Goal: Task Accomplishment & Management: Use online tool/utility

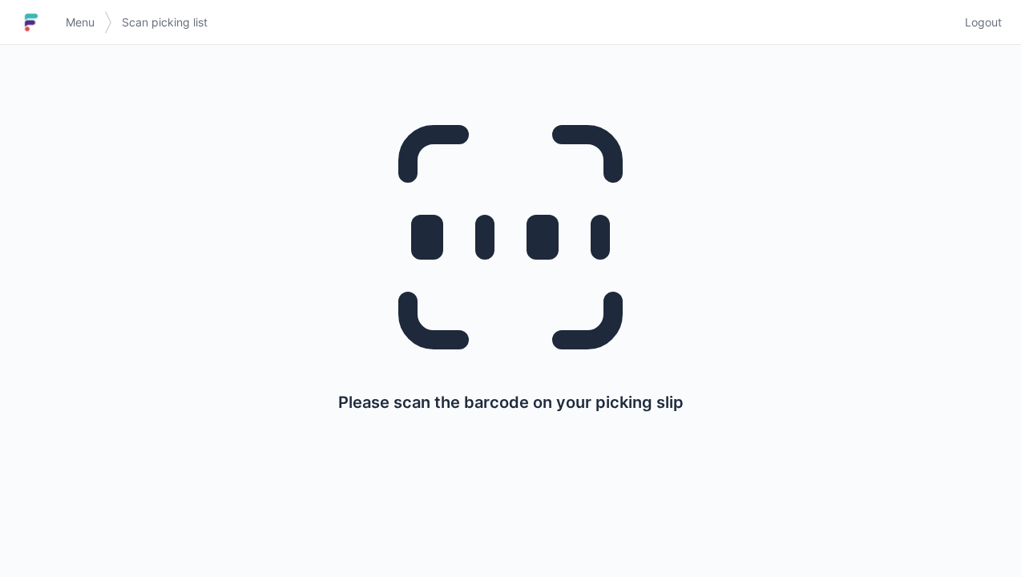
click at [64, 20] on link "Menu" at bounding box center [80, 22] width 48 height 29
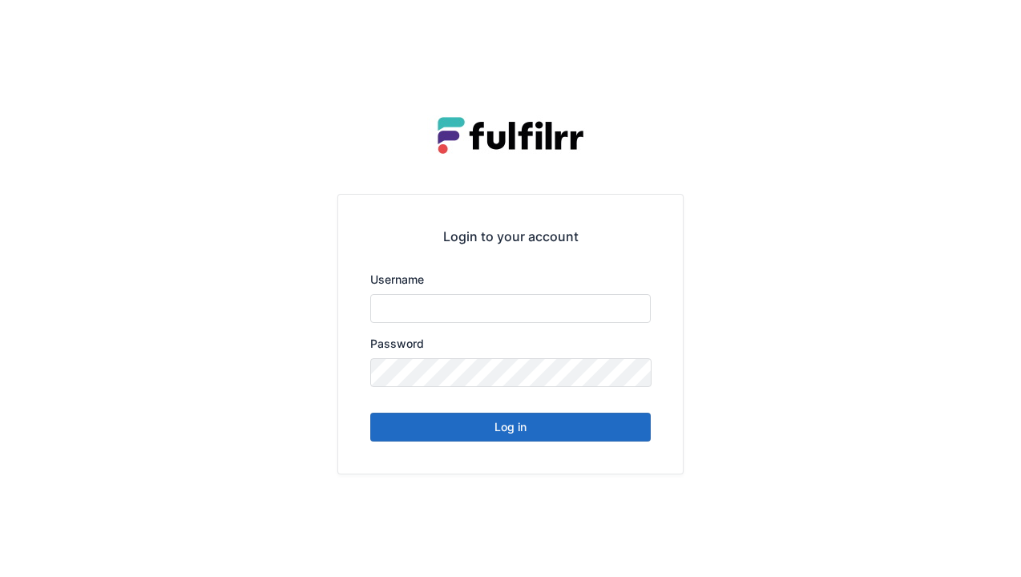
type input "******"
click at [489, 424] on button "Log in" at bounding box center [510, 427] width 280 height 29
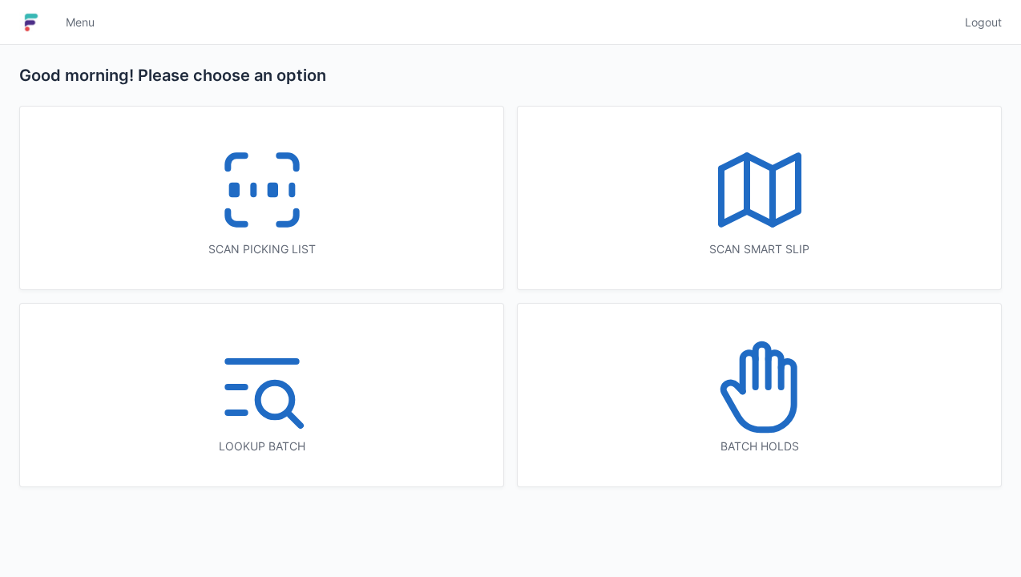
click at [245, 178] on icon at bounding box center [262, 190] width 103 height 103
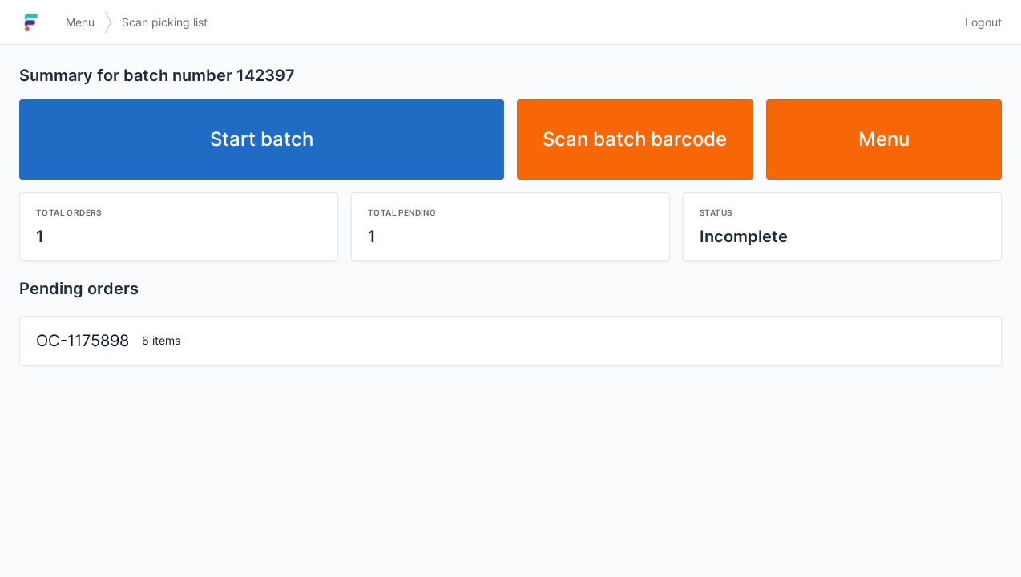
click at [293, 173] on link "Start batch" at bounding box center [261, 139] width 485 height 80
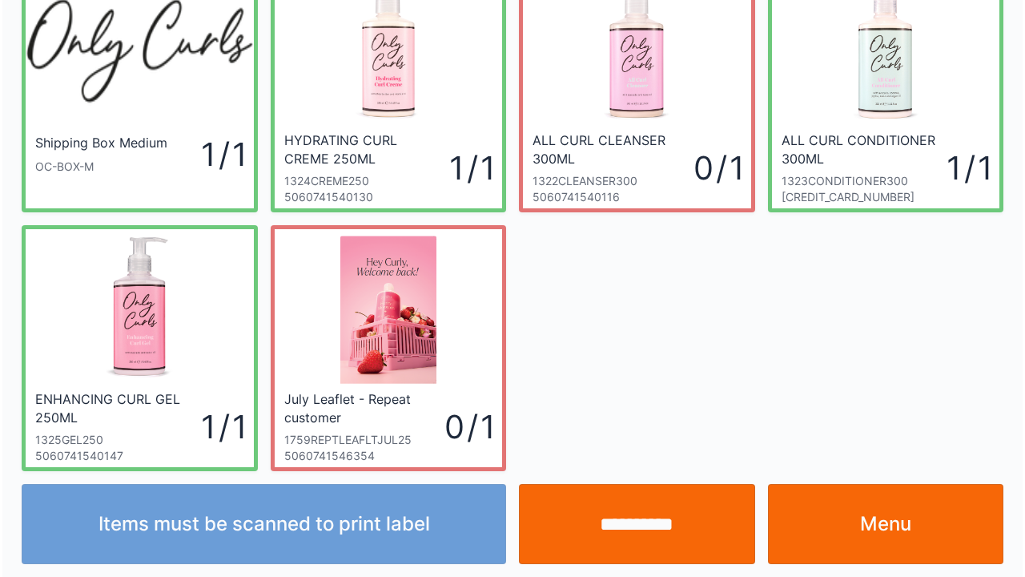
scroll to position [93, 0]
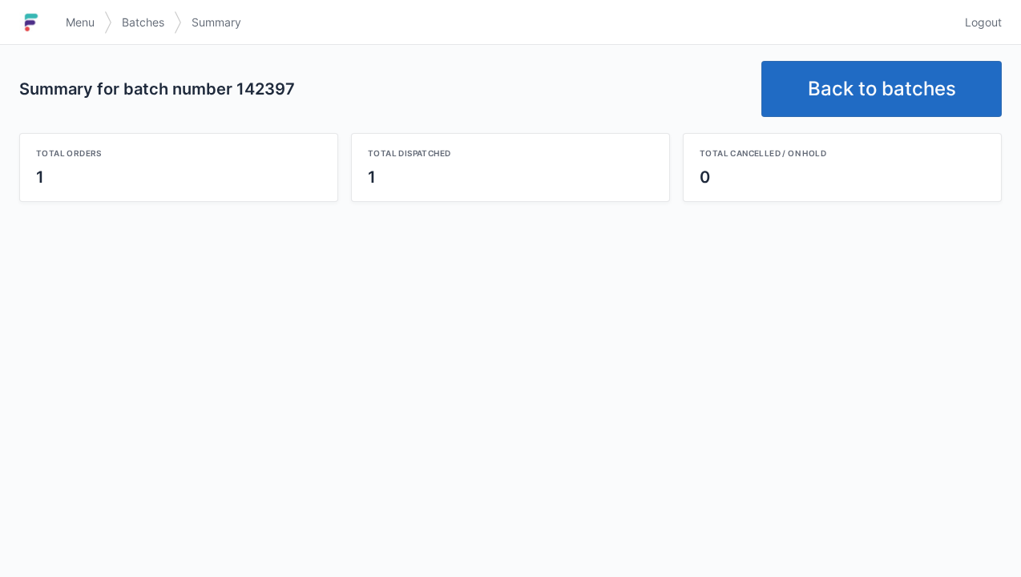
click at [880, 83] on link "Back to batches" at bounding box center [881, 89] width 240 height 56
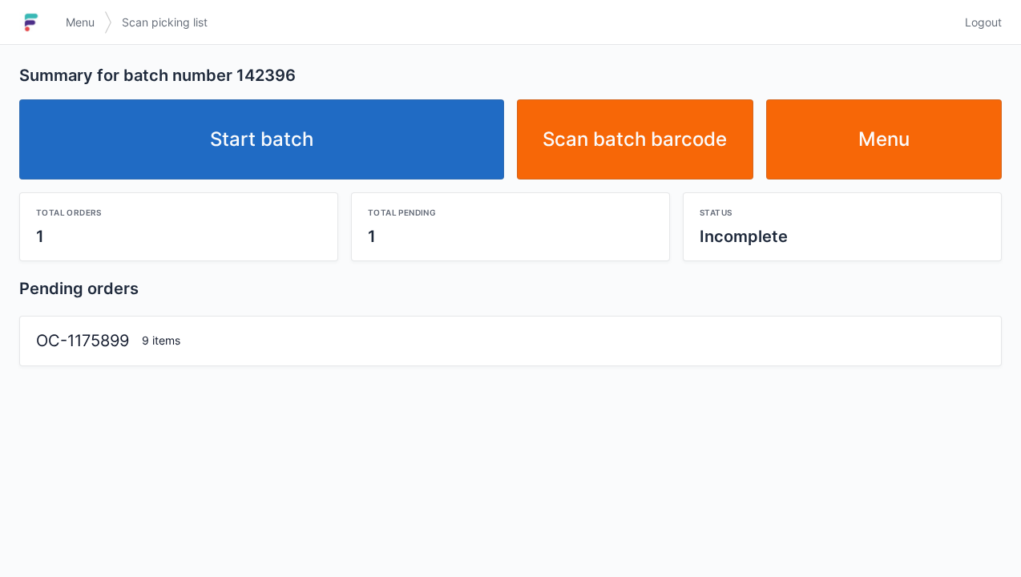
click at [252, 159] on link "Start batch" at bounding box center [261, 139] width 485 height 80
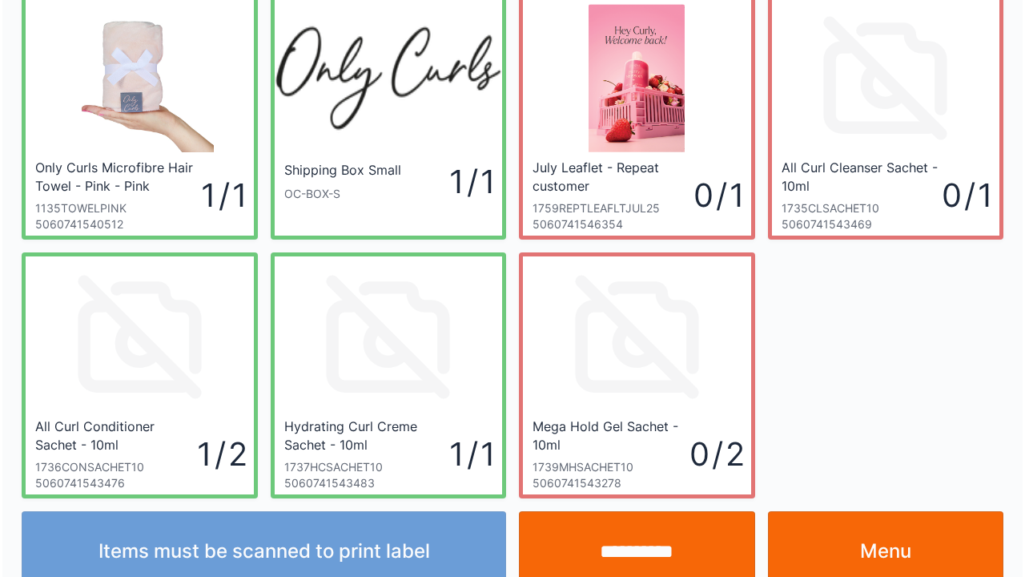
scroll to position [93, 0]
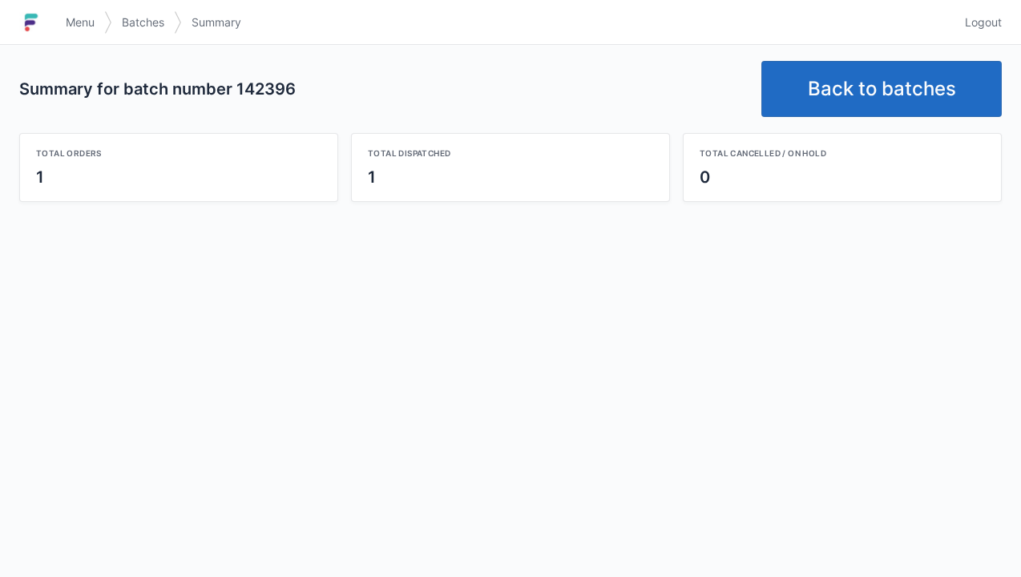
click at [915, 77] on link "Back to batches" at bounding box center [881, 89] width 240 height 56
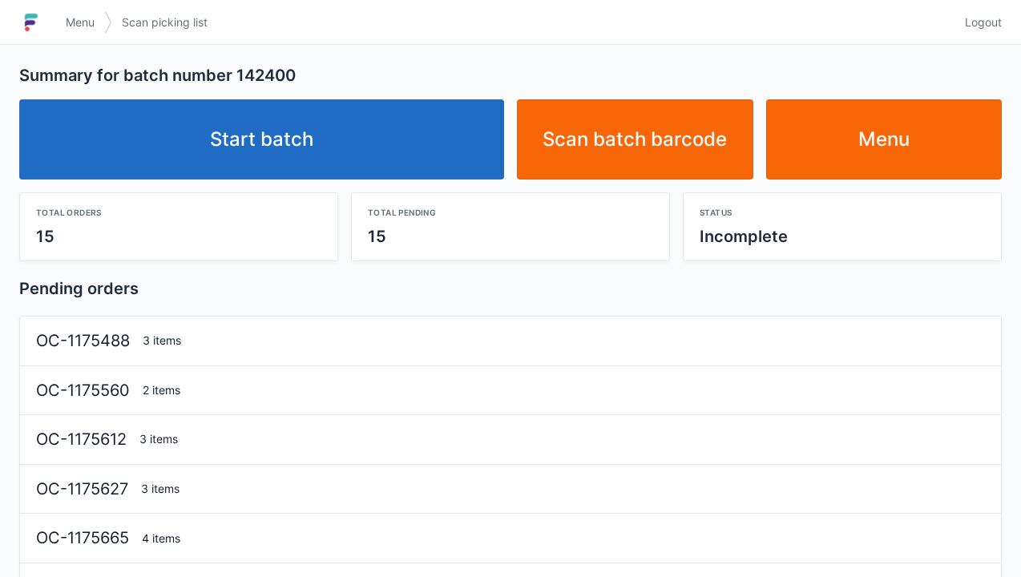
click at [303, 136] on link "Start batch" at bounding box center [261, 139] width 485 height 80
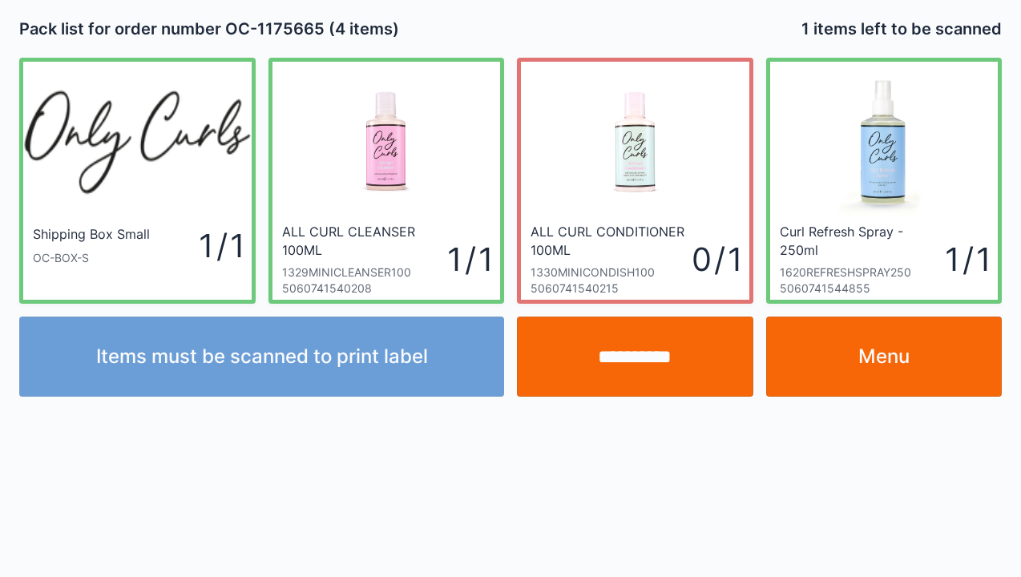
click at [620, 359] on input "**********" at bounding box center [635, 356] width 236 height 80
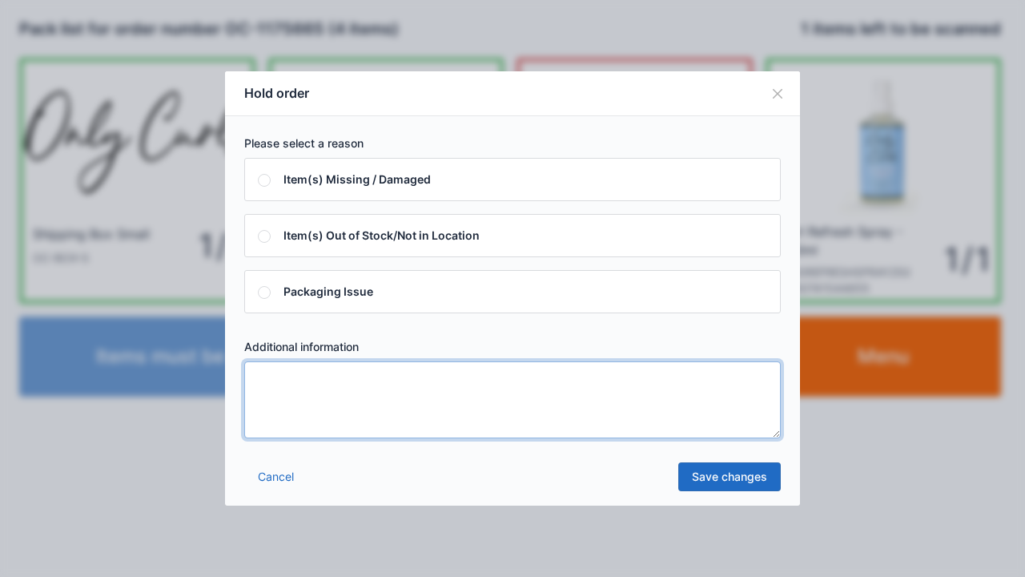
click at [292, 381] on textarea at bounding box center [512, 399] width 537 height 77
type textarea "*****"
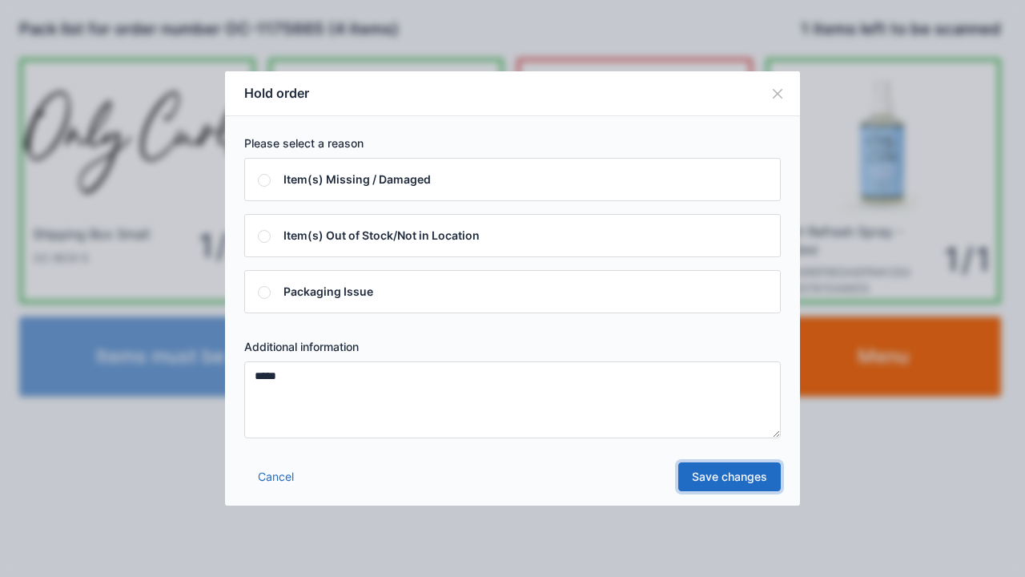
click at [703, 477] on link "Save changes" at bounding box center [730, 476] width 103 height 29
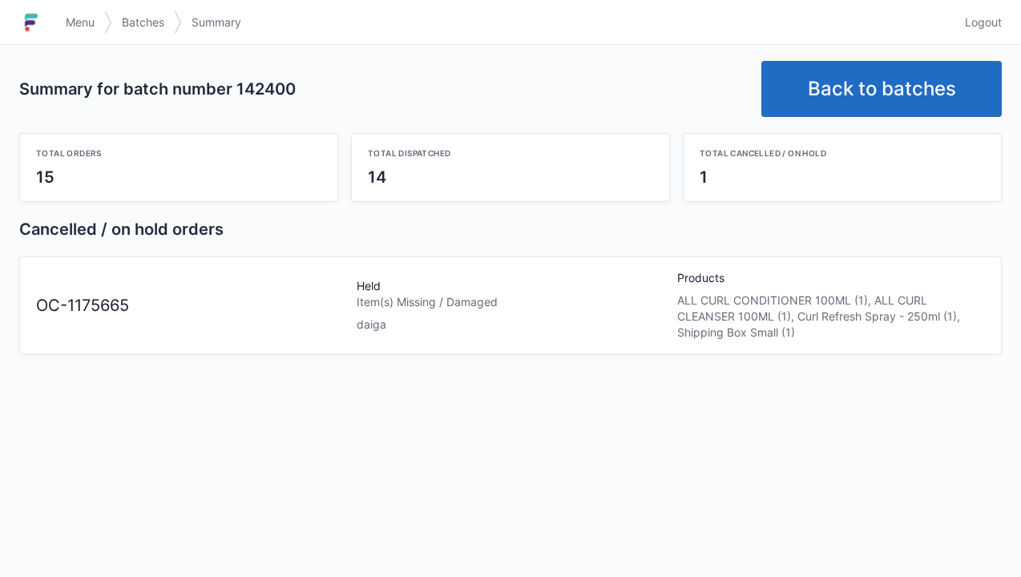
click at [859, 87] on link "Back to batches" at bounding box center [881, 89] width 240 height 56
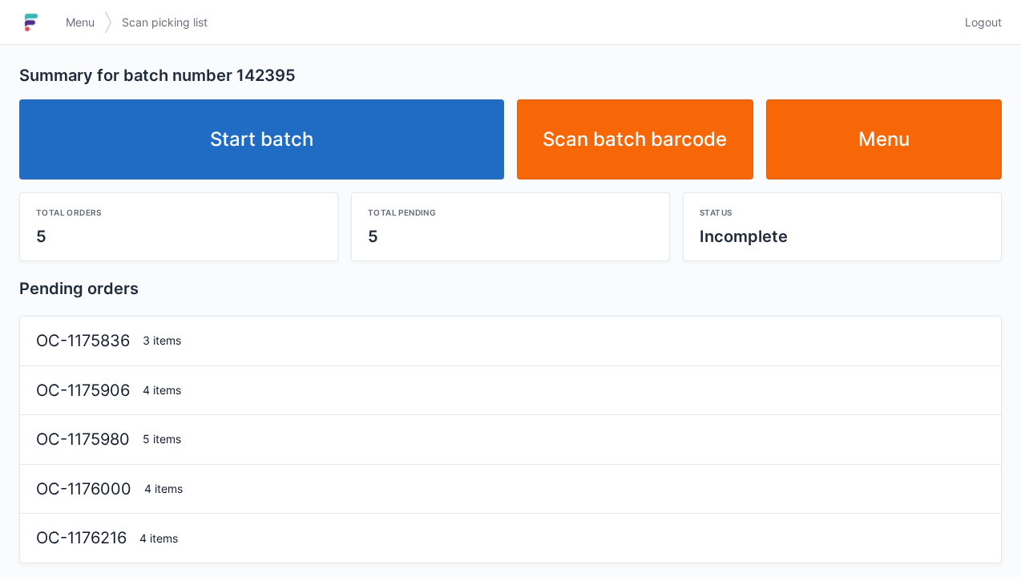
click at [276, 131] on link "Start batch" at bounding box center [261, 139] width 485 height 80
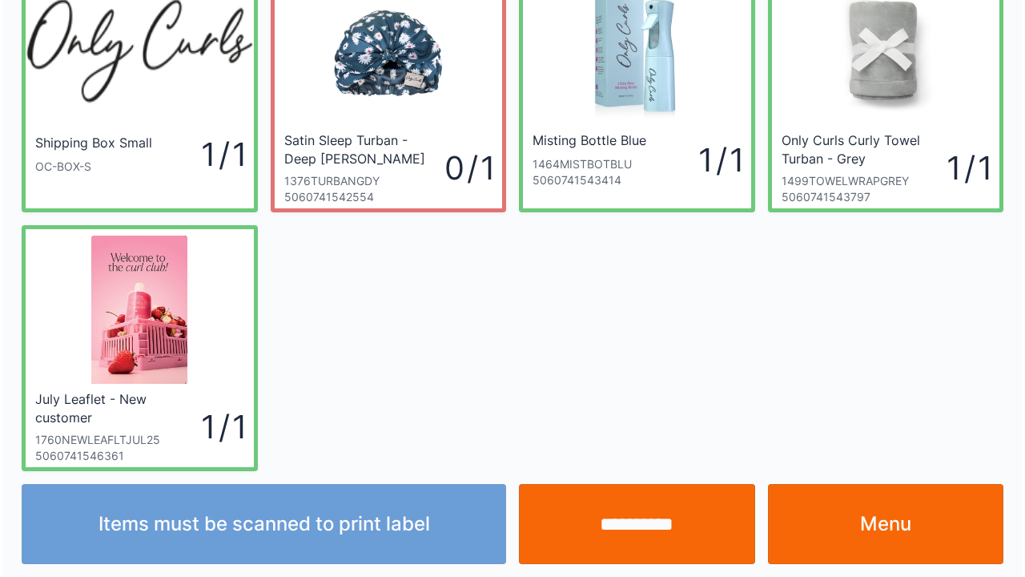
scroll to position [93, 0]
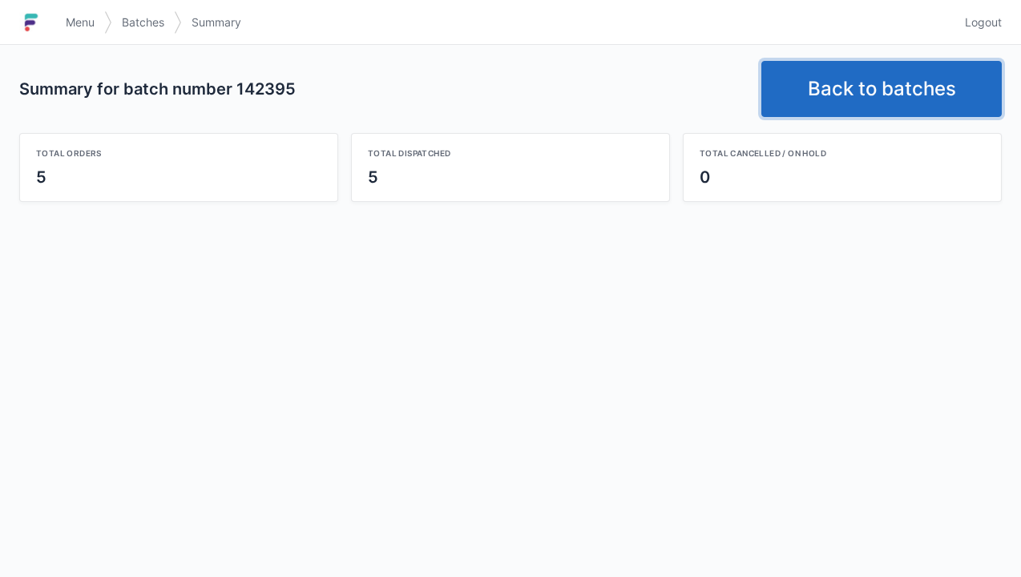
click at [884, 85] on link "Back to batches" at bounding box center [881, 89] width 240 height 56
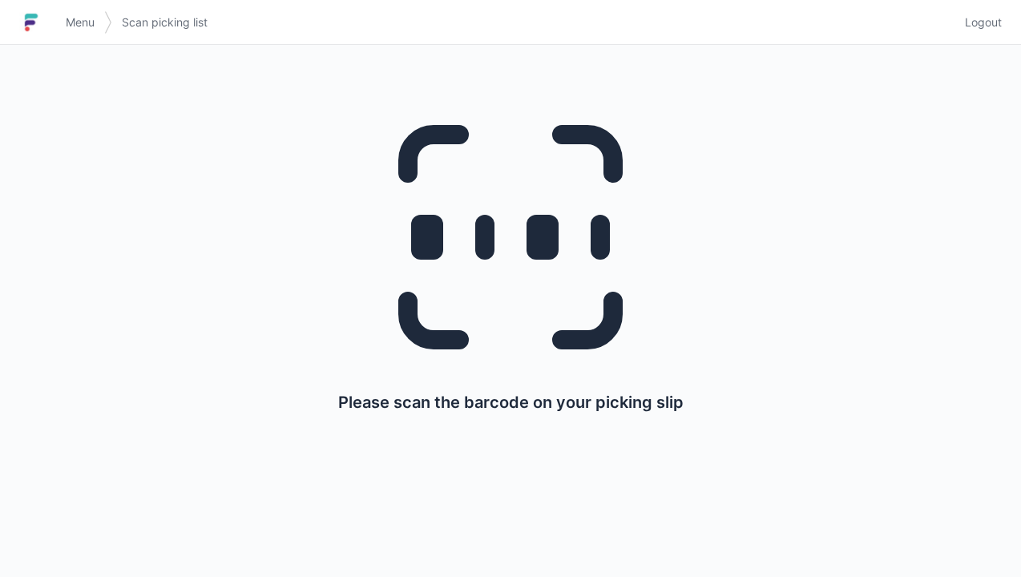
click at [66, 19] on span "Menu" at bounding box center [80, 22] width 29 height 16
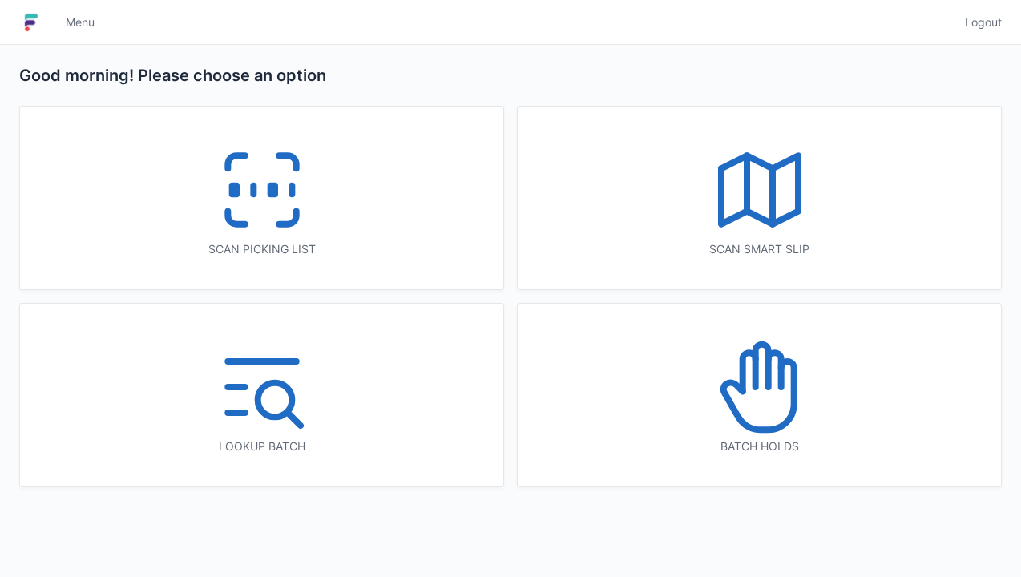
click at [758, 397] on icon at bounding box center [759, 387] width 103 height 103
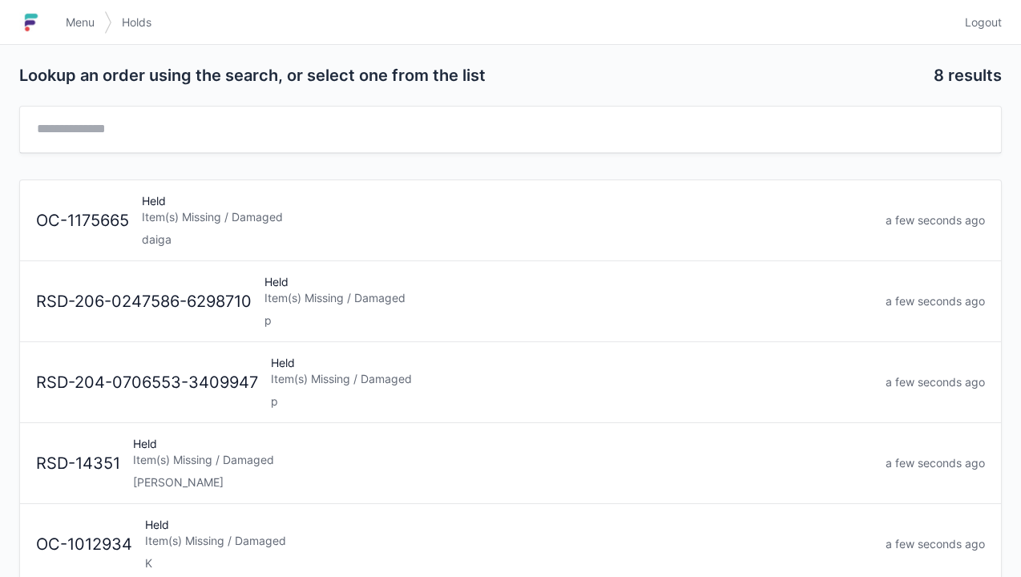
click at [220, 209] on div "Item(s) Missing / Damaged" at bounding box center [507, 217] width 731 height 16
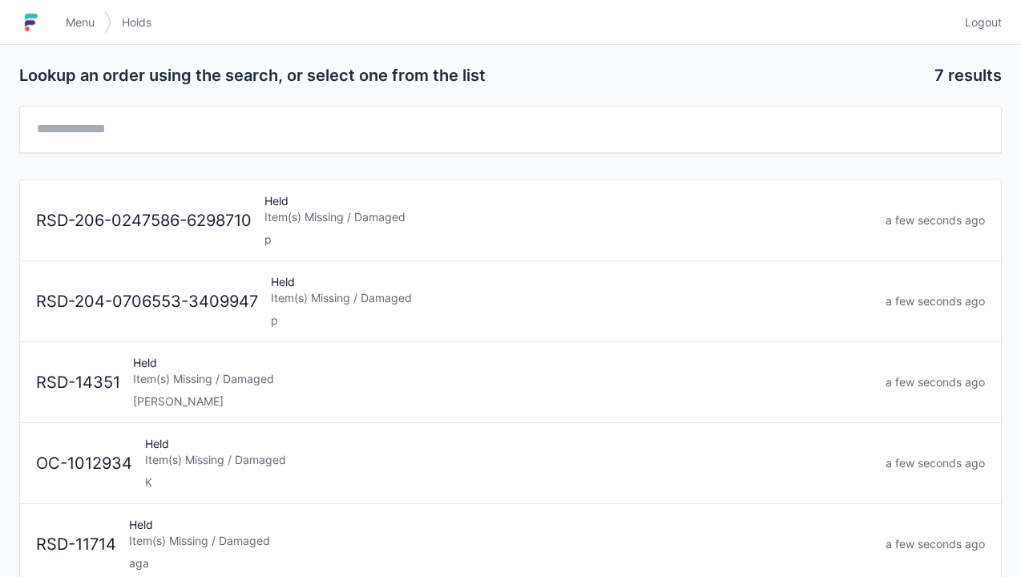
click at [58, 10] on link "Menu" at bounding box center [80, 22] width 48 height 29
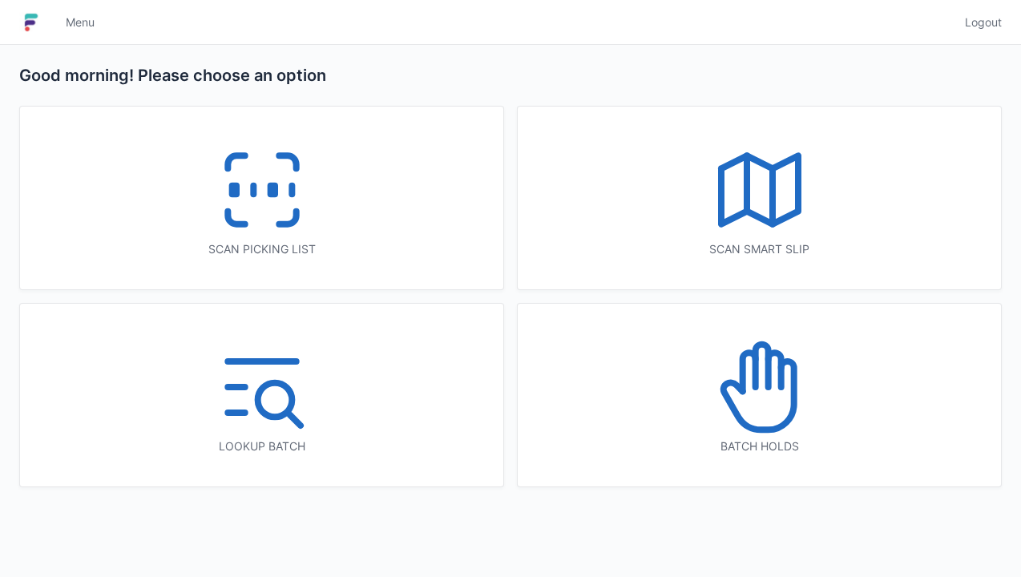
click at [768, 183] on icon at bounding box center [759, 190] width 103 height 103
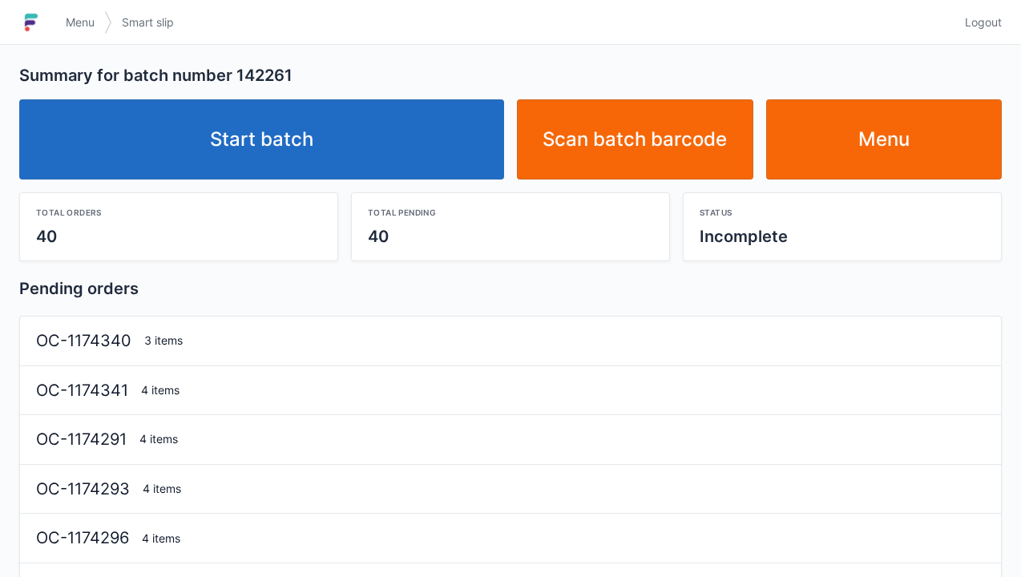
click at [252, 138] on link "Start batch" at bounding box center [261, 139] width 485 height 80
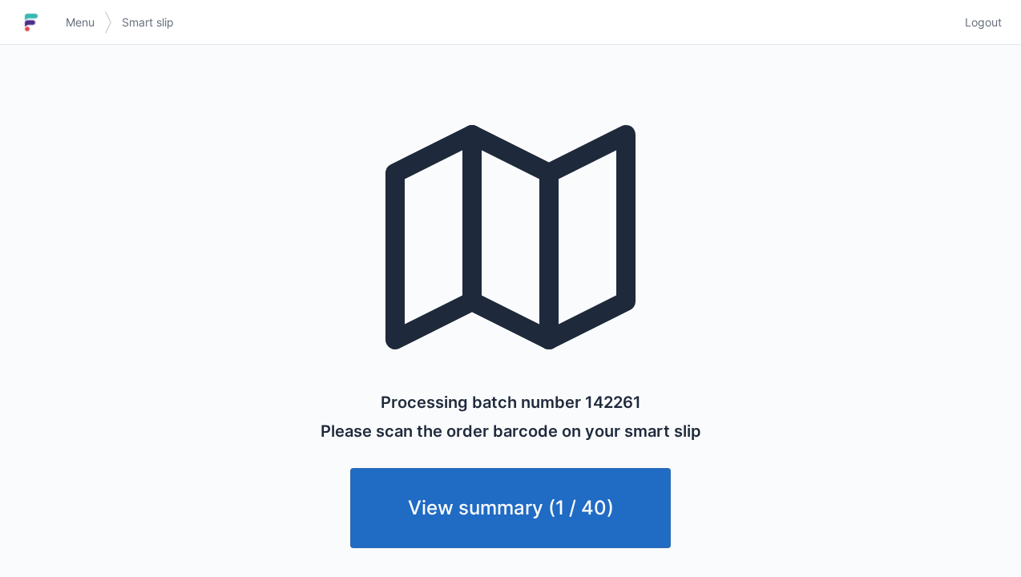
click at [58, 27] on link "Menu" at bounding box center [80, 22] width 48 height 29
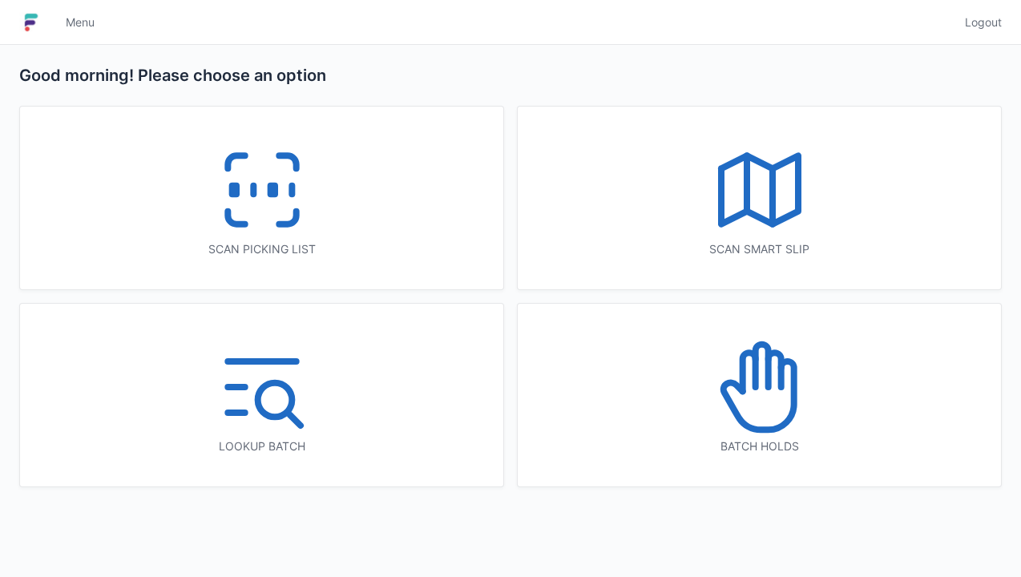
click at [253, 190] on line at bounding box center [253, 190] width 0 height 9
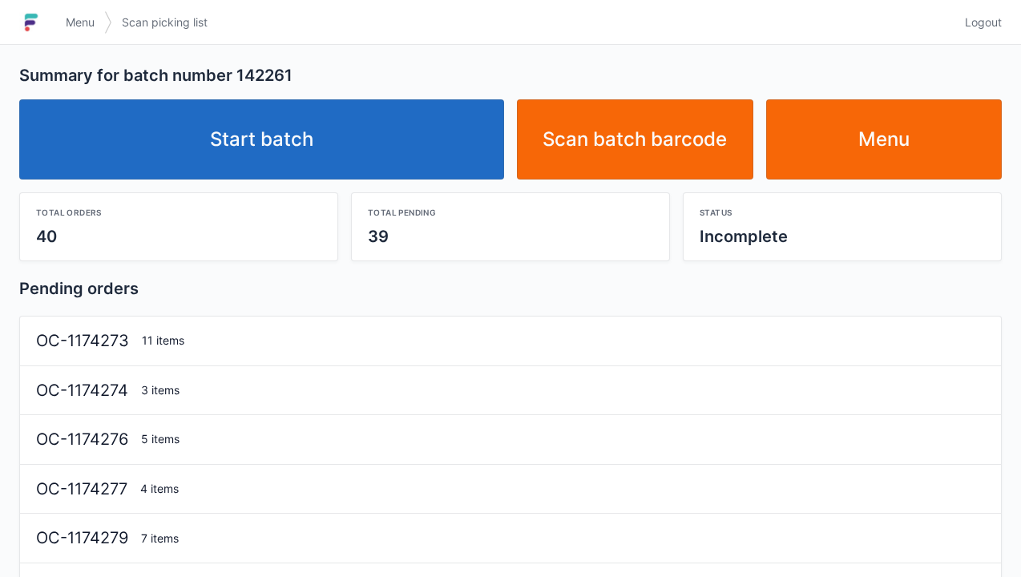
click at [271, 142] on link "Start batch" at bounding box center [261, 139] width 485 height 80
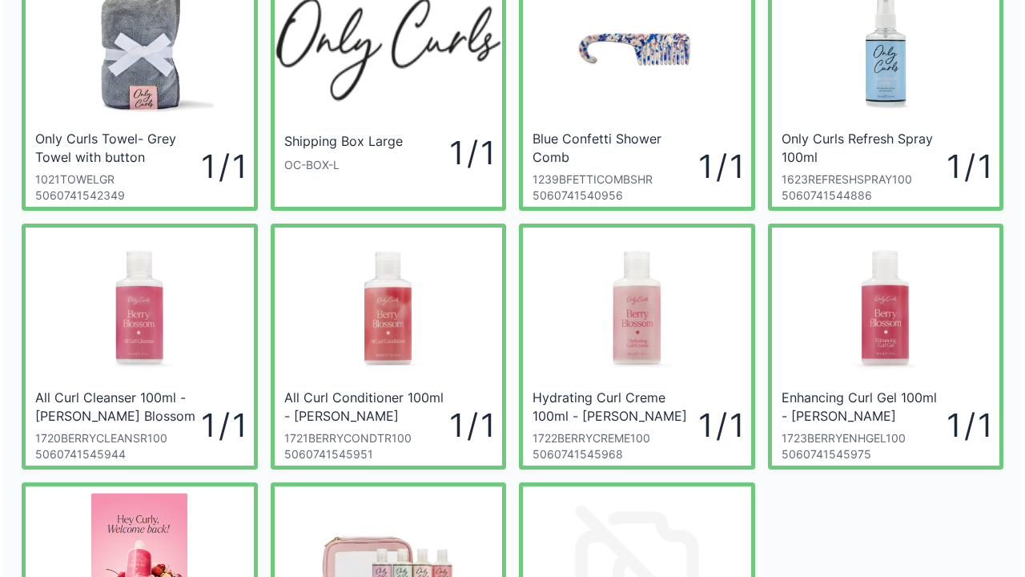
scroll to position [96, 0]
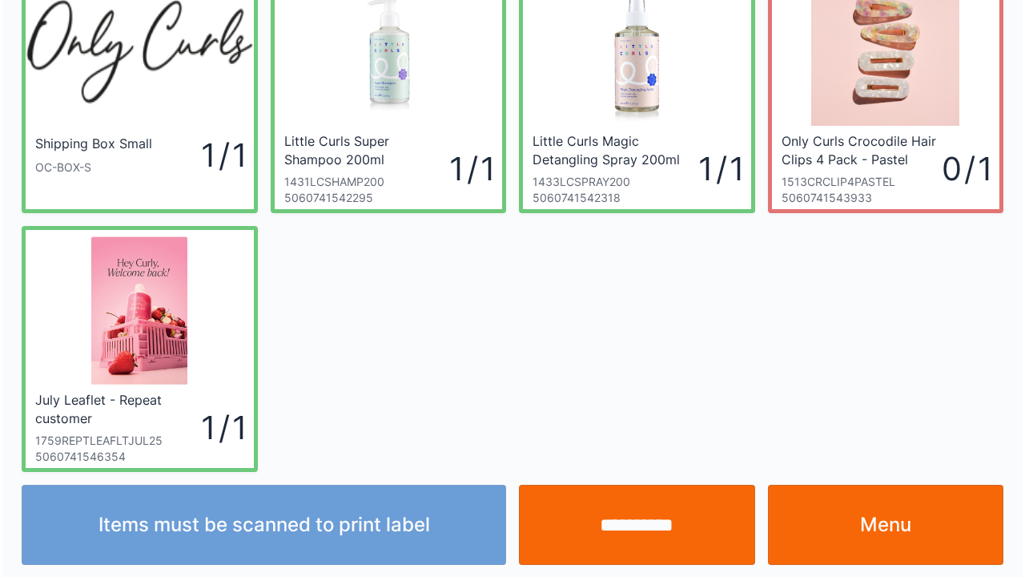
scroll to position [93, 0]
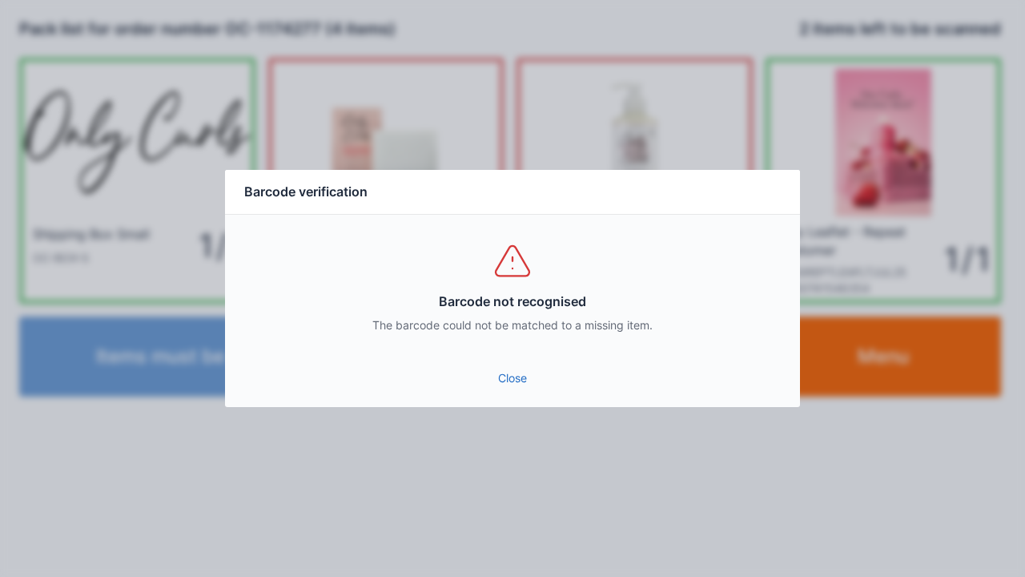
click at [530, 387] on link "Close" at bounding box center [513, 378] width 550 height 29
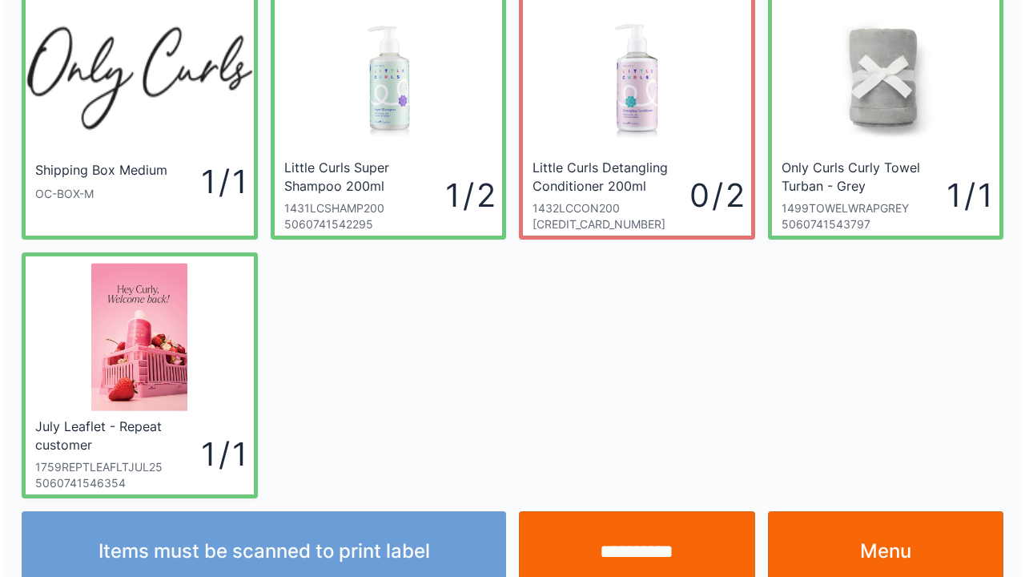
scroll to position [93, 0]
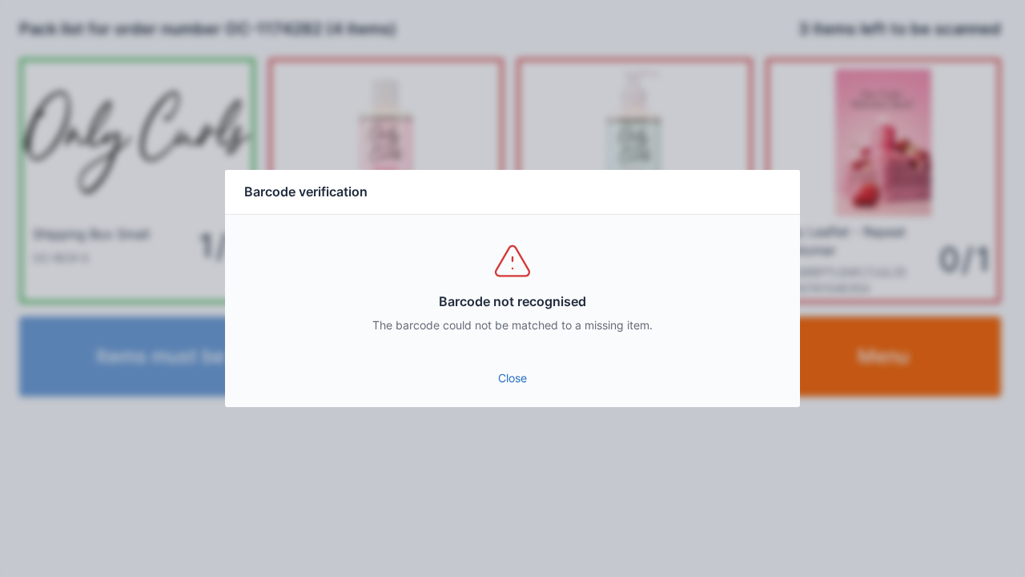
click at [495, 378] on link "Close" at bounding box center [513, 378] width 550 height 29
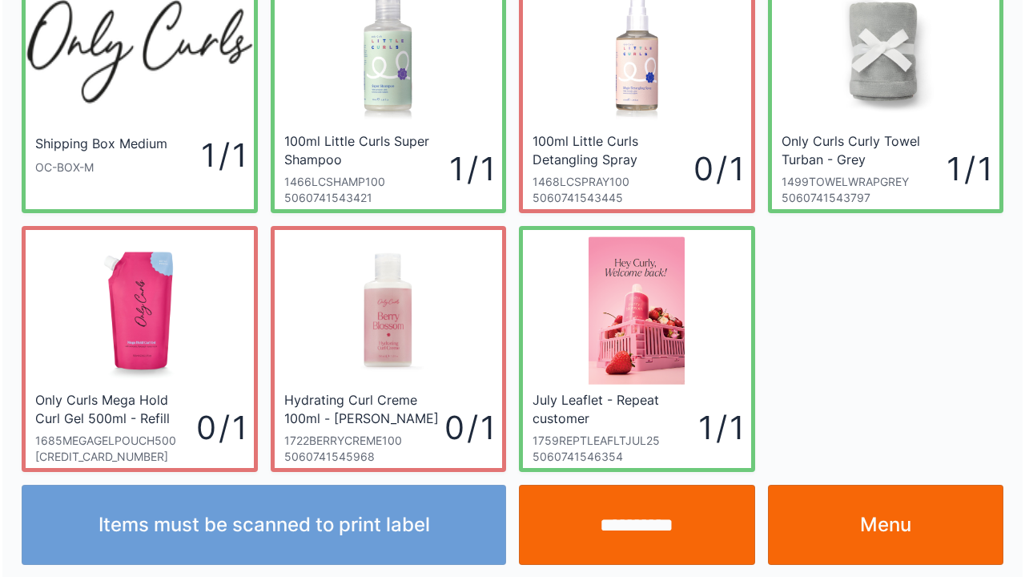
scroll to position [93, 0]
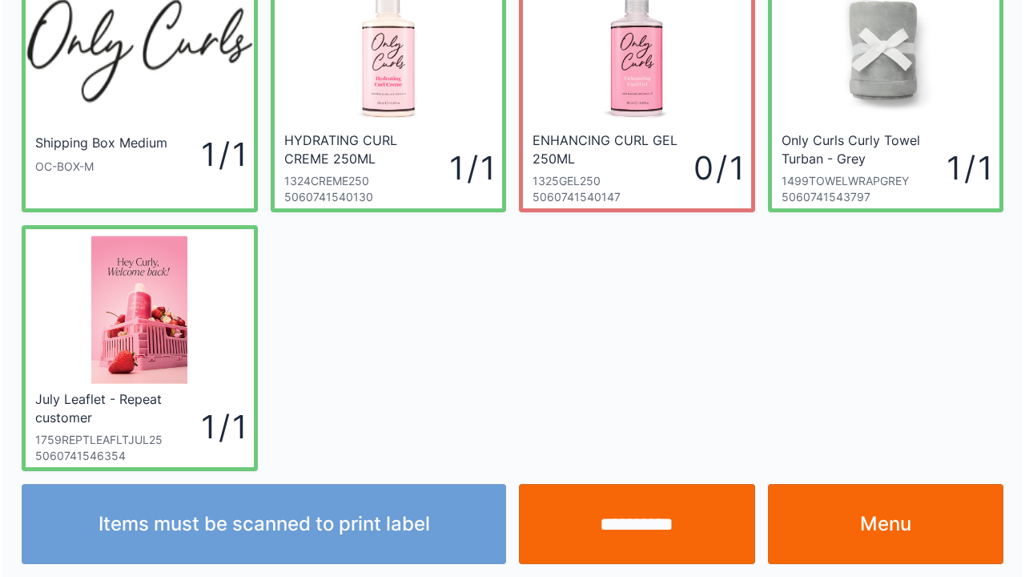
scroll to position [93, 0]
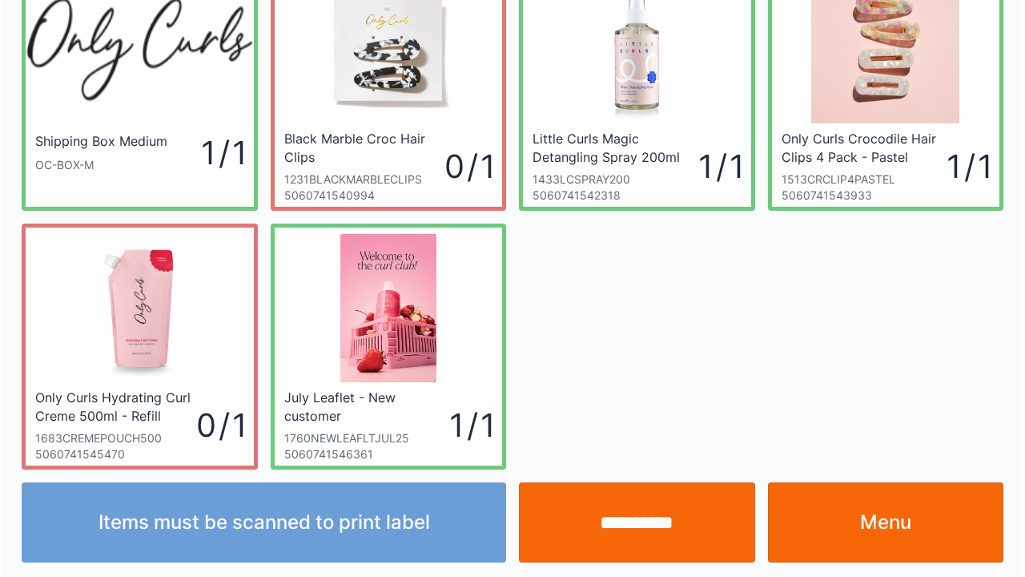
scroll to position [93, 0]
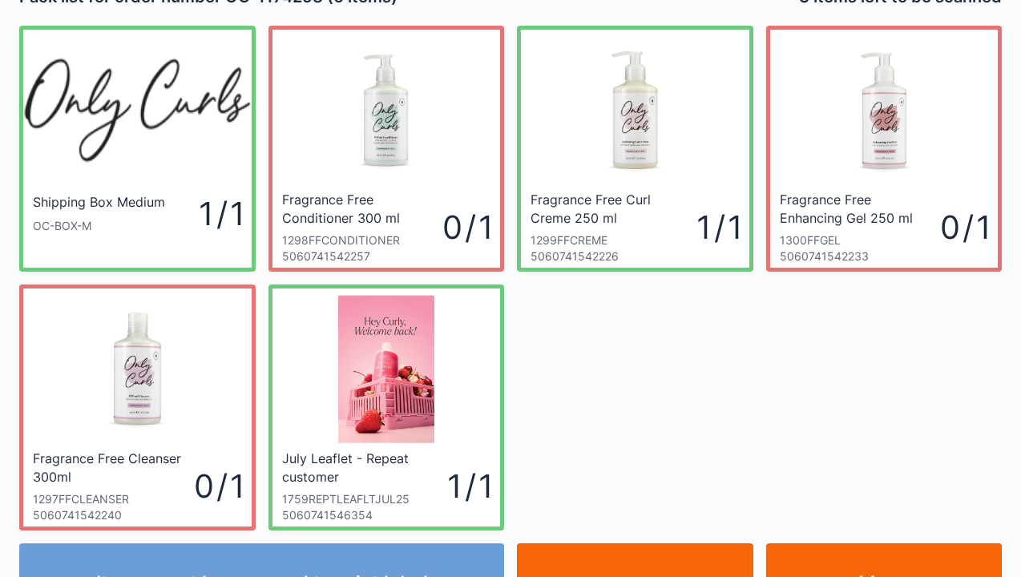
scroll to position [64, 0]
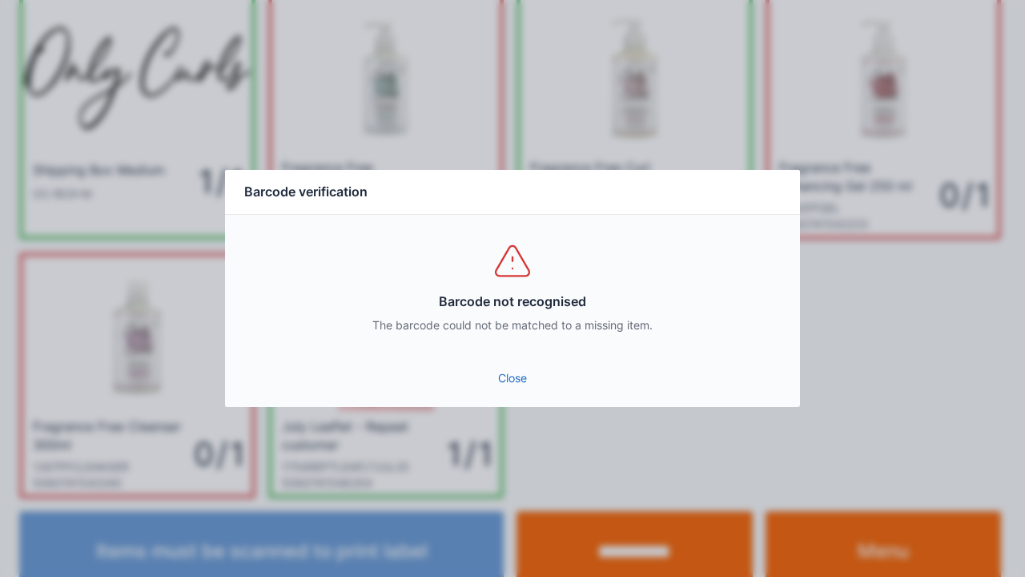
click at [524, 402] on div "Close" at bounding box center [512, 383] width 575 height 48
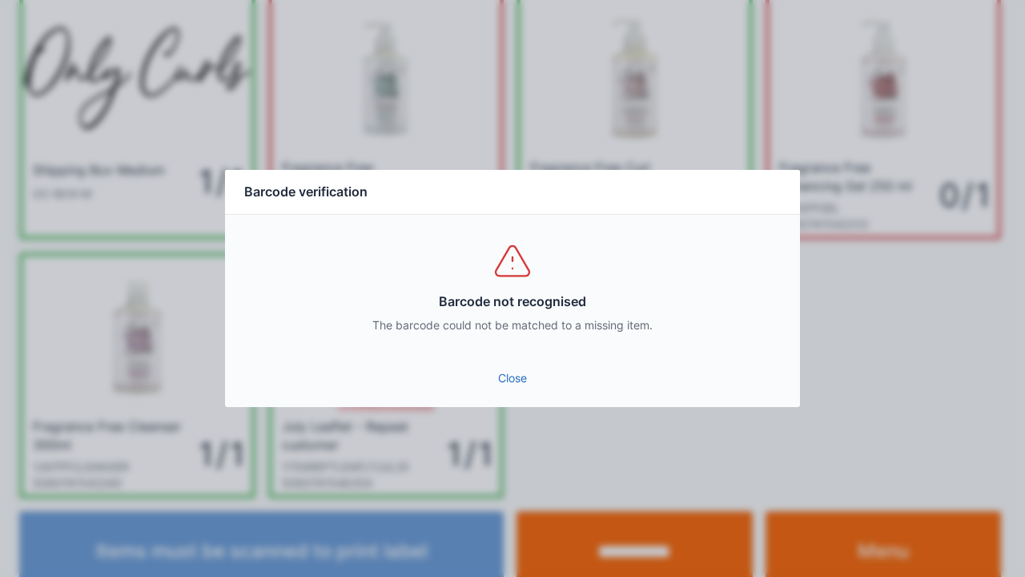
click at [529, 385] on link "Close" at bounding box center [513, 378] width 550 height 29
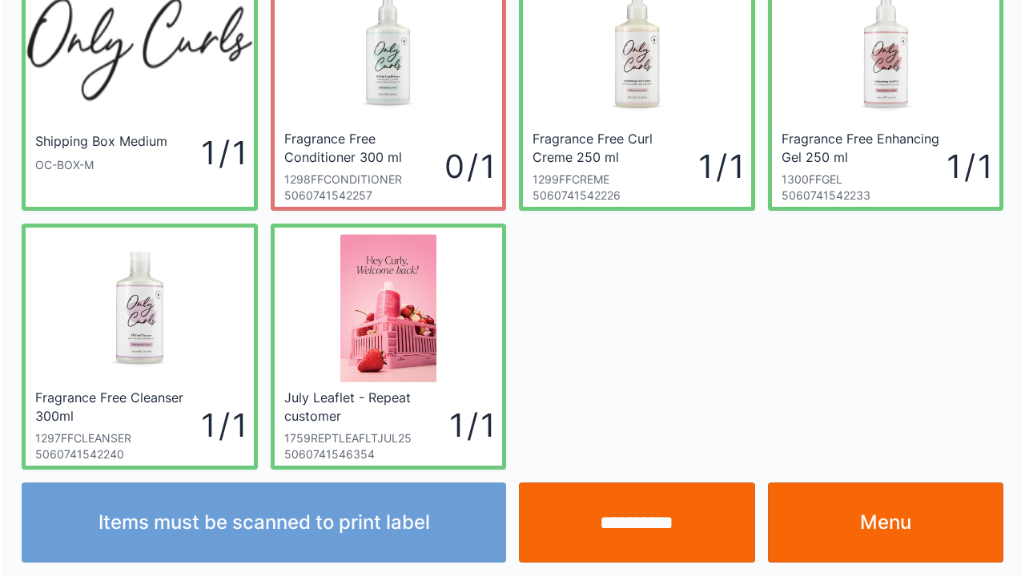
scroll to position [93, 0]
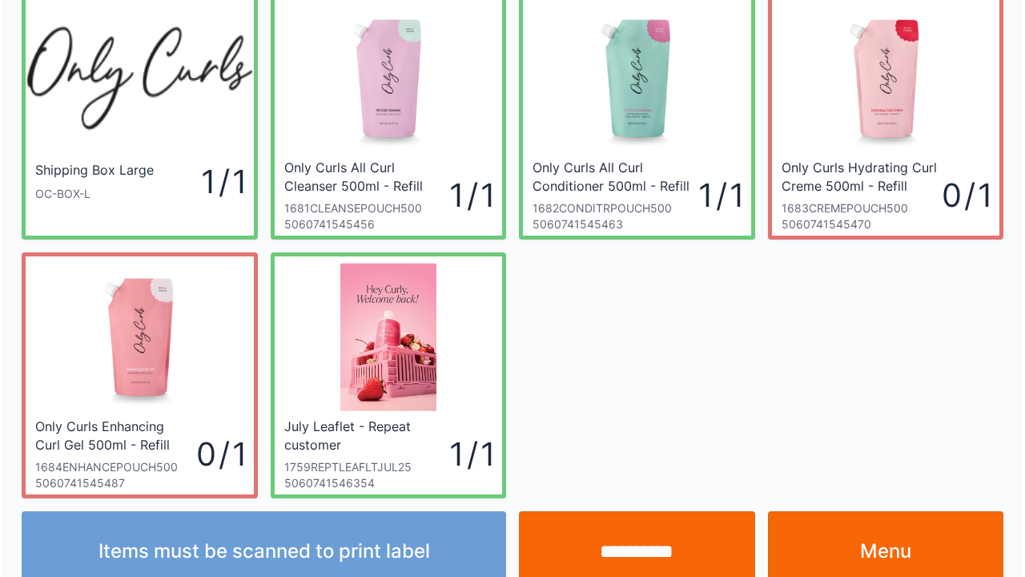
scroll to position [93, 0]
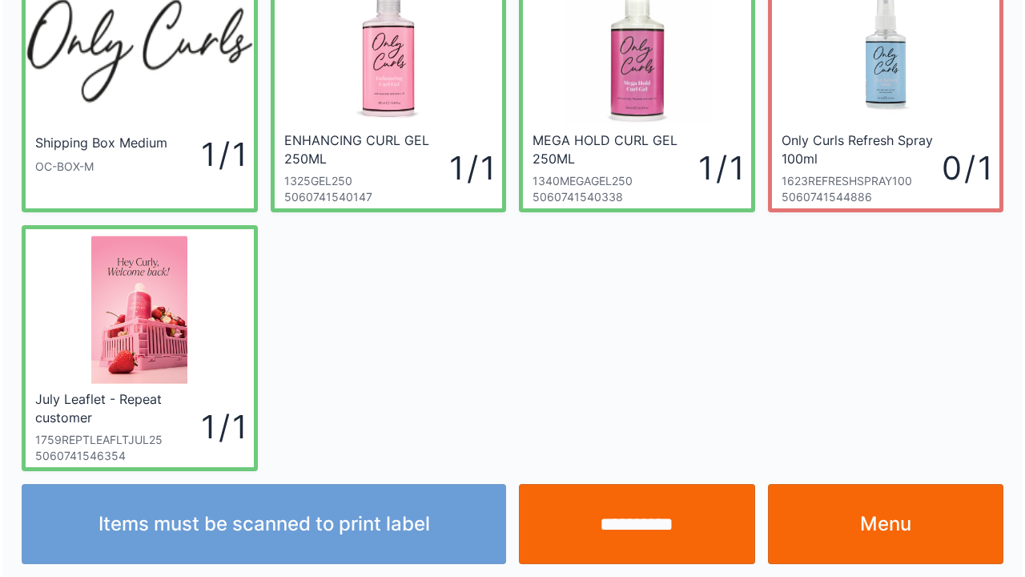
scroll to position [93, 0]
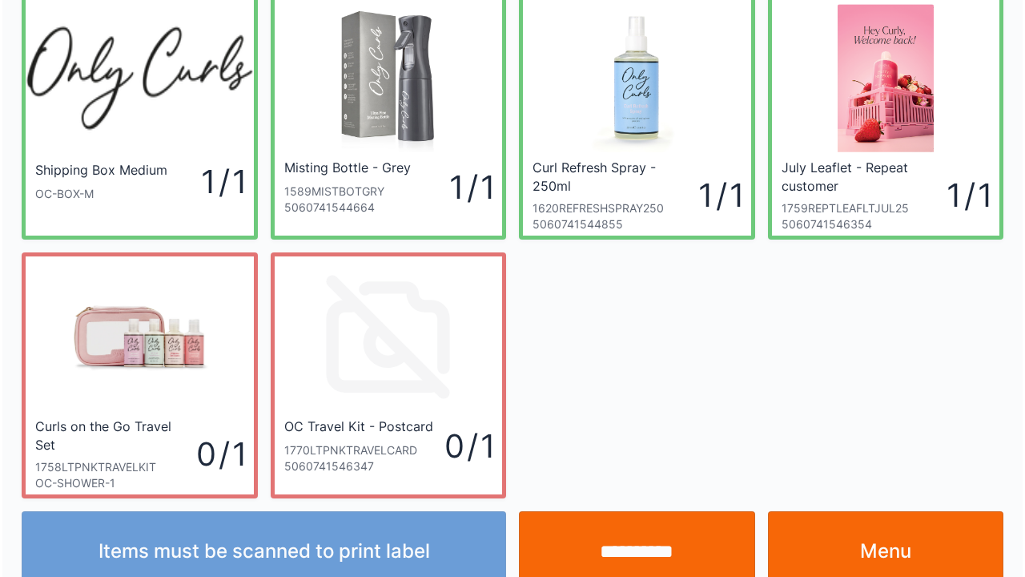
scroll to position [93, 0]
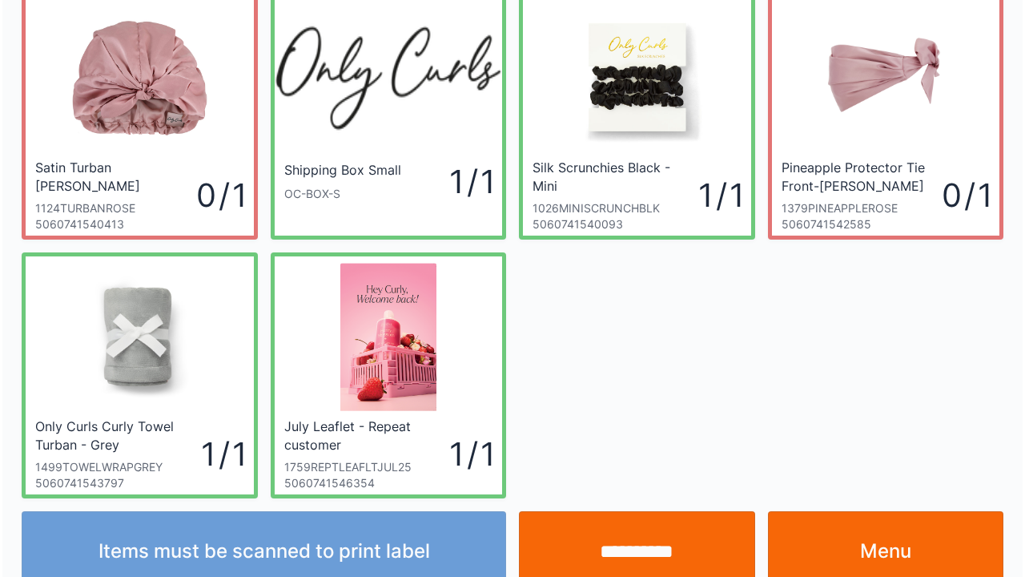
scroll to position [93, 0]
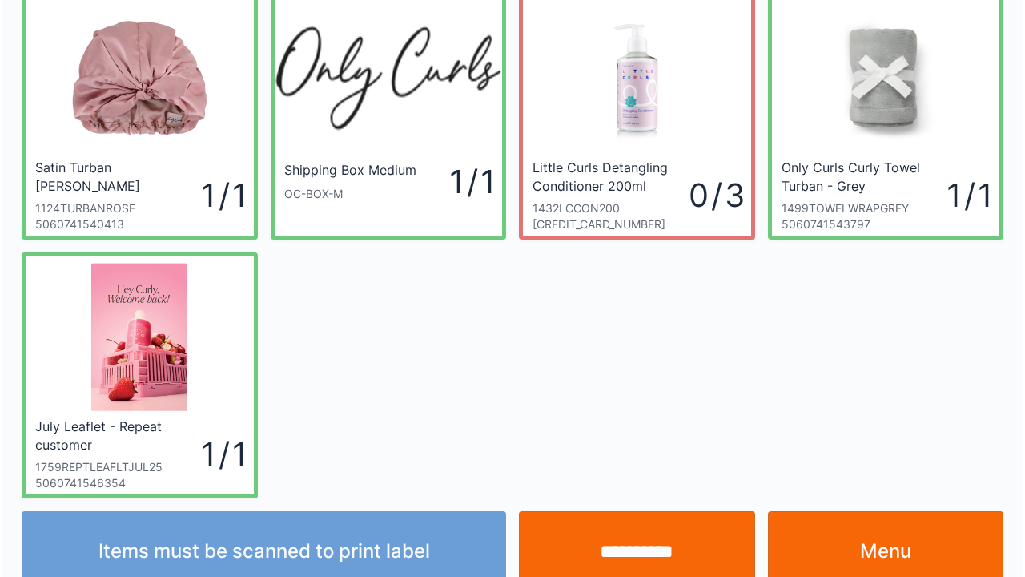
scroll to position [93, 0]
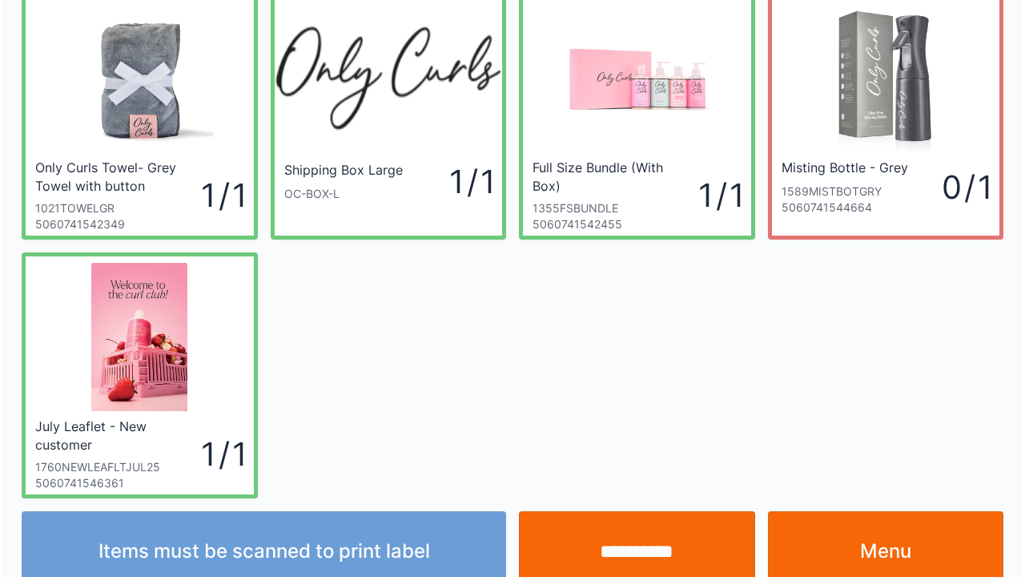
scroll to position [93, 0]
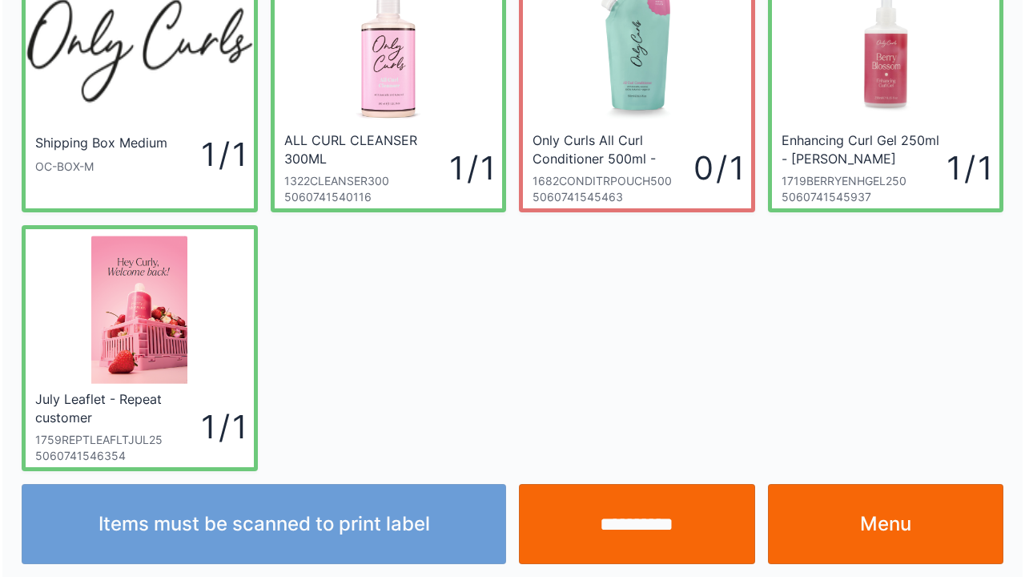
scroll to position [93, 0]
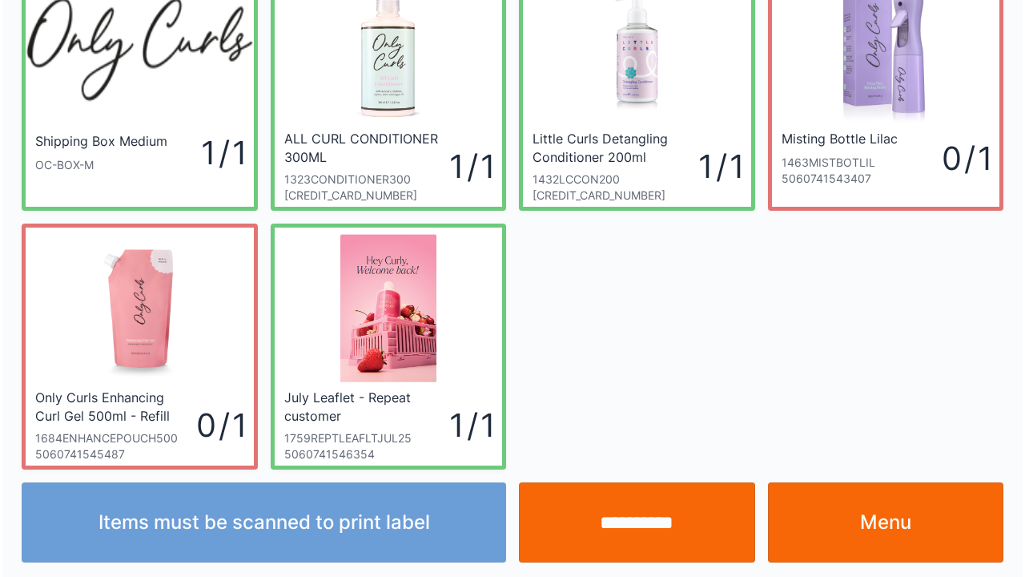
scroll to position [93, 0]
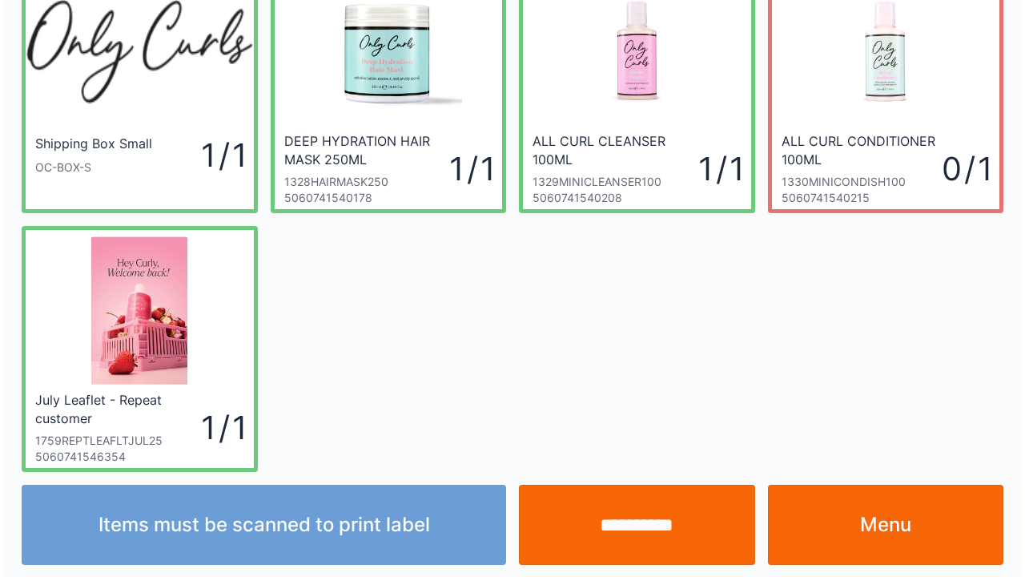
scroll to position [93, 0]
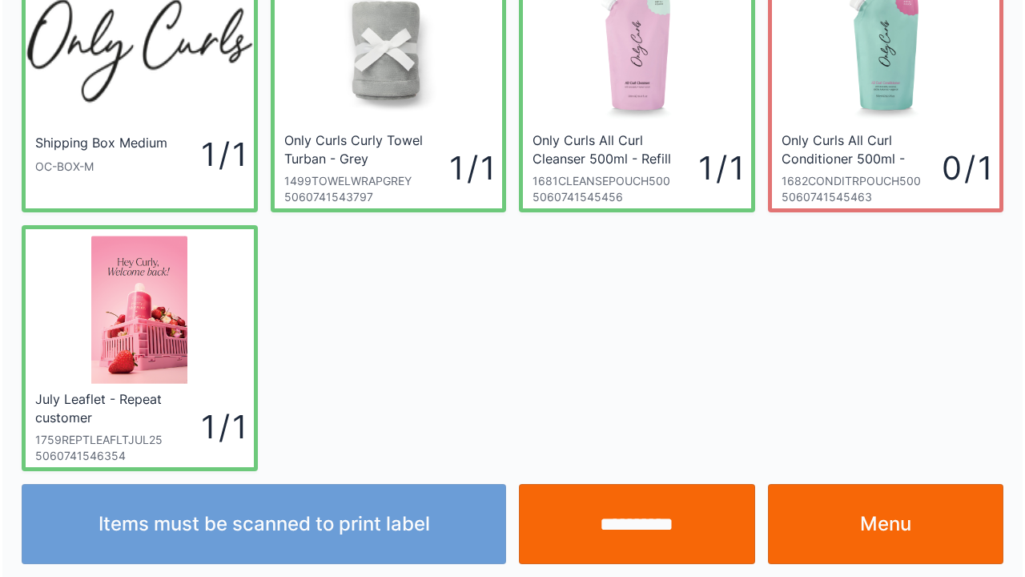
scroll to position [93, 0]
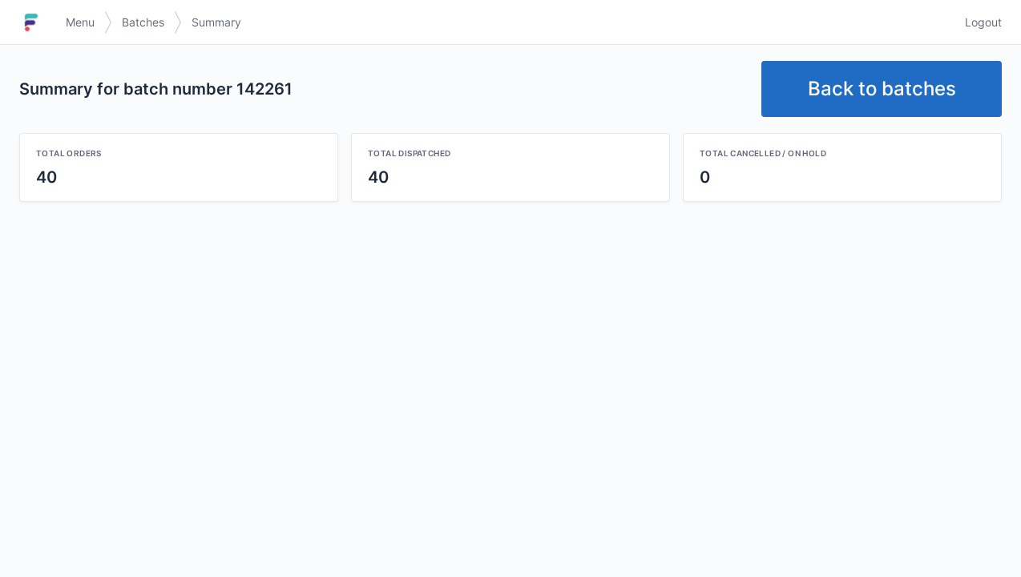
click at [869, 77] on link "Back to batches" at bounding box center [881, 89] width 240 height 56
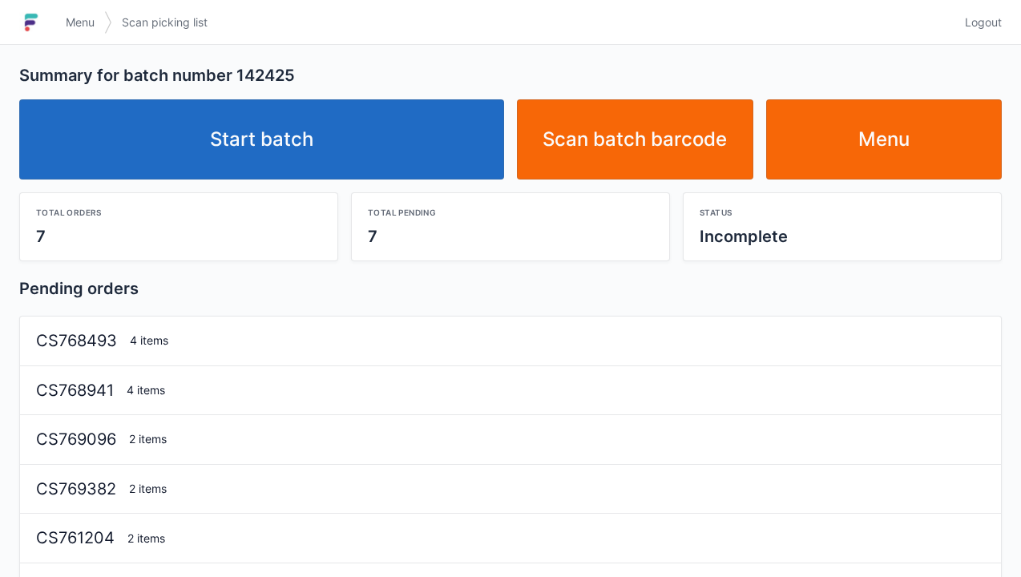
click at [284, 146] on link "Start batch" at bounding box center [261, 139] width 485 height 80
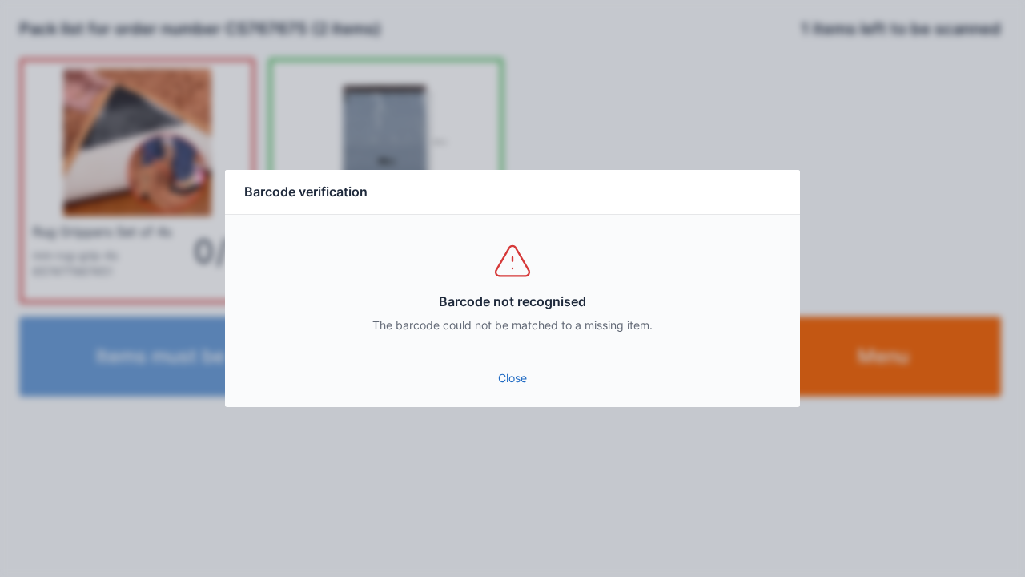
click at [498, 386] on link "Close" at bounding box center [513, 378] width 550 height 29
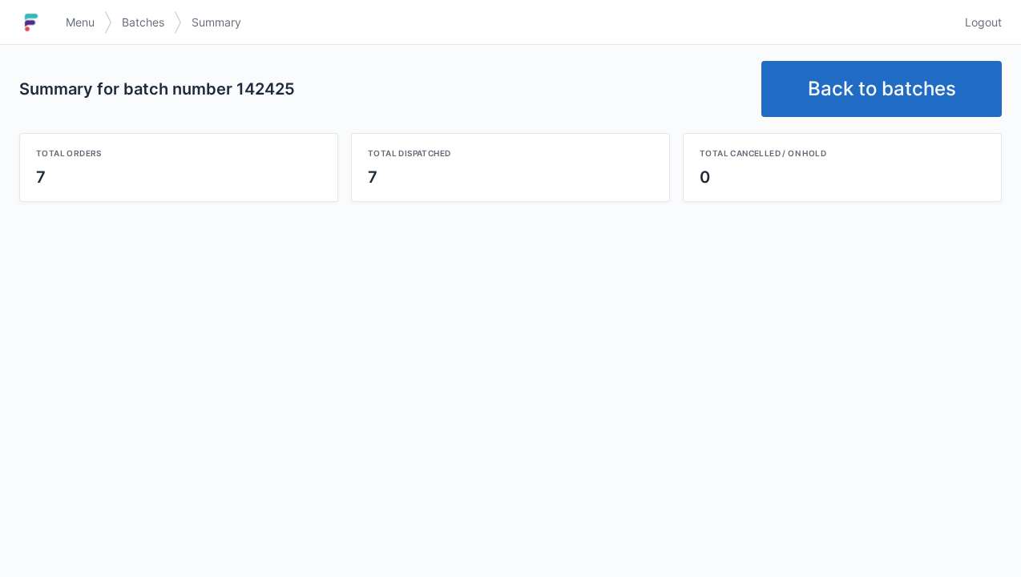
click at [864, 79] on link "Back to batches" at bounding box center [881, 89] width 240 height 56
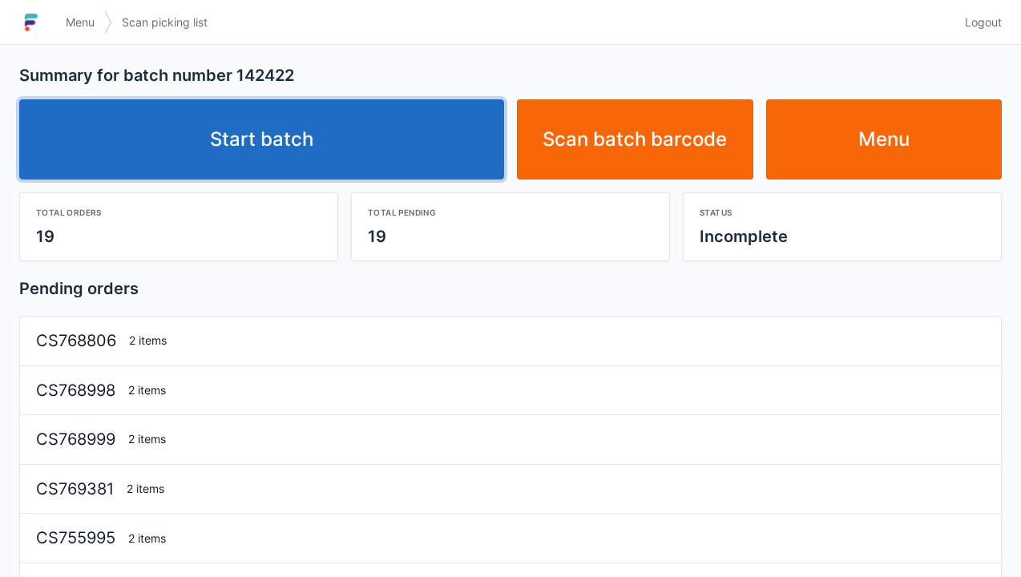
click at [277, 144] on link "Start batch" at bounding box center [261, 139] width 485 height 80
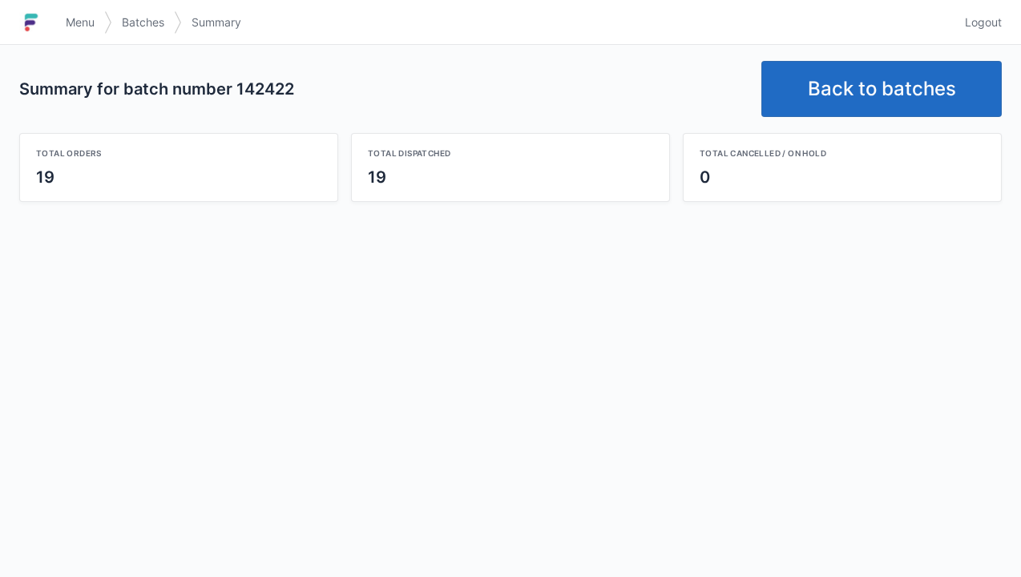
click at [847, 69] on link "Back to batches" at bounding box center [881, 89] width 240 height 56
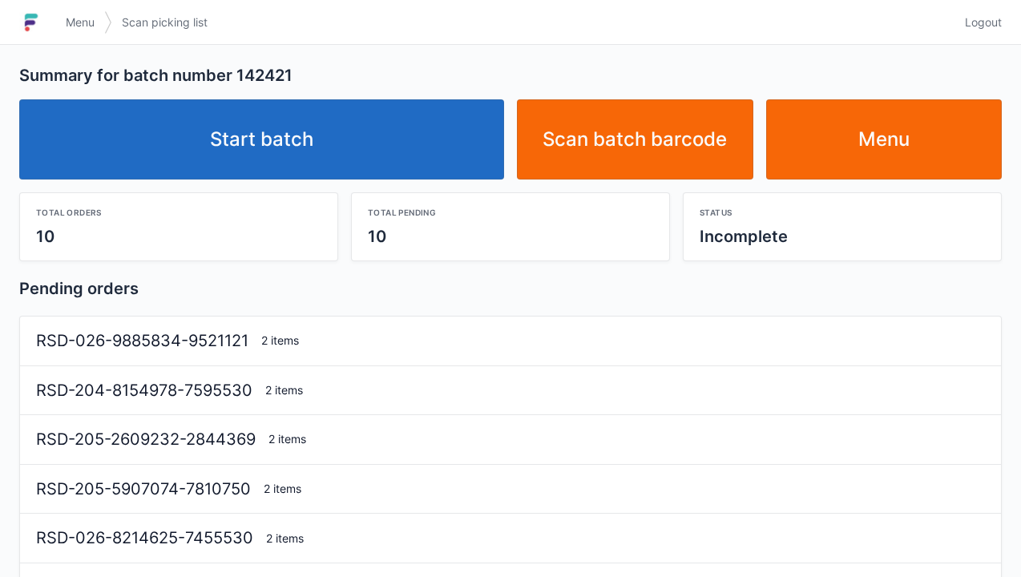
click at [318, 131] on link "Start batch" at bounding box center [261, 139] width 485 height 80
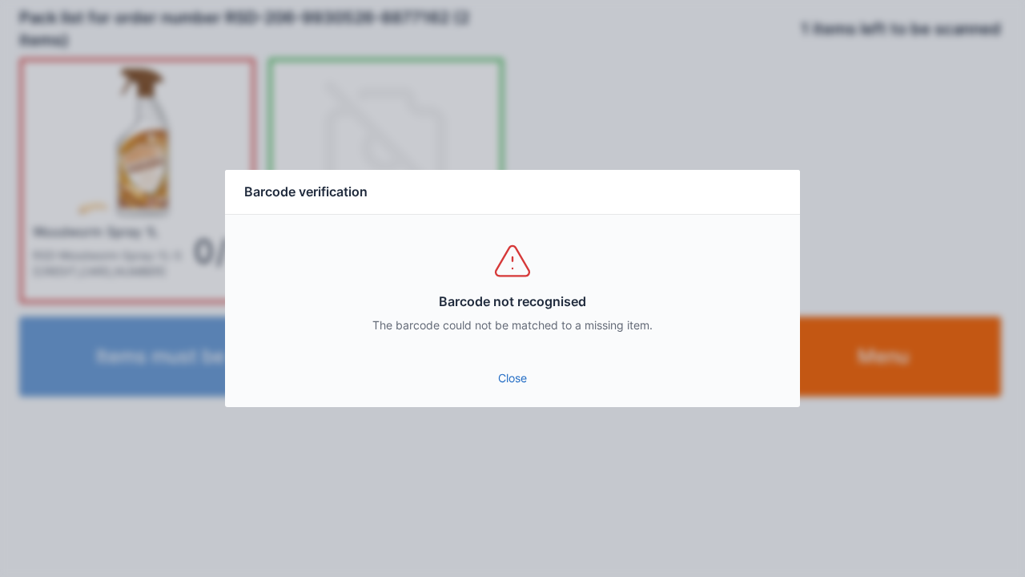
click at [489, 375] on link "Close" at bounding box center [513, 378] width 550 height 29
click at [487, 374] on link "Close" at bounding box center [513, 378] width 550 height 29
click at [501, 374] on link "Close" at bounding box center [513, 378] width 550 height 29
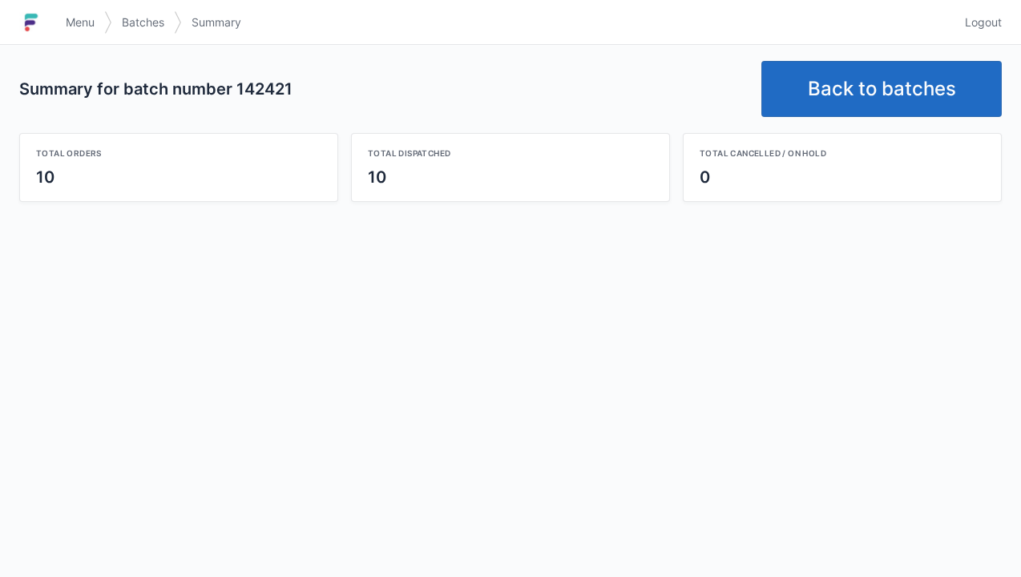
click at [854, 101] on link "Back to batches" at bounding box center [881, 89] width 240 height 56
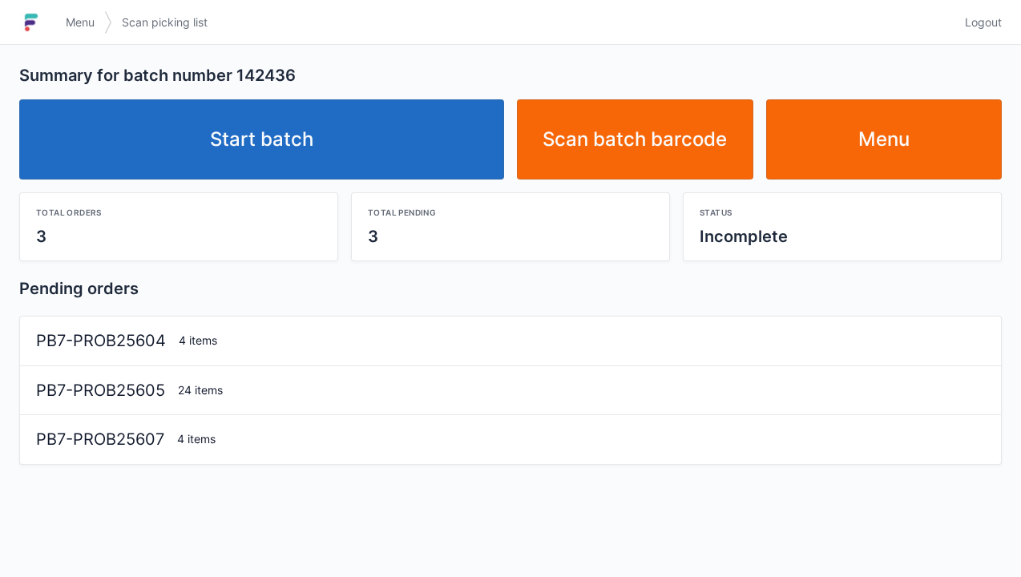
click at [275, 156] on link "Start batch" at bounding box center [261, 139] width 485 height 80
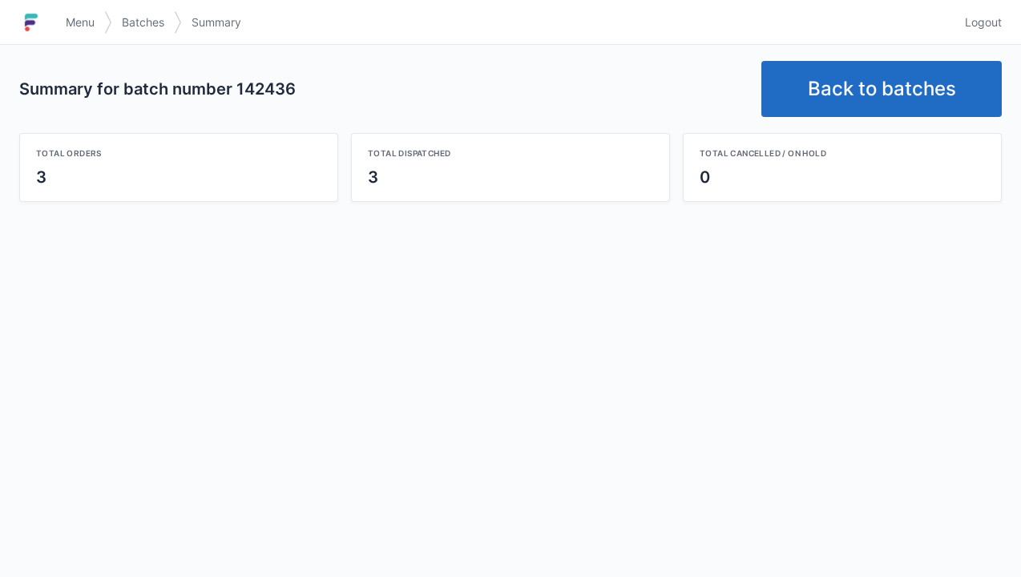
click at [846, 101] on link "Back to batches" at bounding box center [881, 89] width 240 height 56
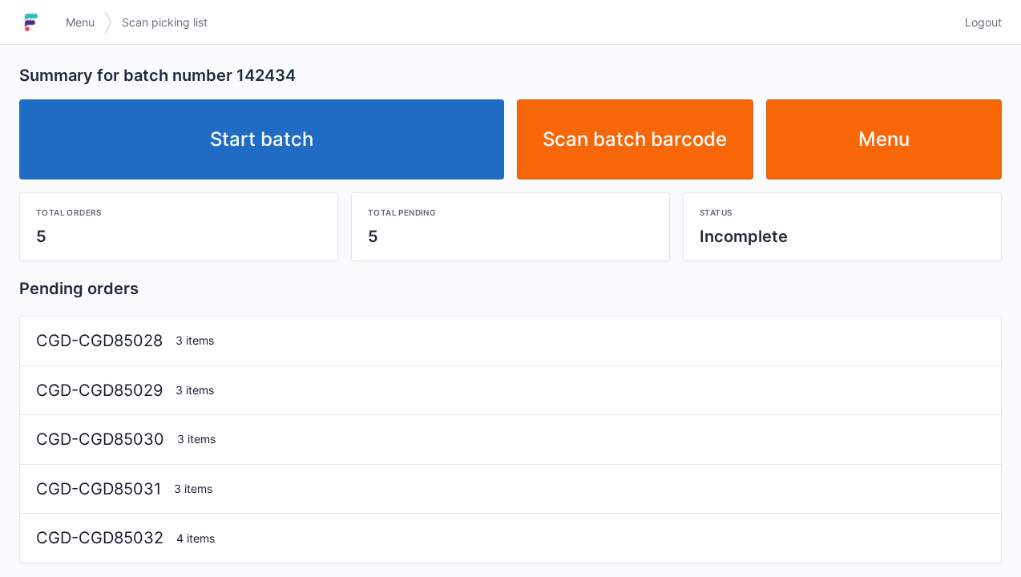
click at [271, 144] on link "Start batch" at bounding box center [261, 139] width 485 height 80
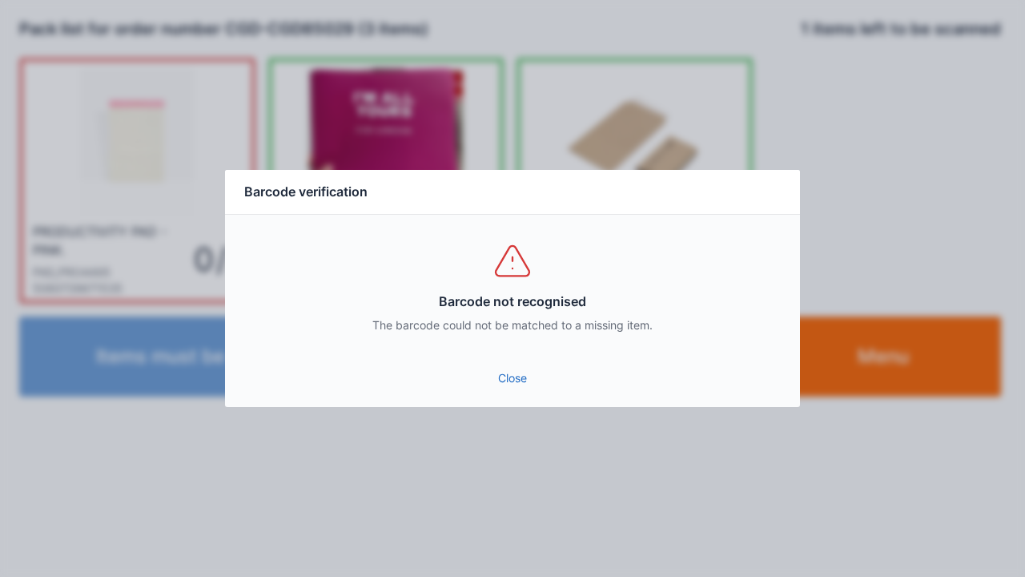
click at [522, 380] on link "Close" at bounding box center [513, 378] width 550 height 29
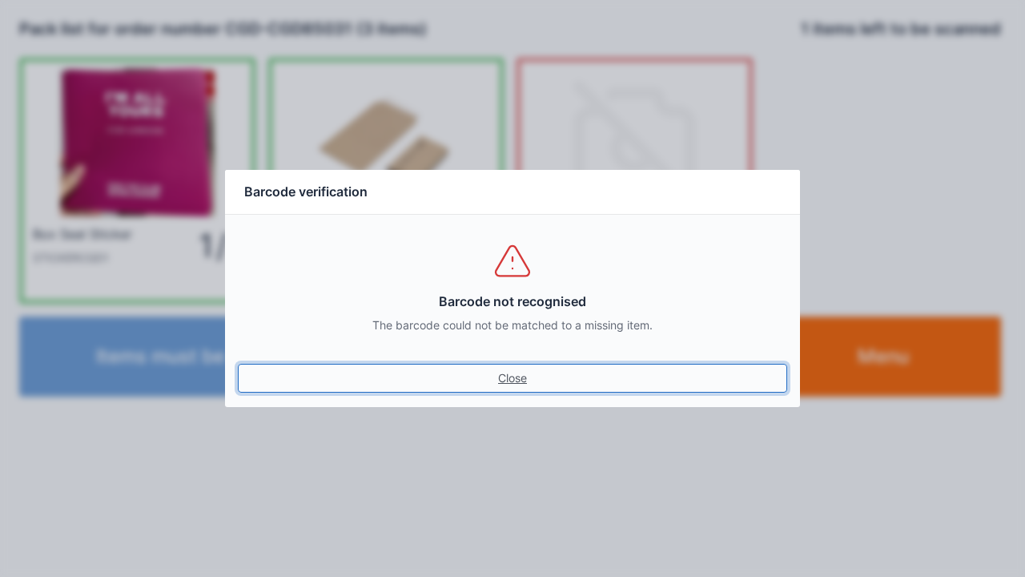
click at [508, 385] on link "Close" at bounding box center [513, 378] width 550 height 29
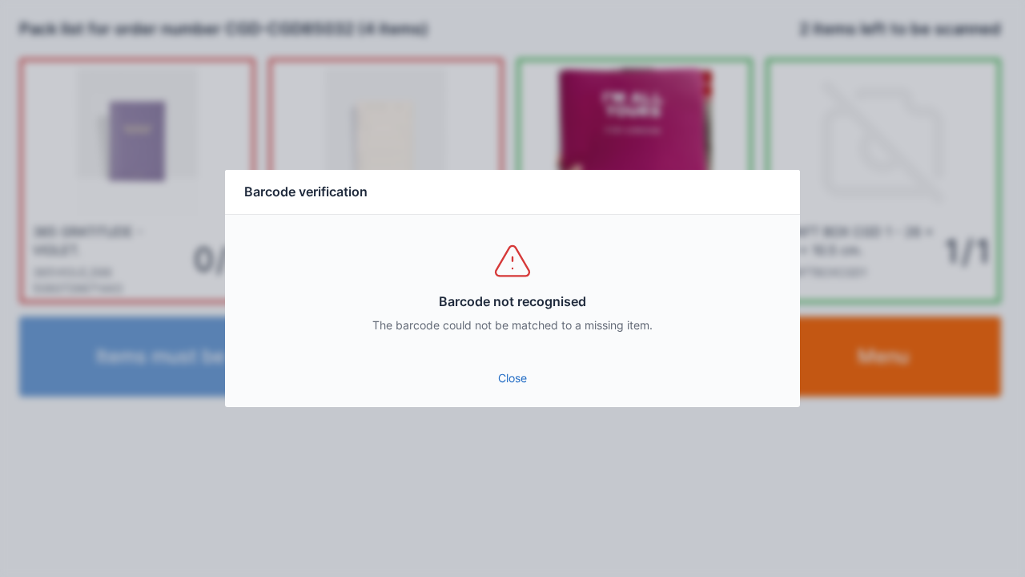
click at [515, 377] on link "Close" at bounding box center [513, 378] width 550 height 29
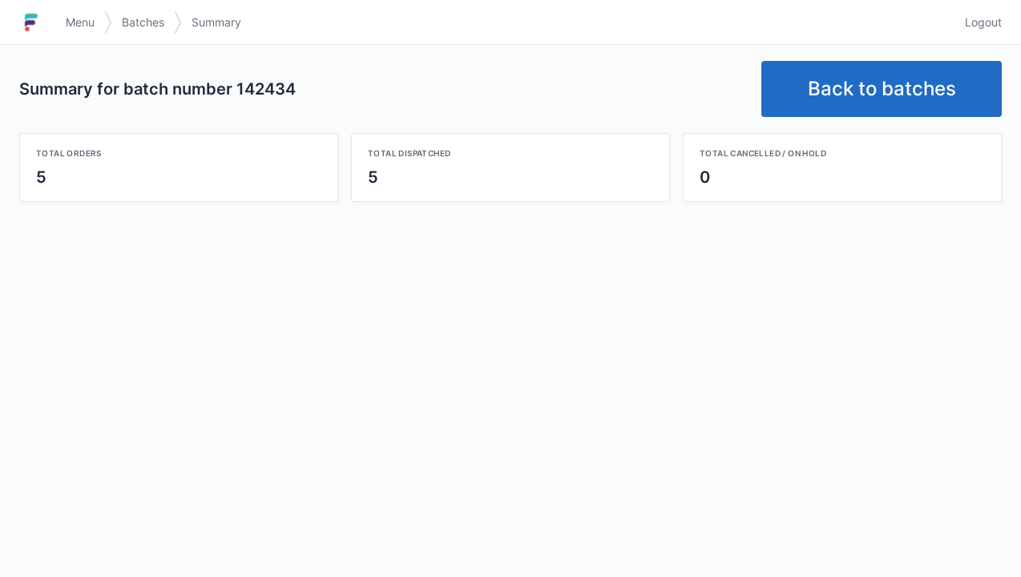
click at [850, 96] on link "Back to batches" at bounding box center [881, 89] width 240 height 56
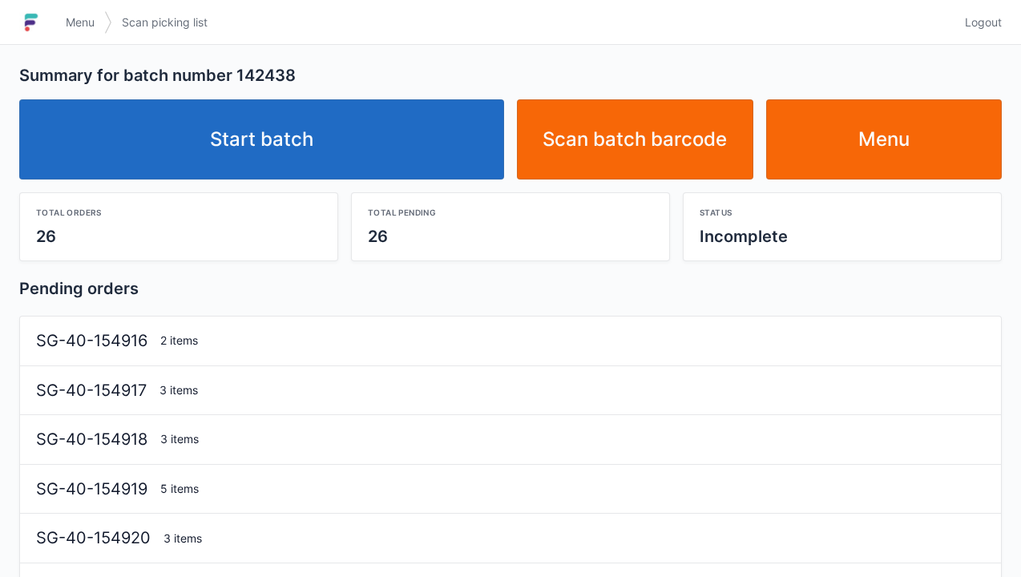
click at [279, 128] on link "Start batch" at bounding box center [261, 139] width 485 height 80
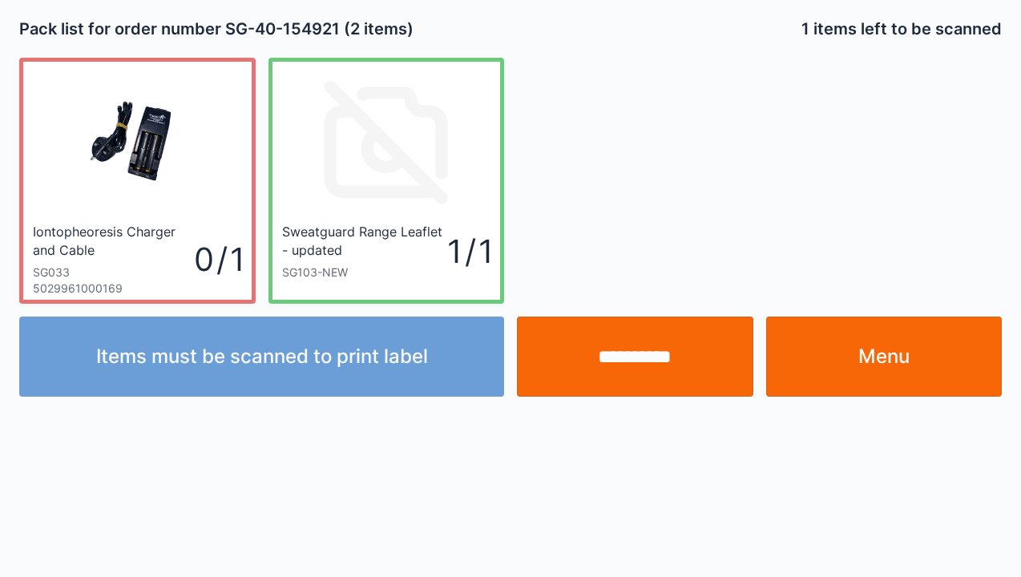
click at [652, 335] on input "**********" at bounding box center [635, 356] width 236 height 80
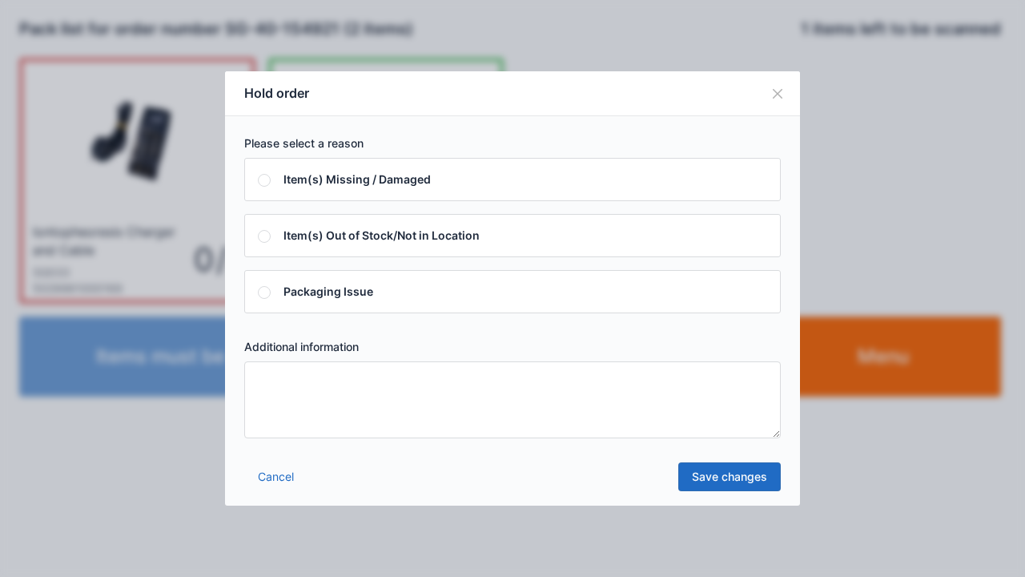
click at [276, 396] on textarea at bounding box center [512, 399] width 537 height 77
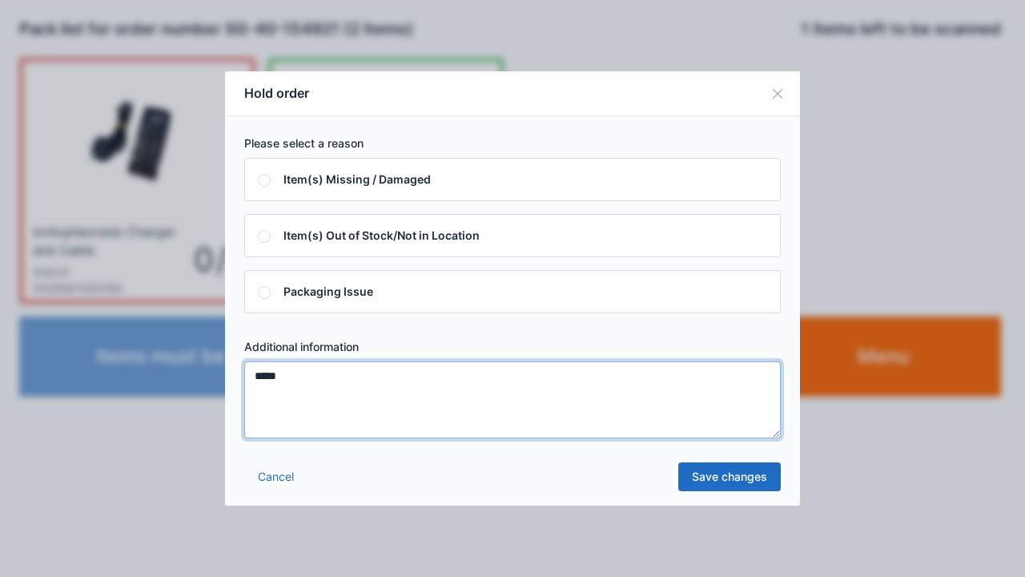
type textarea "*****"
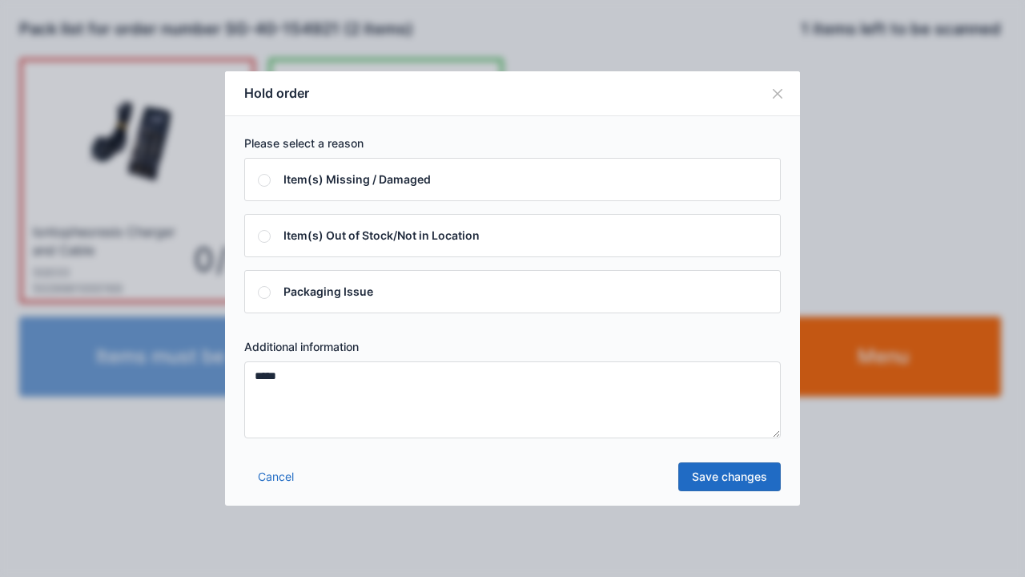
click at [702, 476] on link "Save changes" at bounding box center [730, 476] width 103 height 29
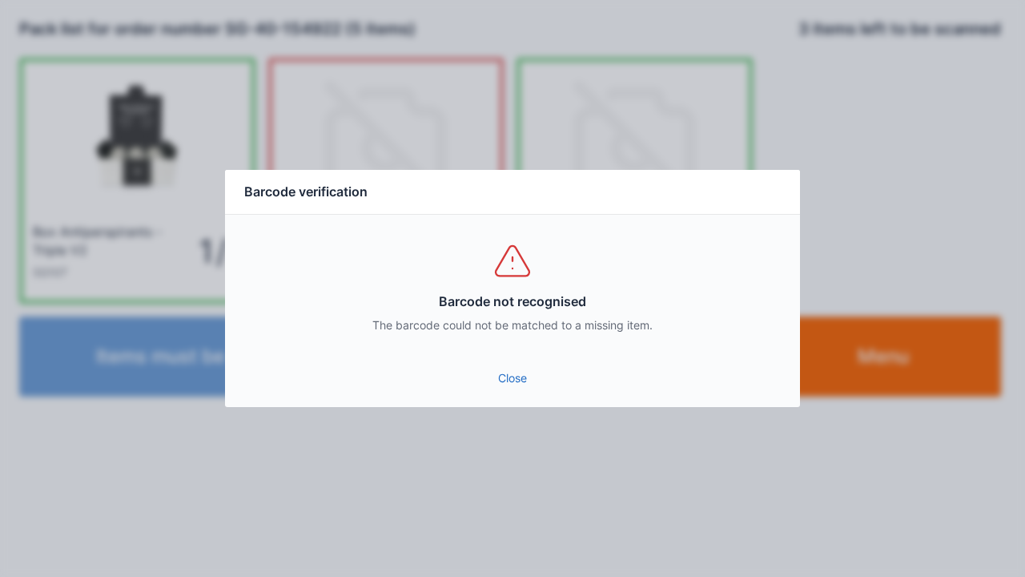
click at [514, 389] on link "Close" at bounding box center [513, 378] width 550 height 29
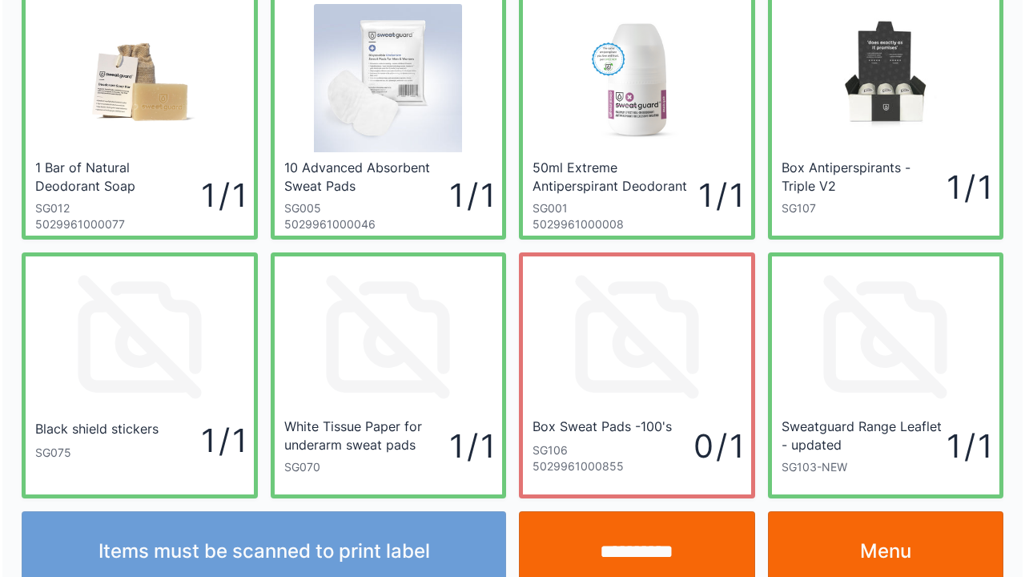
scroll to position [93, 0]
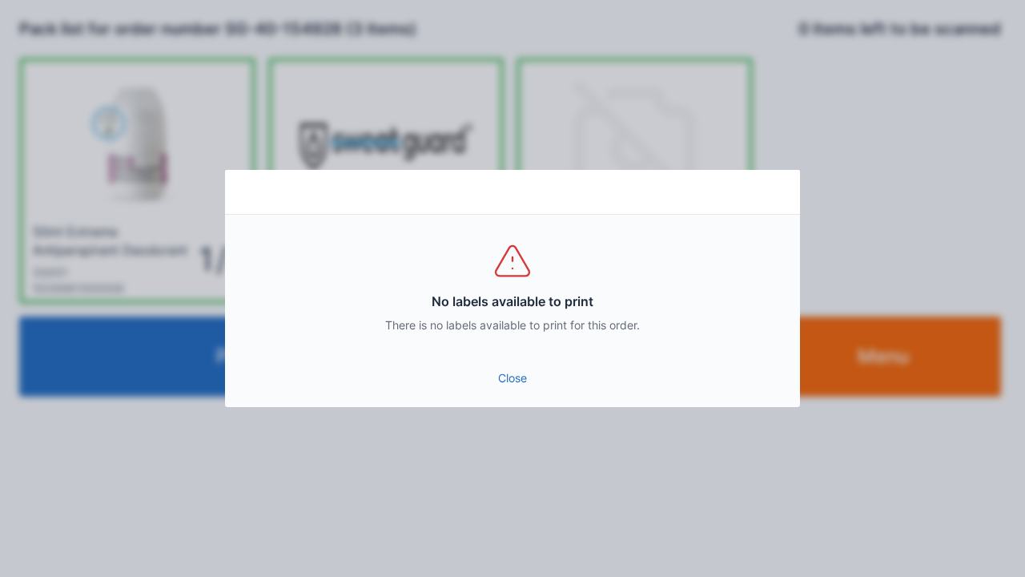
click at [524, 404] on div "Close" at bounding box center [512, 383] width 575 height 48
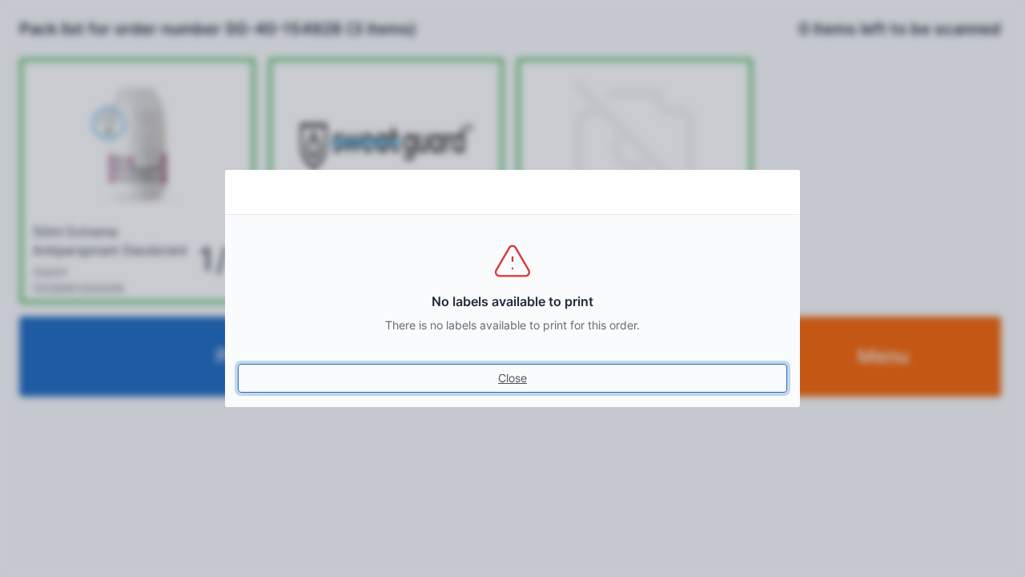
click at [501, 381] on link "Close" at bounding box center [513, 378] width 550 height 29
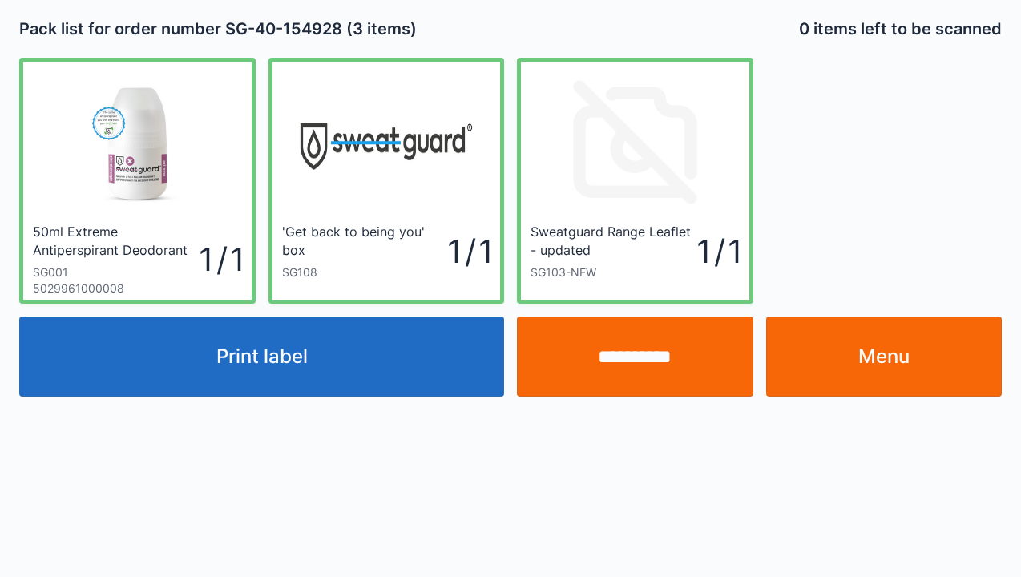
click at [628, 356] on input "**********" at bounding box center [635, 356] width 236 height 80
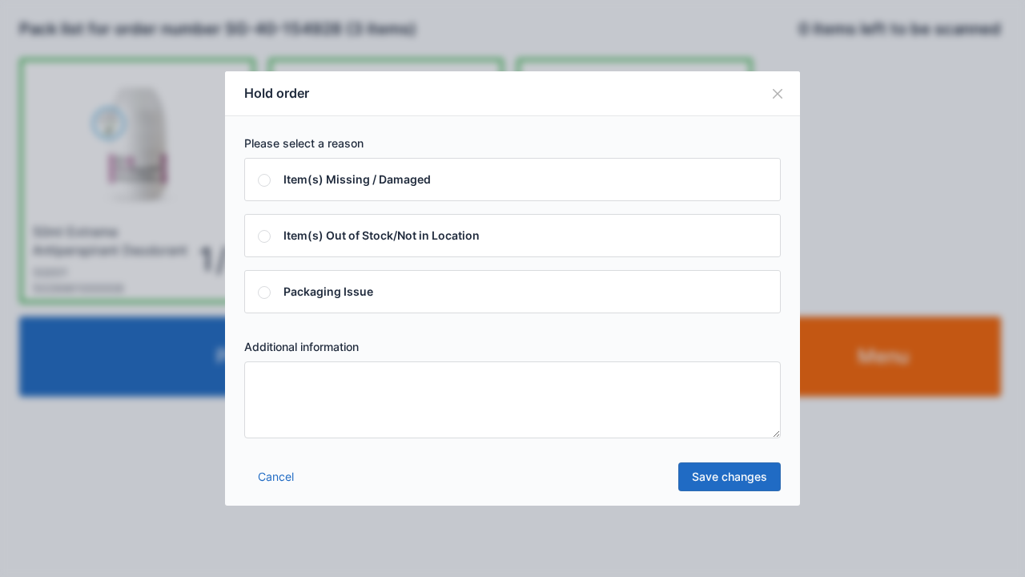
click at [280, 383] on textarea at bounding box center [512, 399] width 537 height 77
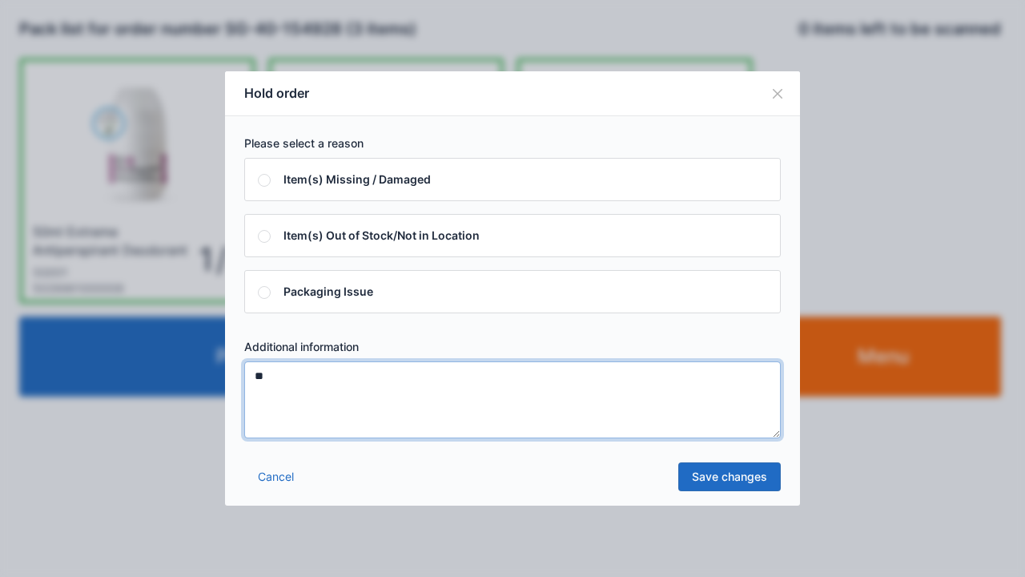
type textarea "**"
click at [779, 95] on button "Close" at bounding box center [777, 93] width 45 height 45
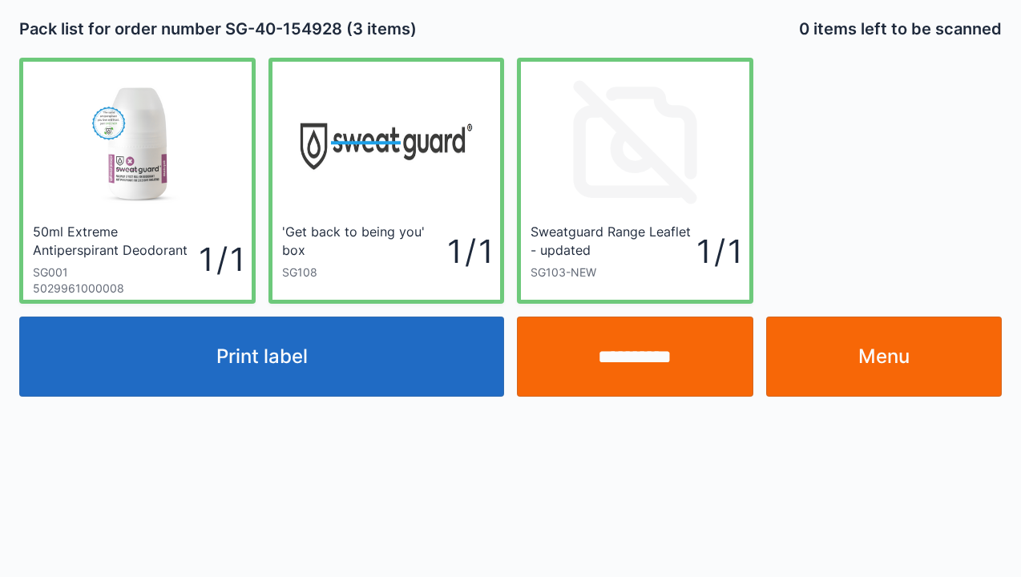
click at [897, 343] on link "Menu" at bounding box center [884, 356] width 236 height 80
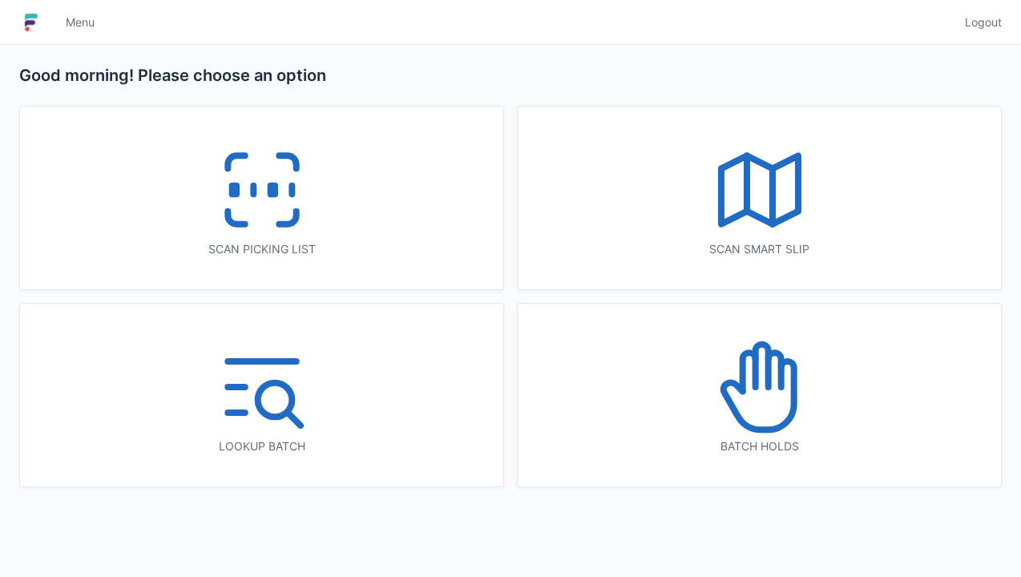
click at [256, 207] on icon at bounding box center [262, 190] width 103 height 103
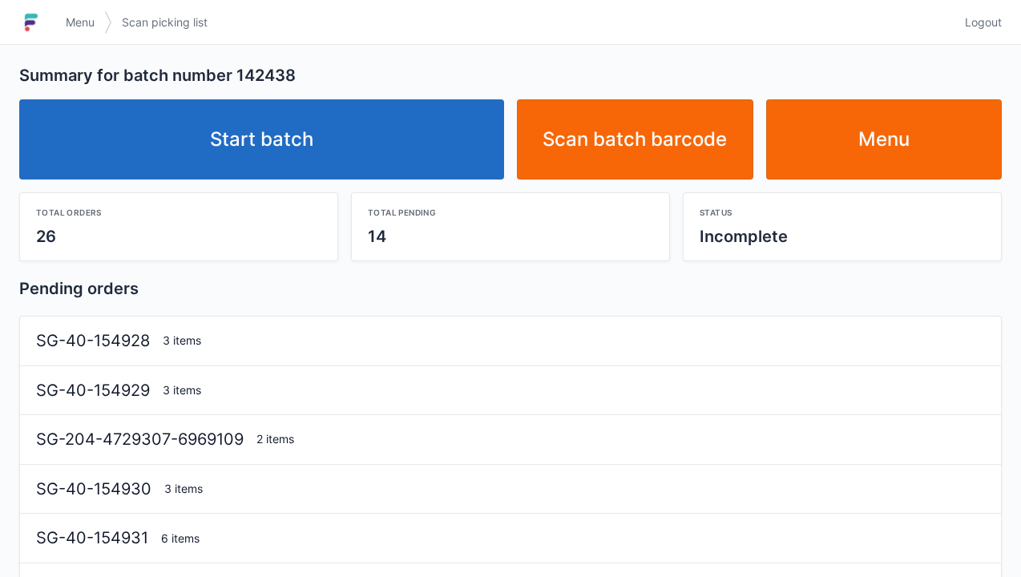
scroll to position [32, 0]
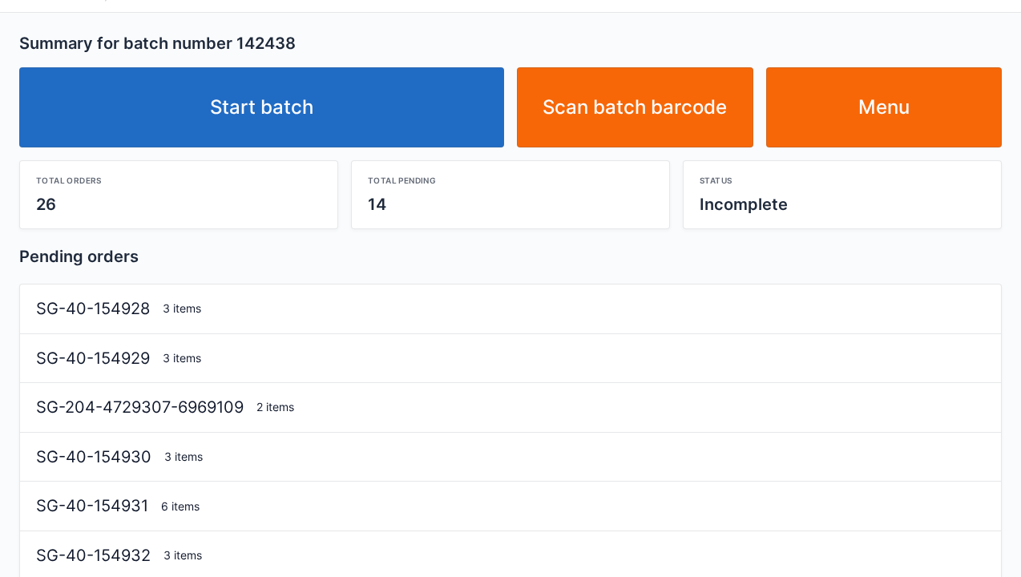
click at [275, 114] on link "Start batch" at bounding box center [261, 107] width 485 height 80
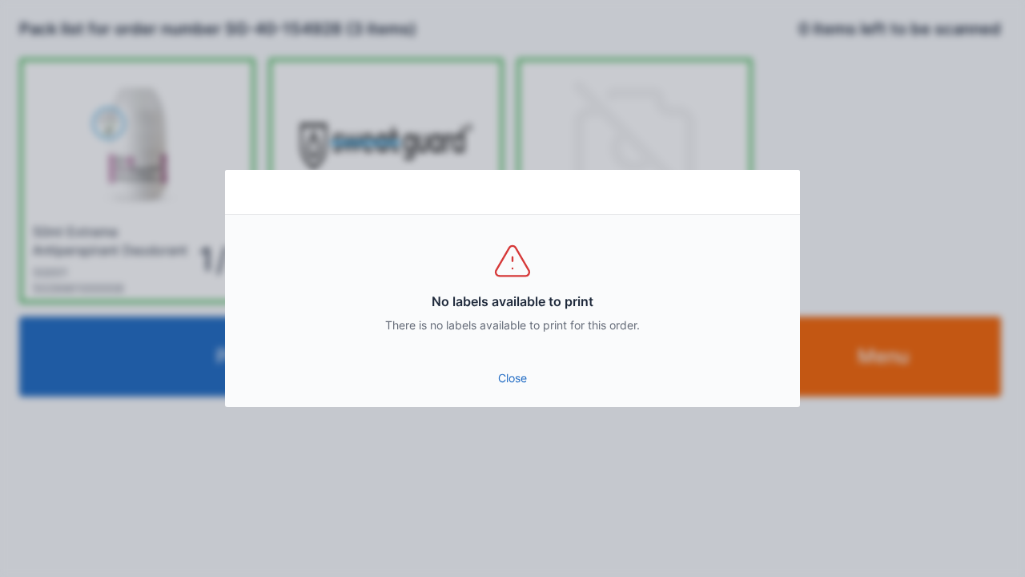
click at [498, 383] on link "Close" at bounding box center [513, 378] width 550 height 29
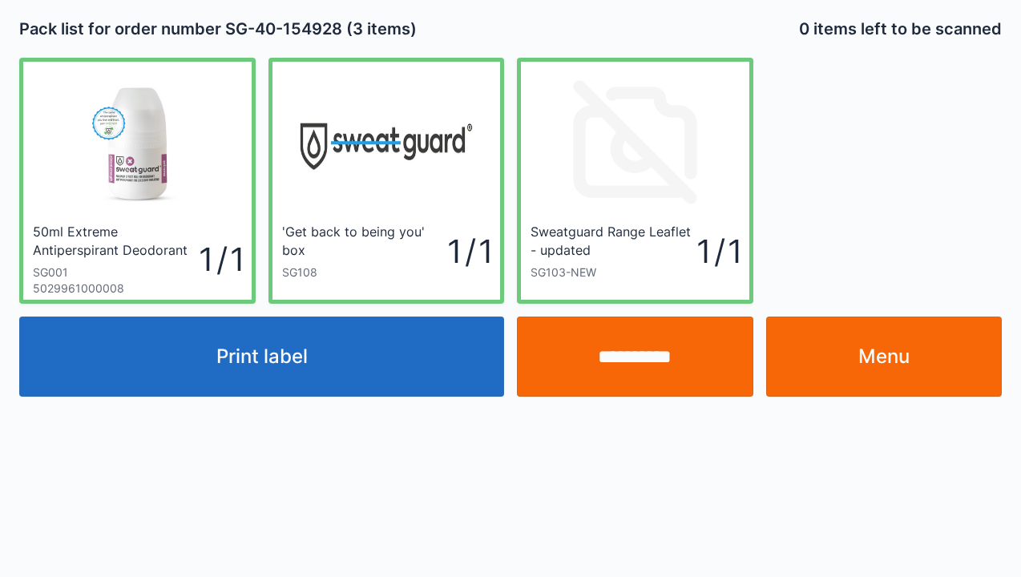
click at [634, 362] on input "**********" at bounding box center [635, 356] width 236 height 80
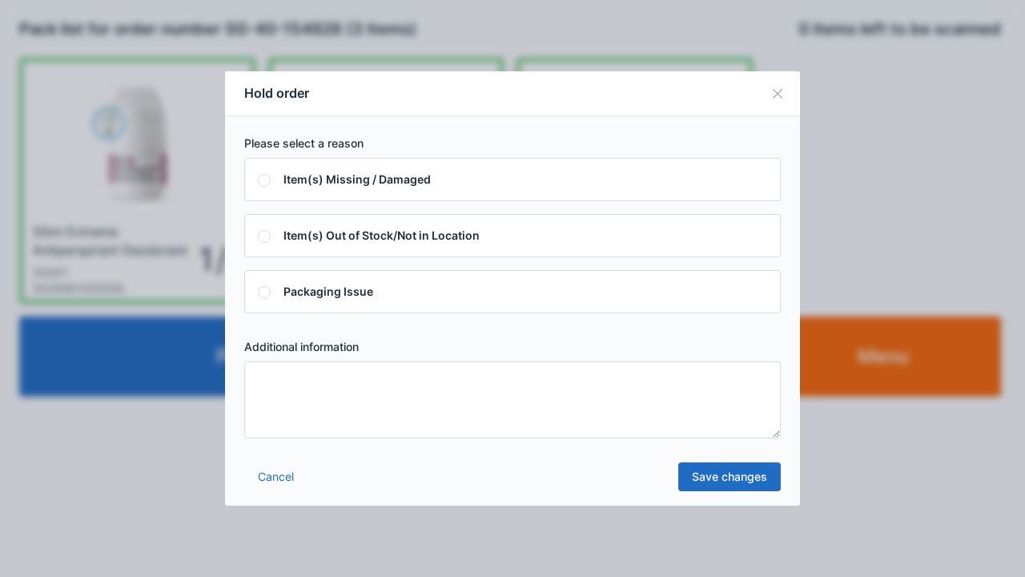
click at [282, 381] on textarea at bounding box center [512, 399] width 537 height 77
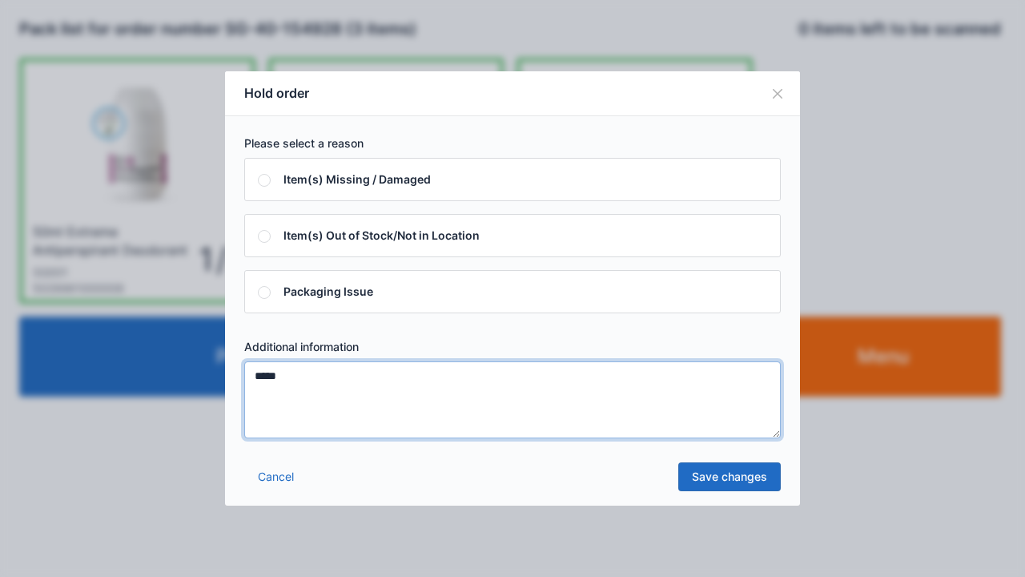
type textarea "*****"
click at [731, 475] on link "Save changes" at bounding box center [730, 476] width 103 height 29
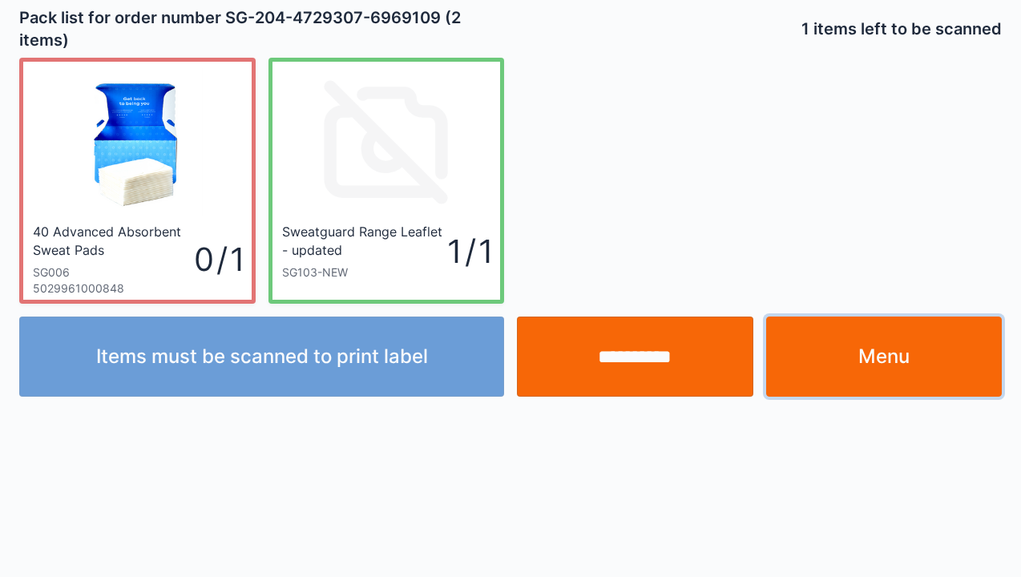
click at [898, 354] on link "Menu" at bounding box center [884, 356] width 236 height 80
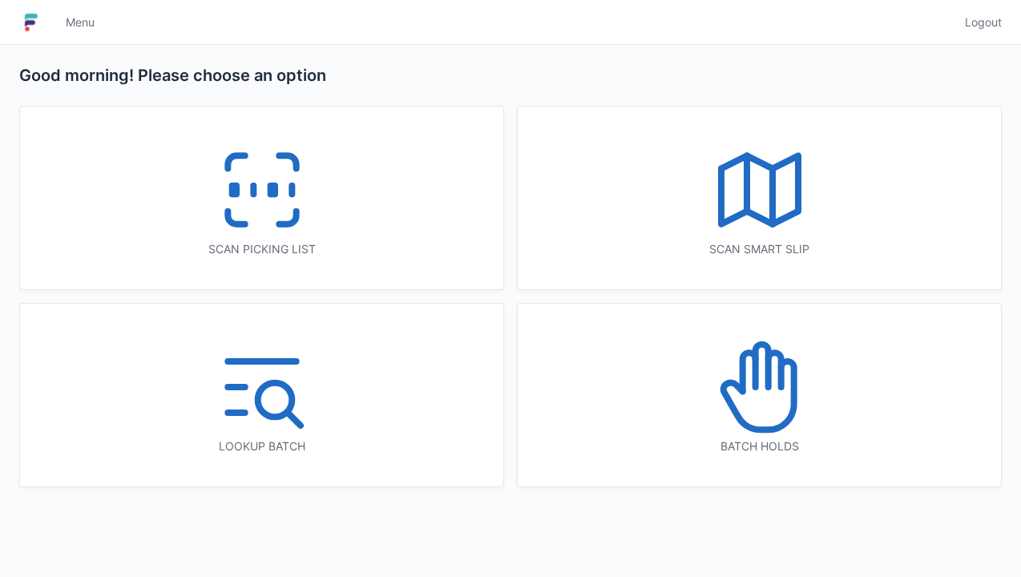
click at [760, 374] on icon at bounding box center [759, 387] width 103 height 103
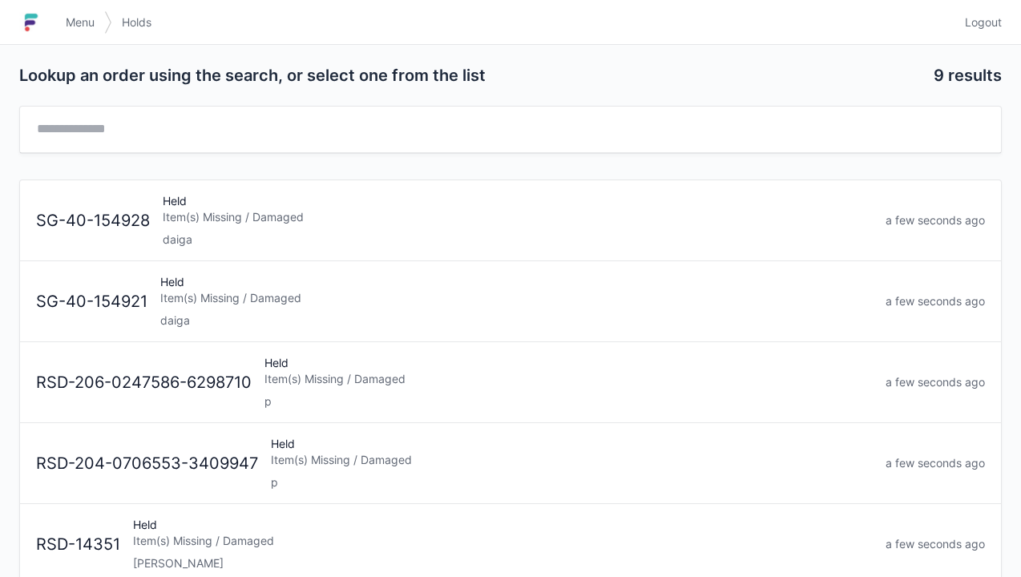
click at [184, 305] on div "Held Item(s) Missing / Damaged daiga" at bounding box center [516, 301] width 725 height 54
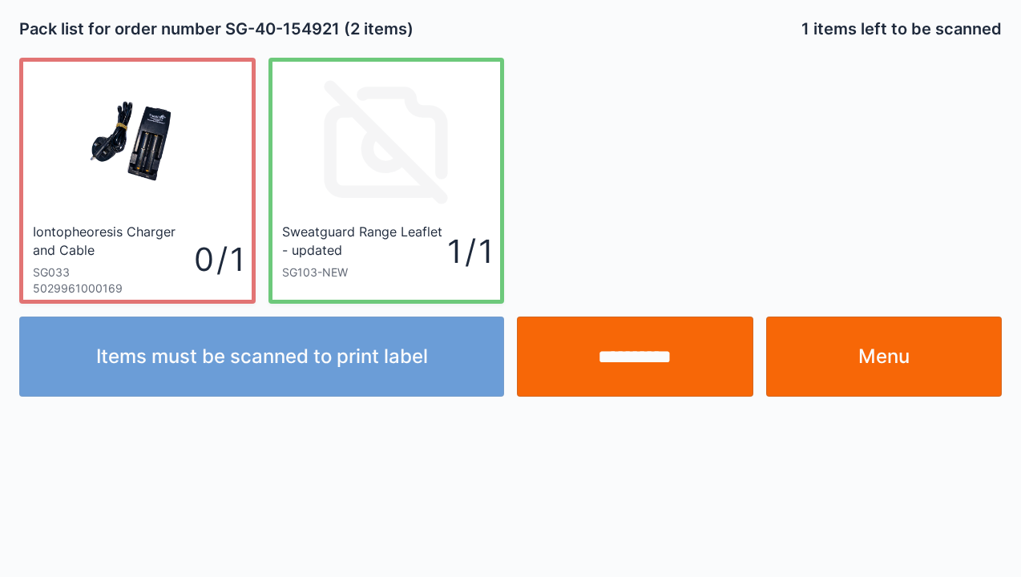
click at [924, 336] on link "Menu" at bounding box center [884, 356] width 236 height 80
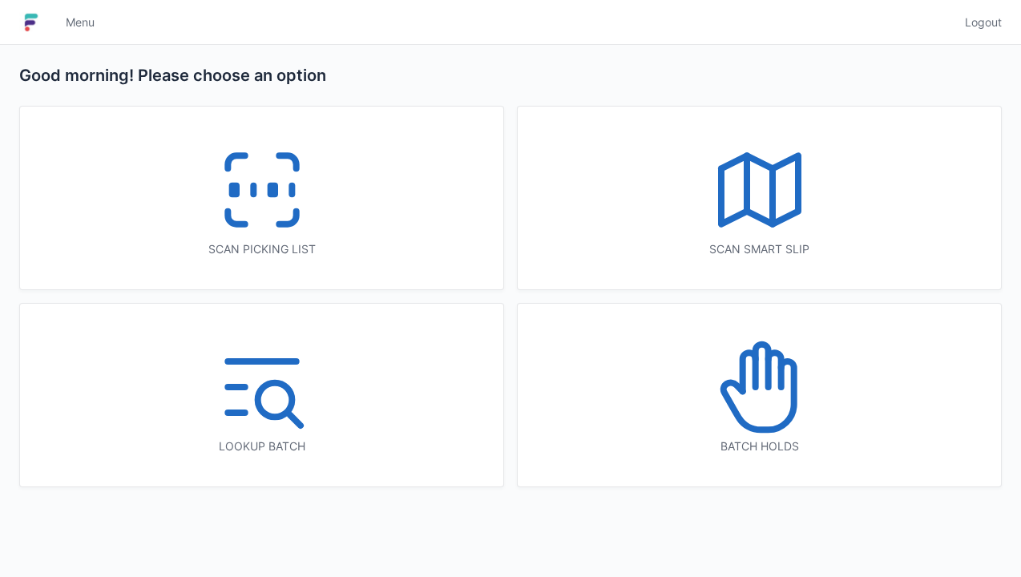
click at [258, 200] on icon at bounding box center [262, 190] width 103 height 103
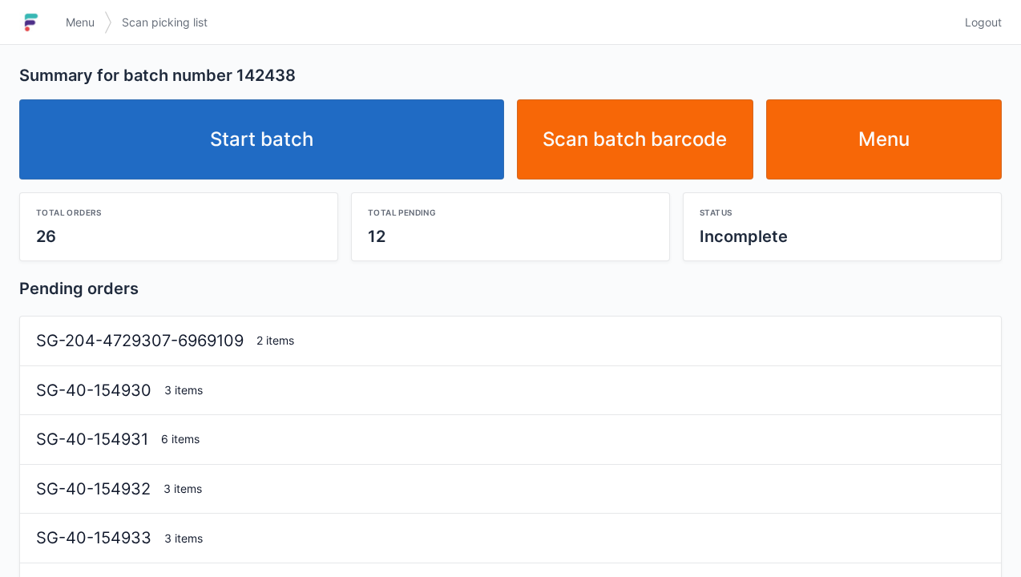
click at [292, 127] on link "Start batch" at bounding box center [261, 139] width 485 height 80
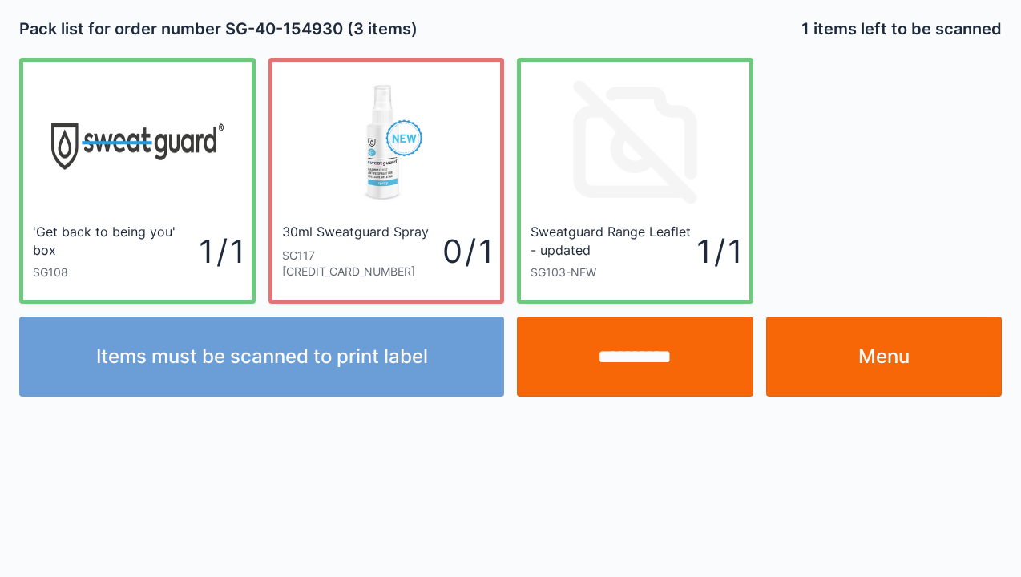
click at [892, 359] on link "Menu" at bounding box center [884, 356] width 236 height 80
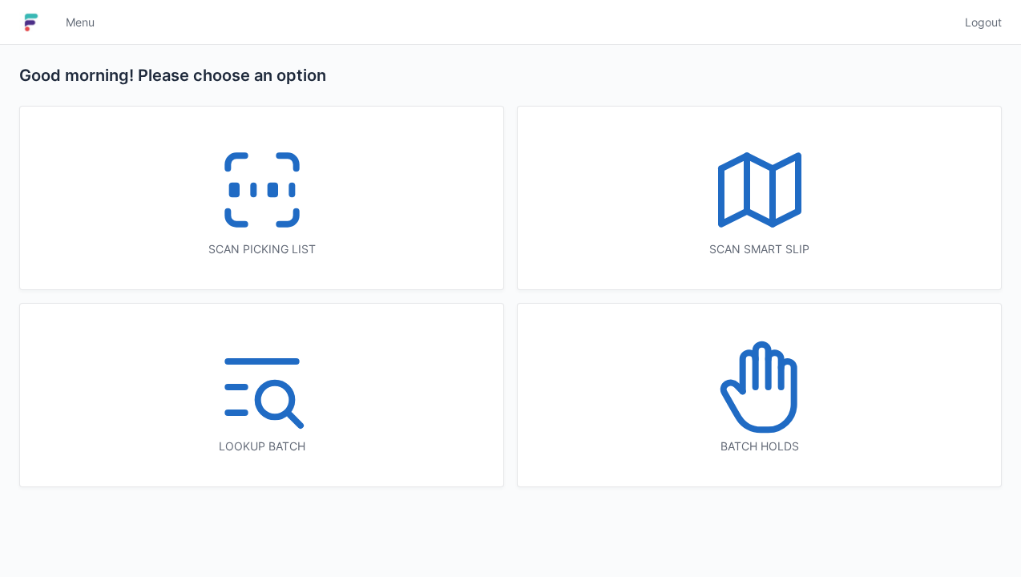
click at [763, 354] on icon at bounding box center [759, 387] width 103 height 103
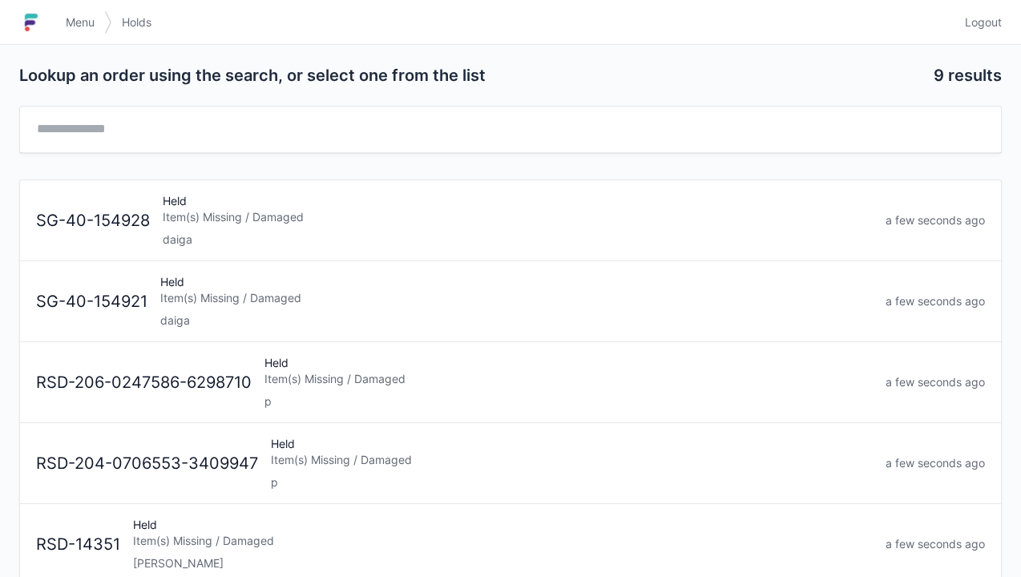
click at [178, 285] on div "Held Item(s) Missing / Damaged daiga" at bounding box center [516, 301] width 725 height 54
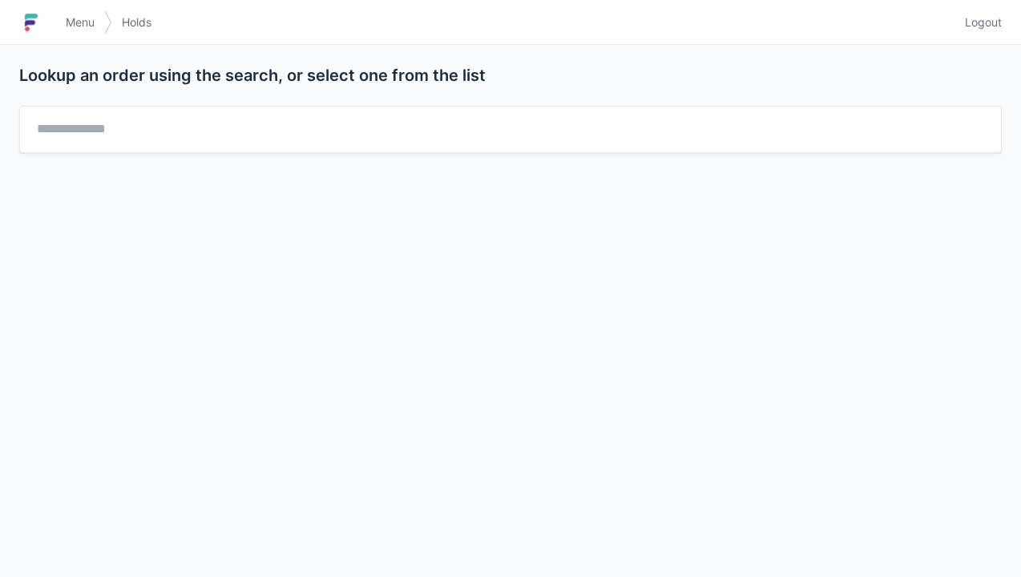
click at [59, 26] on link "Menu" at bounding box center [80, 22] width 48 height 29
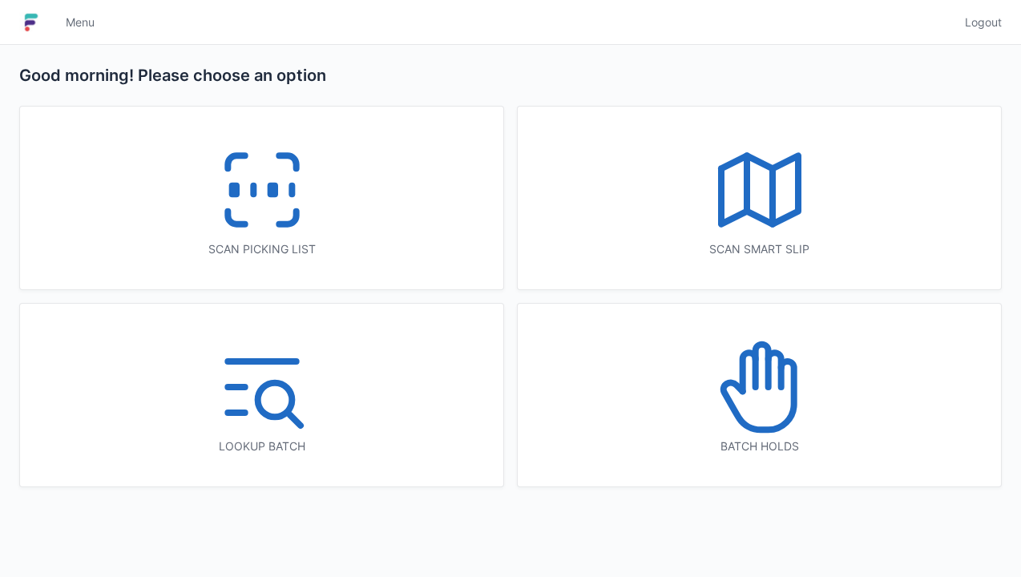
click at [760, 380] on icon at bounding box center [759, 387] width 103 height 103
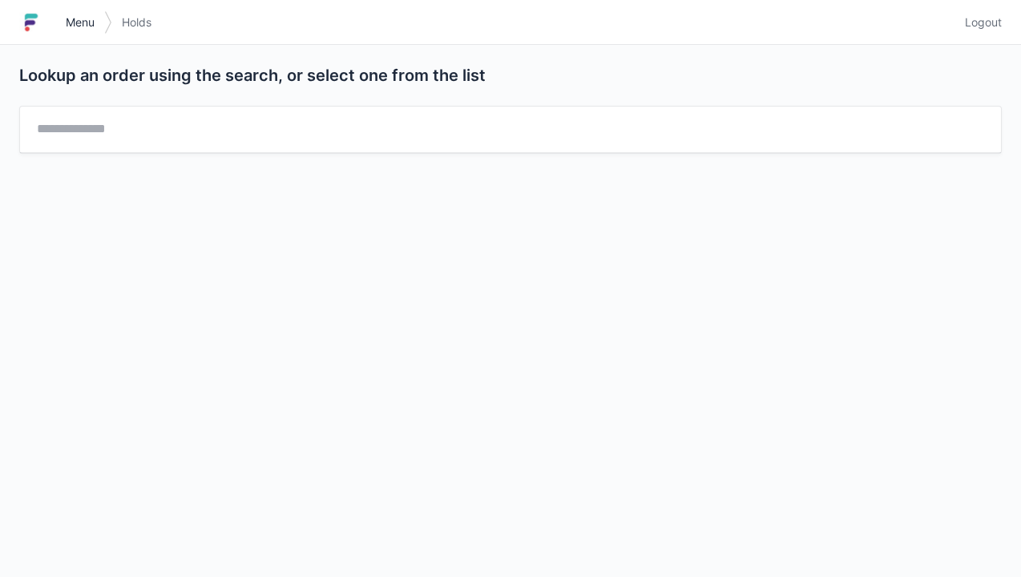
click at [66, 9] on link "Menu" at bounding box center [80, 22] width 48 height 29
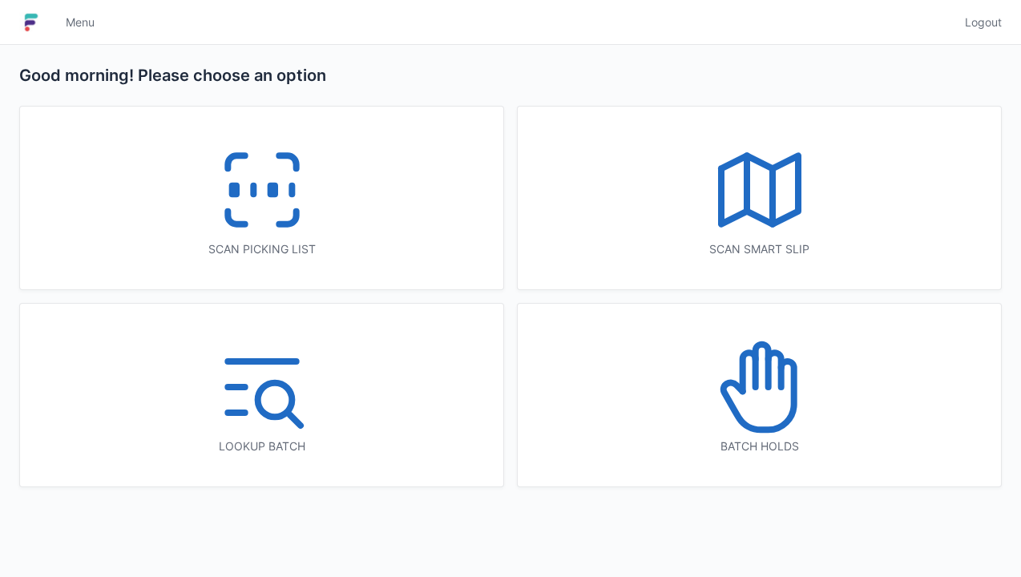
click at [248, 195] on icon at bounding box center [262, 190] width 103 height 103
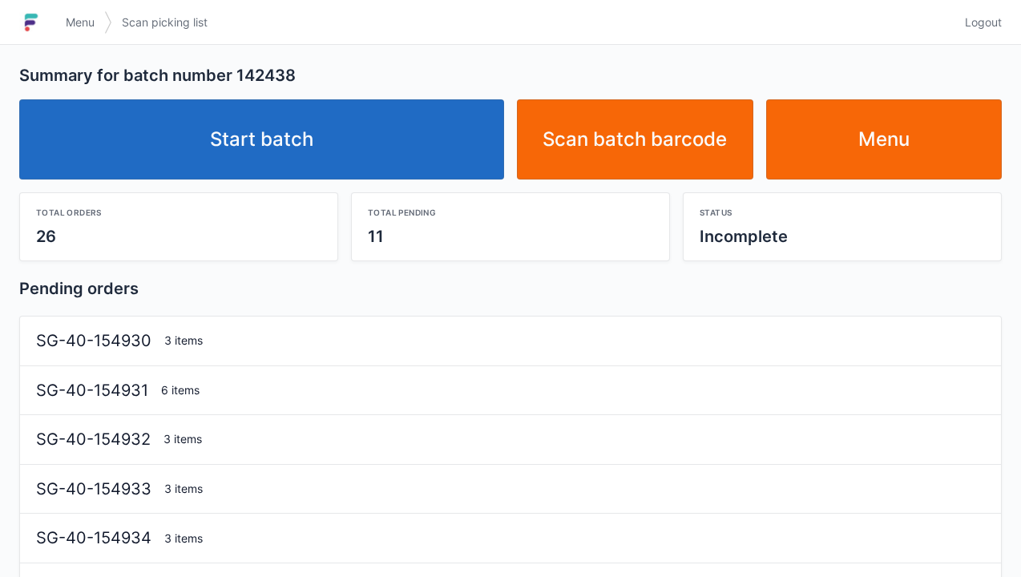
click at [308, 142] on link "Start batch" at bounding box center [261, 139] width 485 height 80
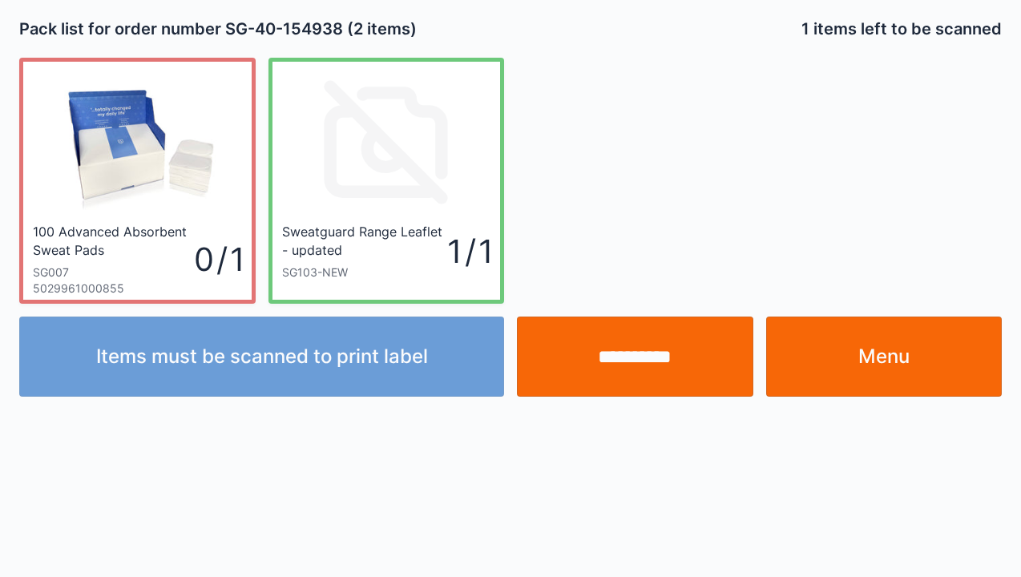
click at [617, 373] on input "**********" at bounding box center [635, 356] width 236 height 80
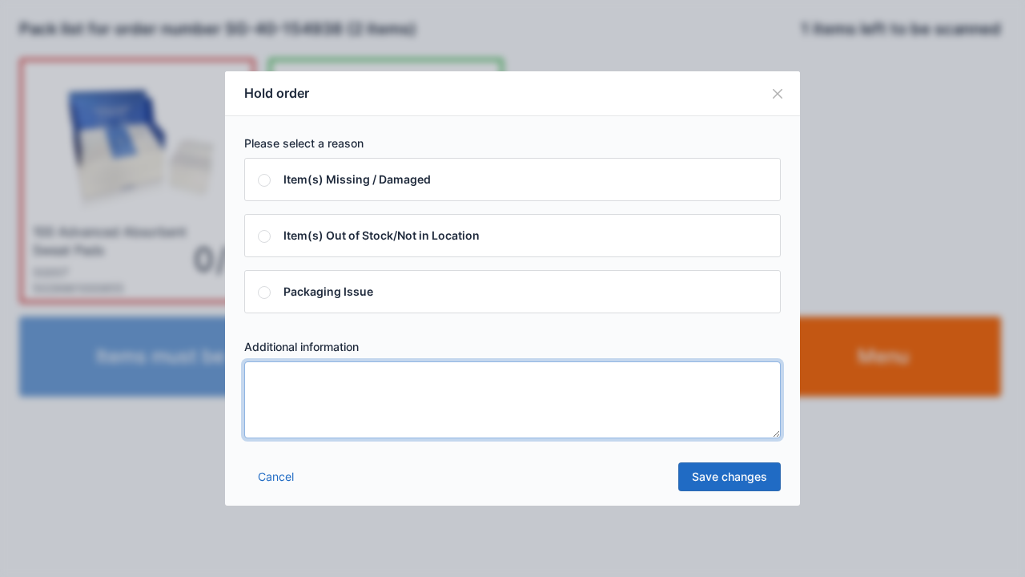
click at [262, 394] on textarea at bounding box center [512, 399] width 537 height 77
type textarea "*****"
click at [731, 482] on link "Save changes" at bounding box center [730, 476] width 103 height 29
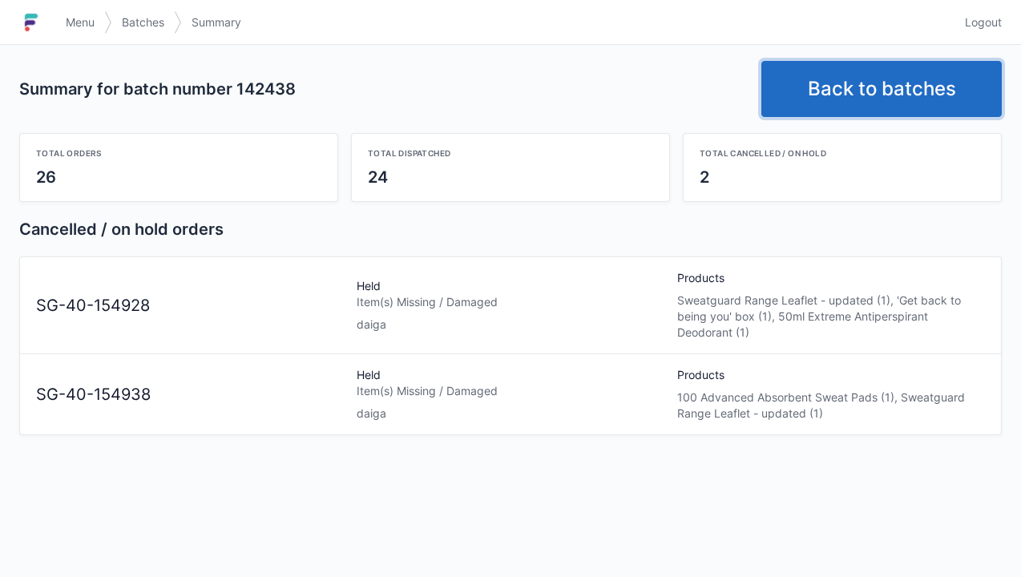
click at [884, 74] on link "Back to batches" at bounding box center [881, 89] width 240 height 56
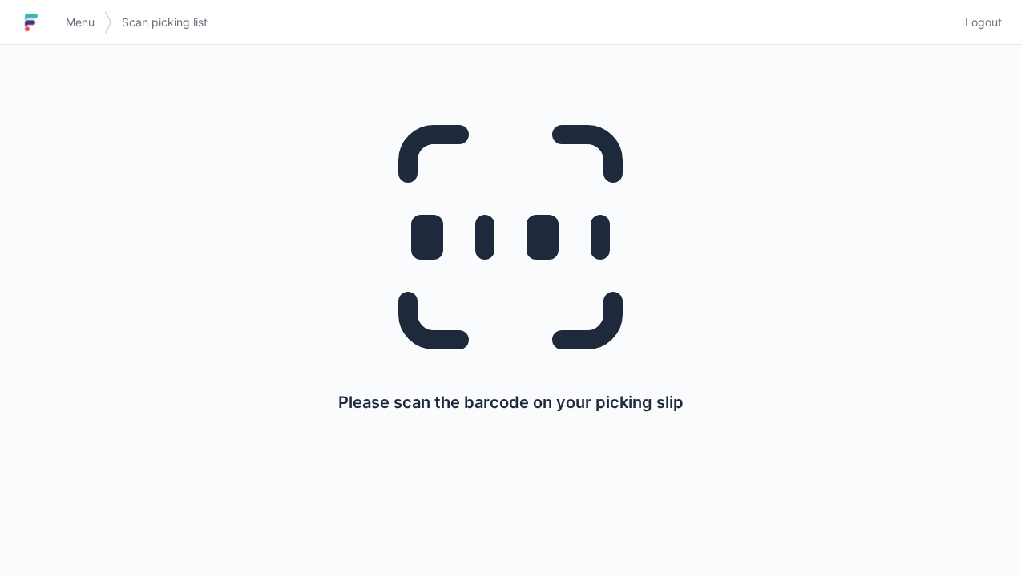
click at [65, 36] on link "Menu" at bounding box center [80, 22] width 48 height 29
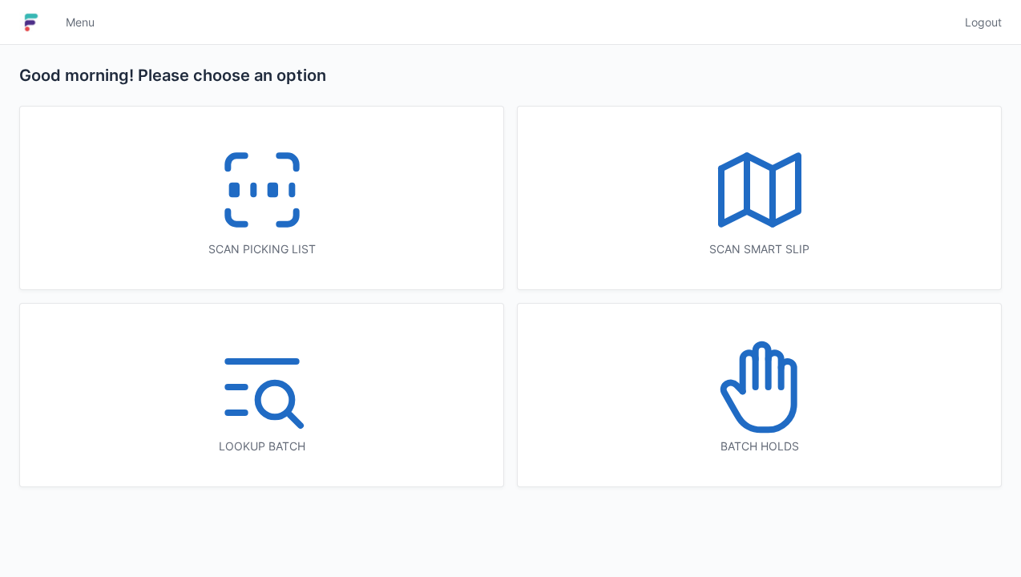
click at [271, 173] on icon at bounding box center [262, 190] width 103 height 103
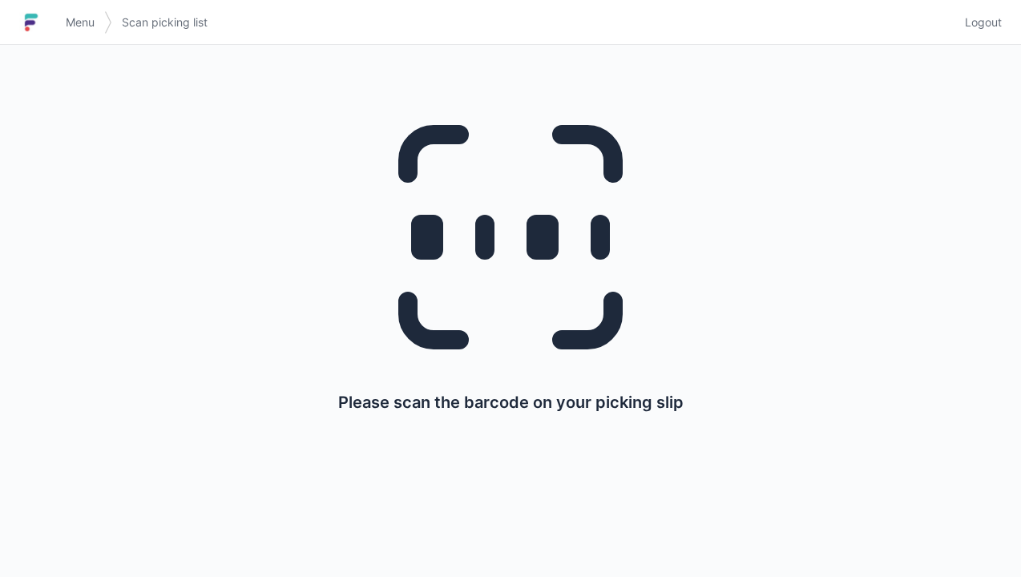
click at [64, 21] on link "Menu" at bounding box center [80, 22] width 48 height 29
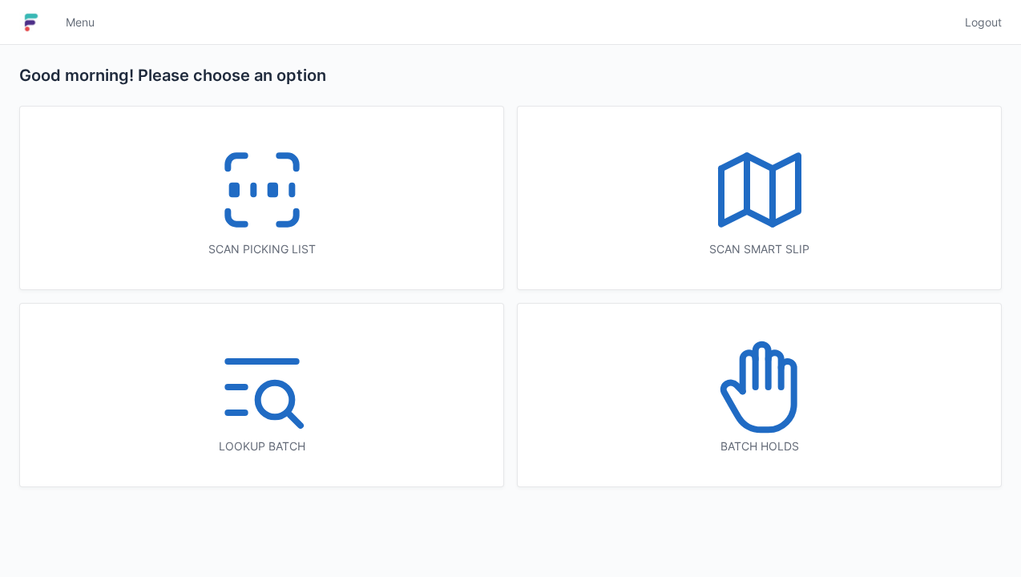
click at [761, 405] on icon at bounding box center [759, 387] width 103 height 103
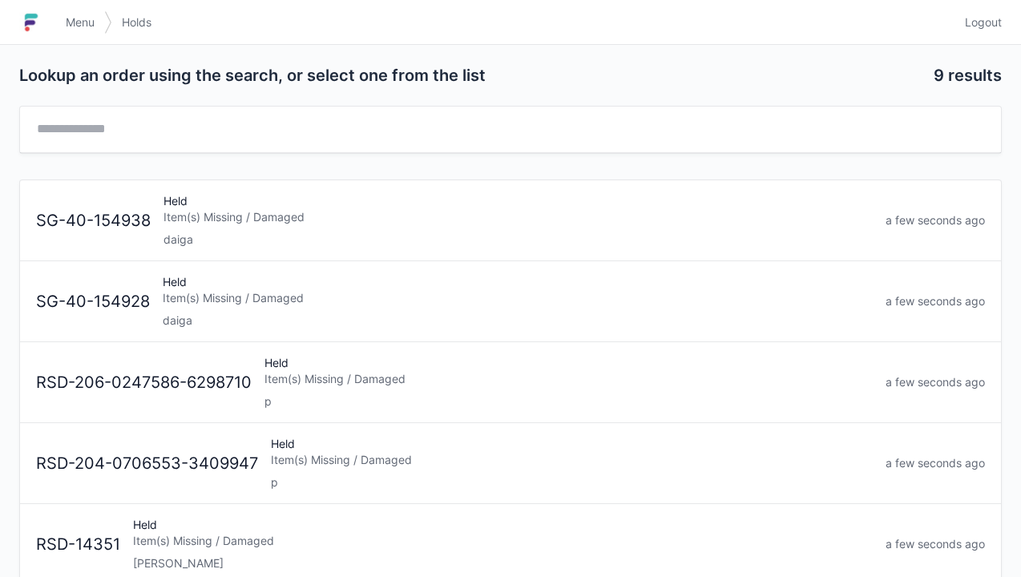
click at [207, 226] on div "Held Item(s) Missing / Damaged daiga" at bounding box center [518, 220] width 722 height 54
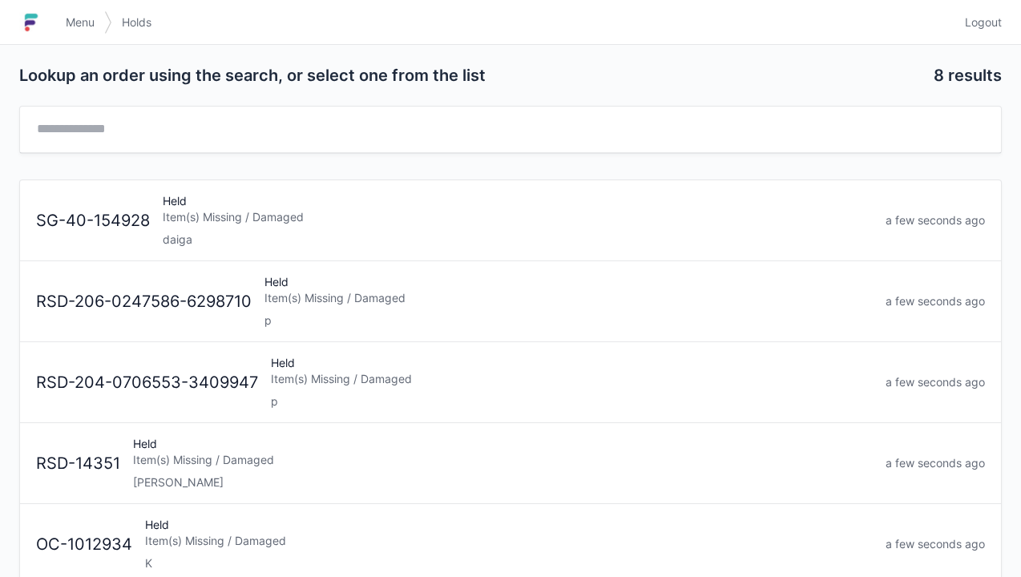
click at [42, 18] on img at bounding box center [31, 23] width 24 height 26
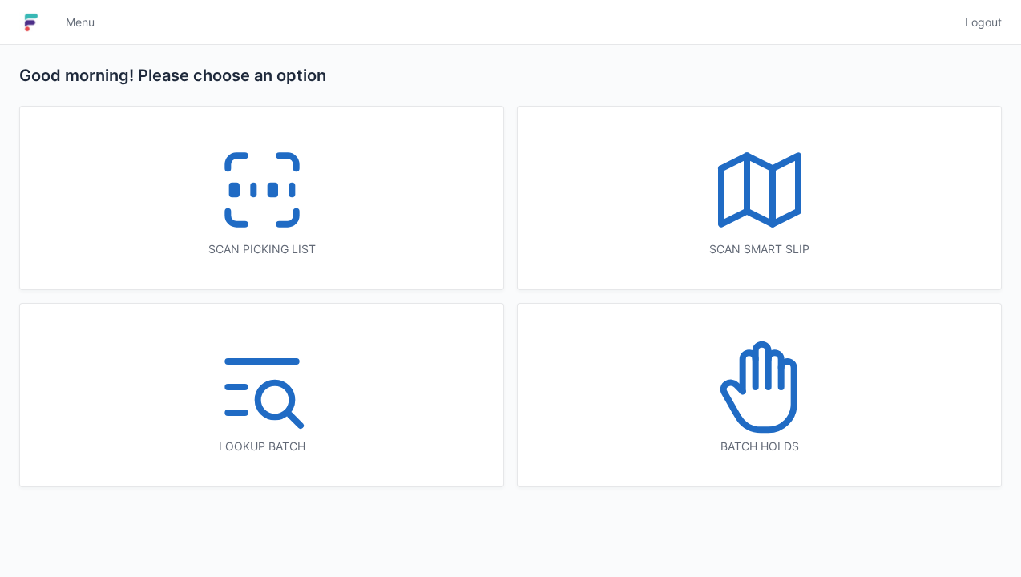
click at [269, 205] on icon at bounding box center [262, 190] width 103 height 103
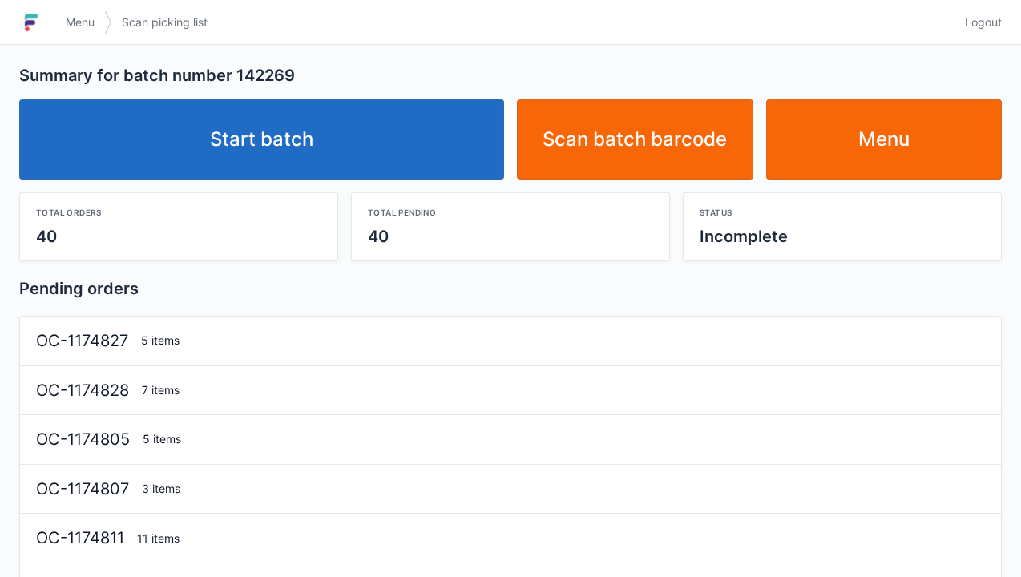
click at [233, 151] on link "Start batch" at bounding box center [261, 139] width 485 height 80
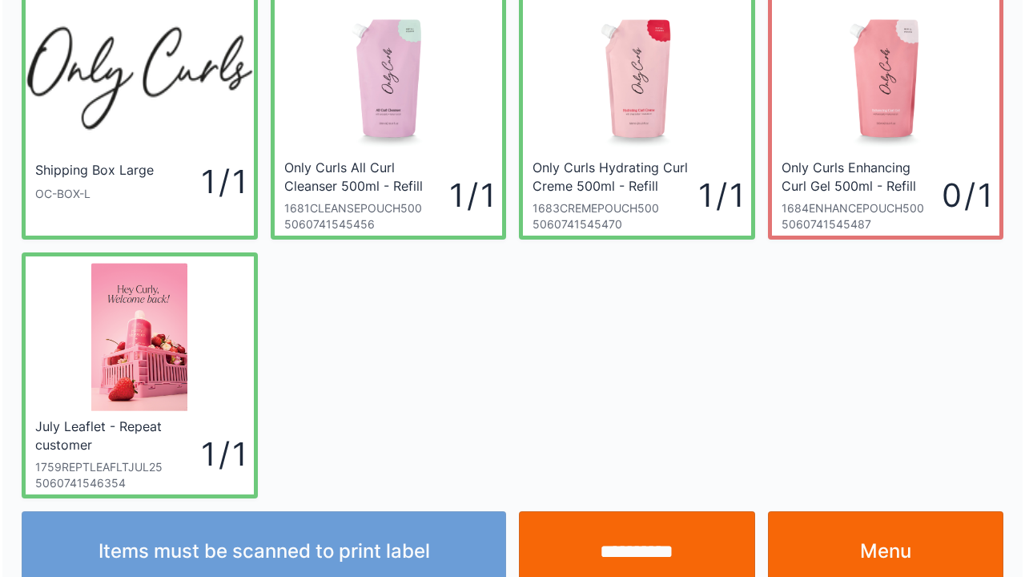
scroll to position [93, 0]
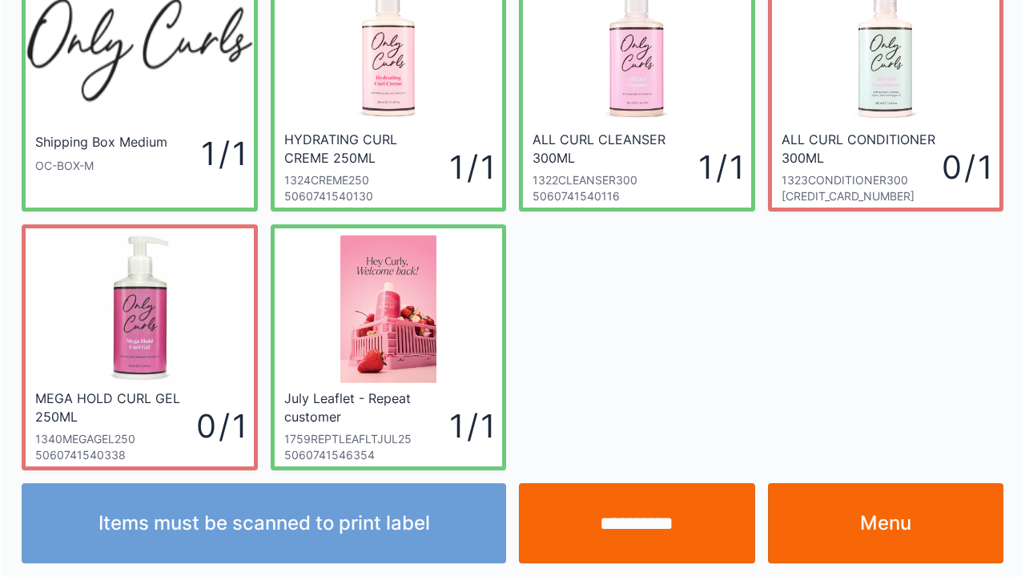
scroll to position [93, 0]
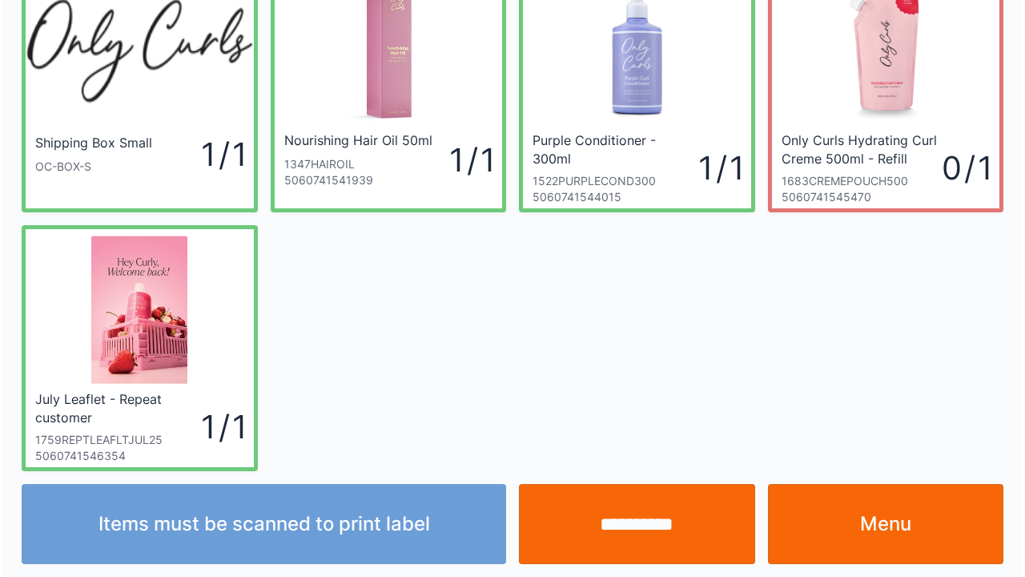
scroll to position [93, 0]
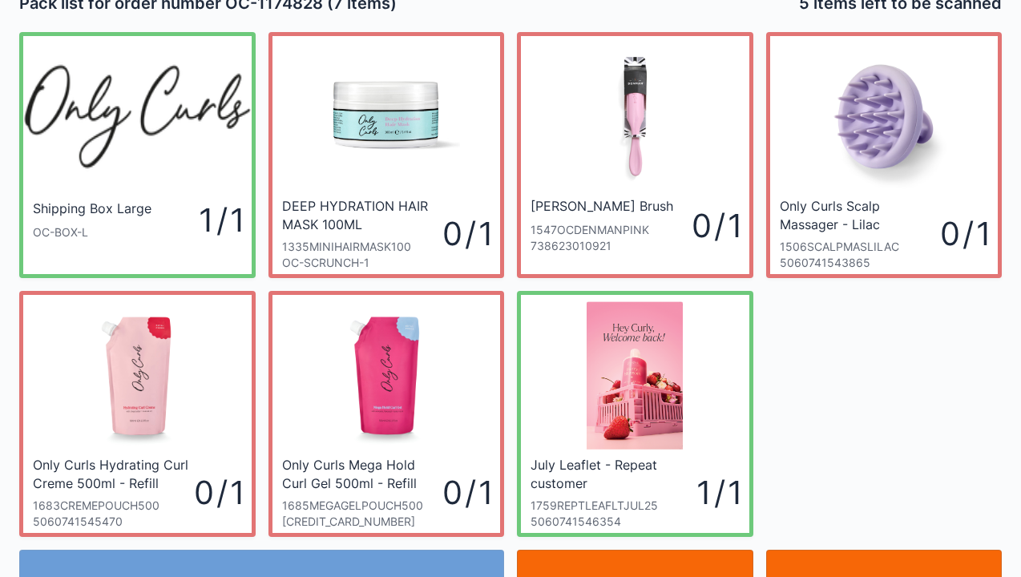
scroll to position [32, 0]
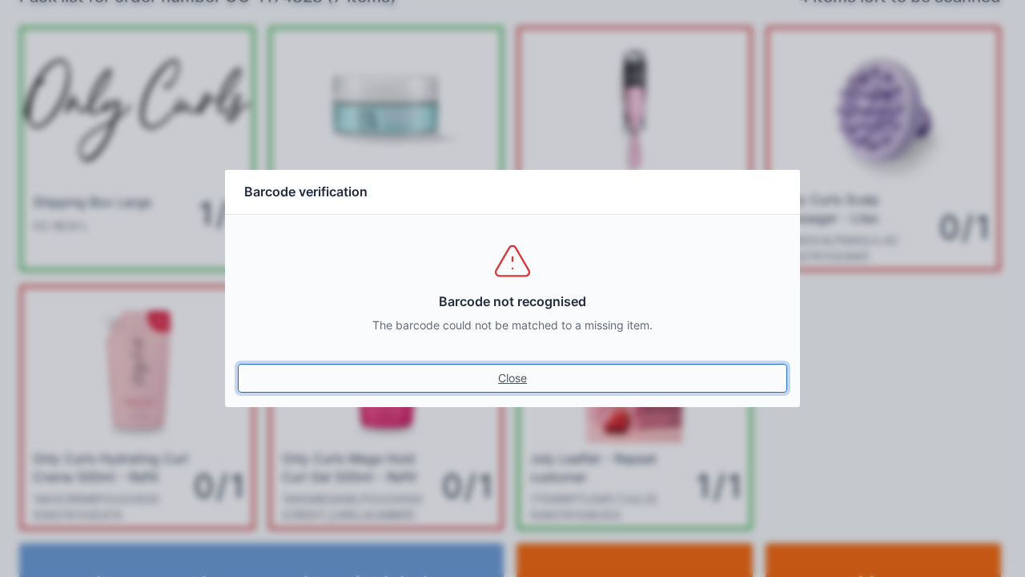
click at [504, 377] on link "Close" at bounding box center [513, 378] width 550 height 29
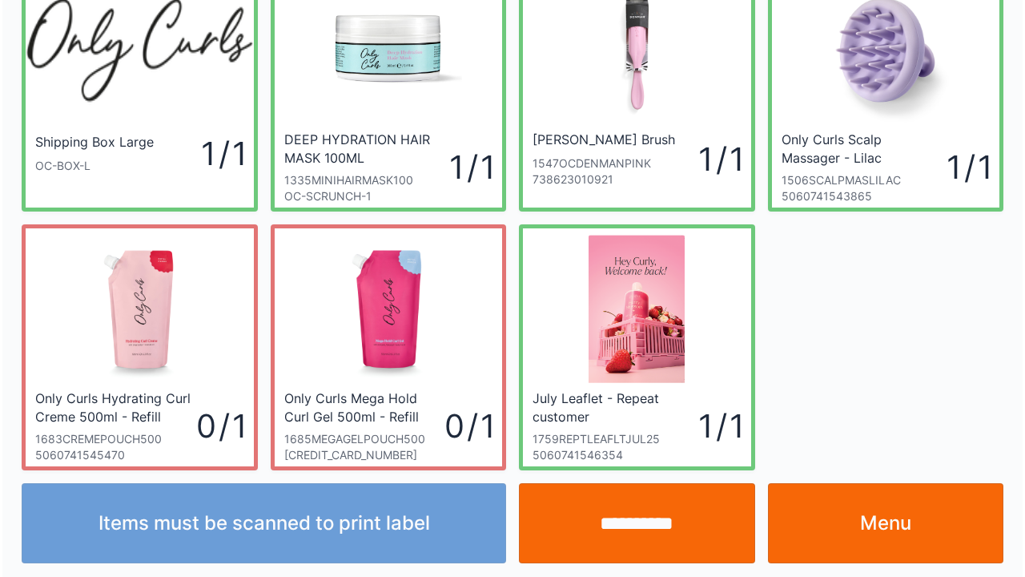
scroll to position [93, 0]
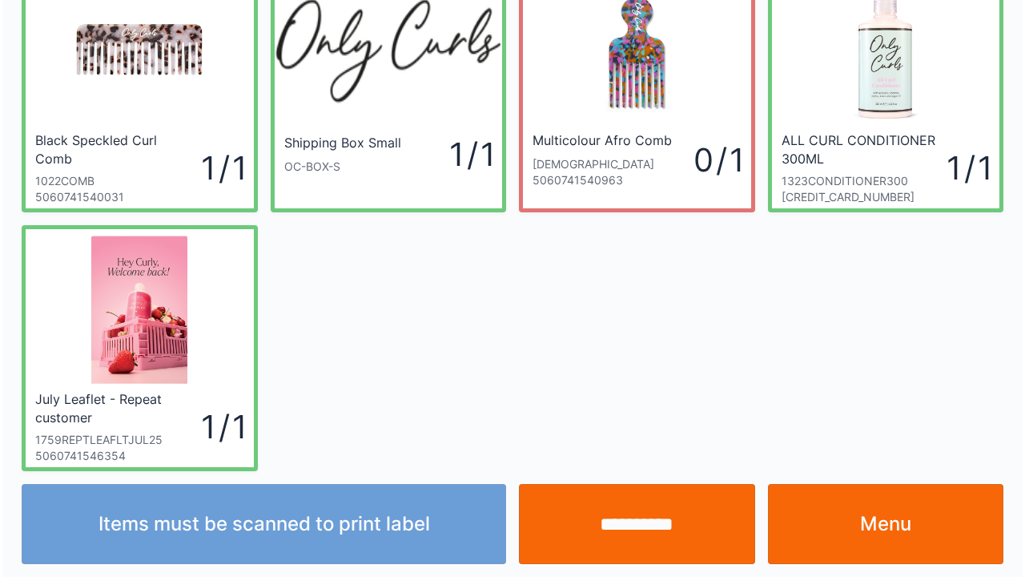
scroll to position [93, 0]
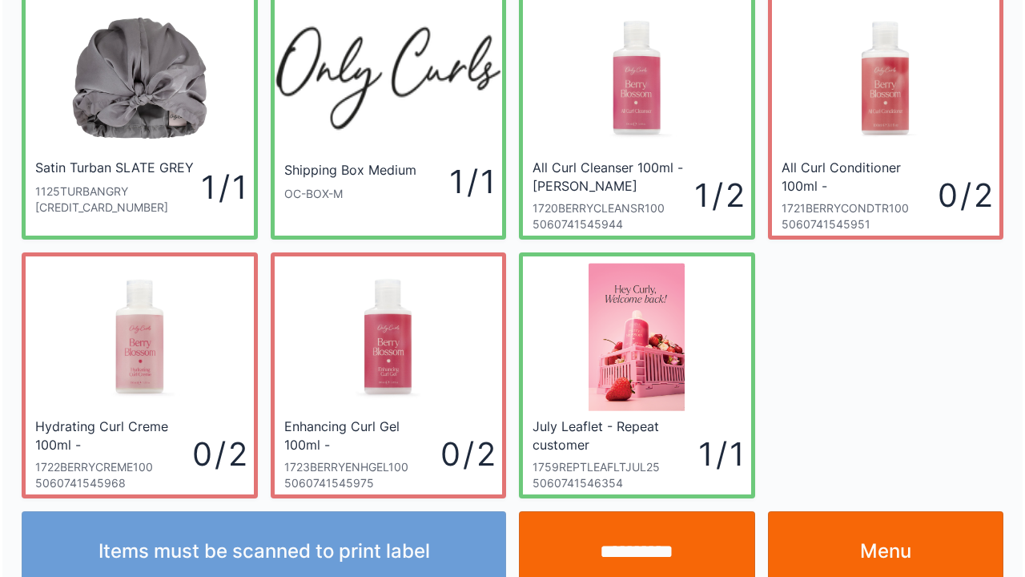
scroll to position [93, 0]
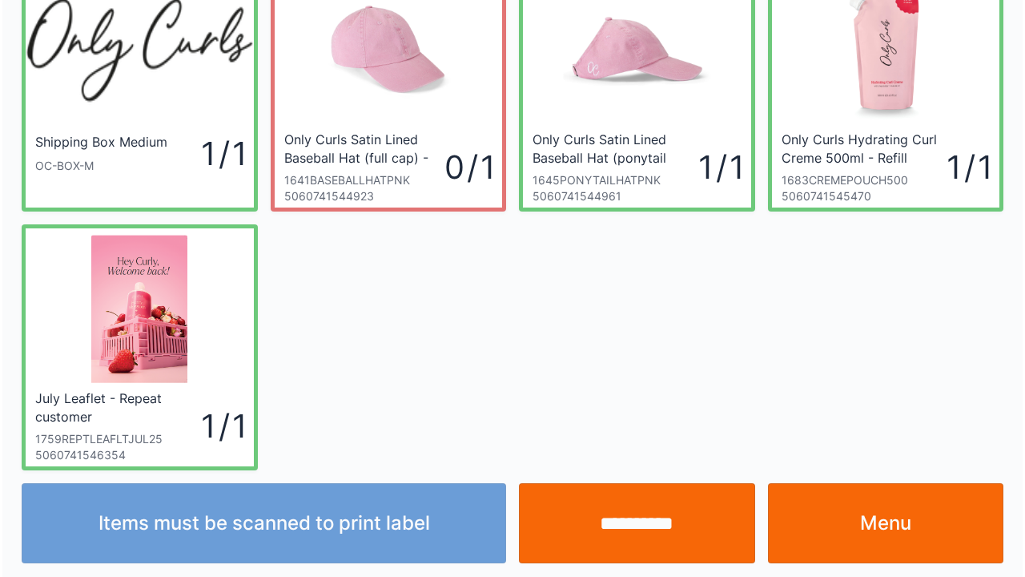
scroll to position [93, 0]
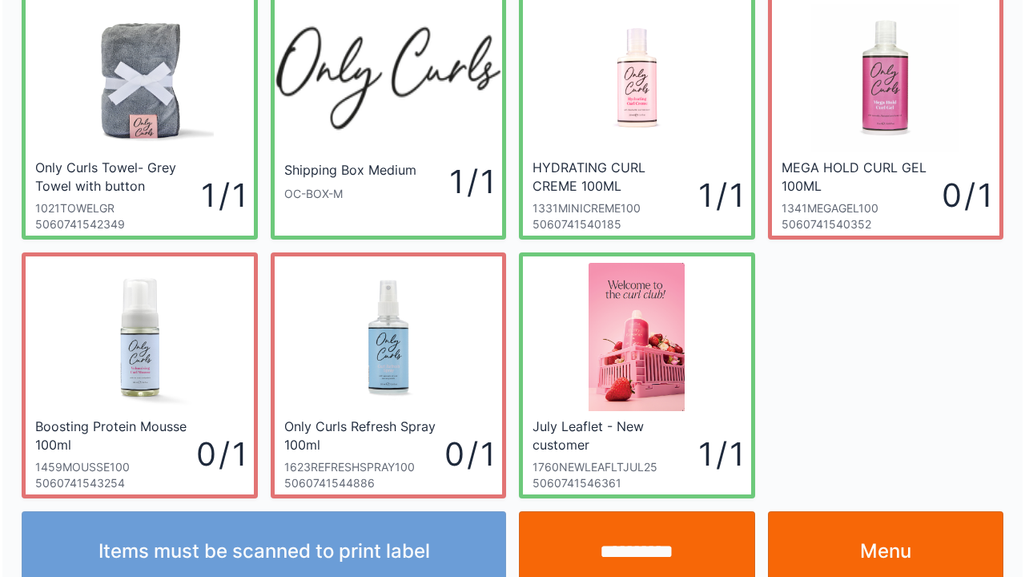
scroll to position [93, 0]
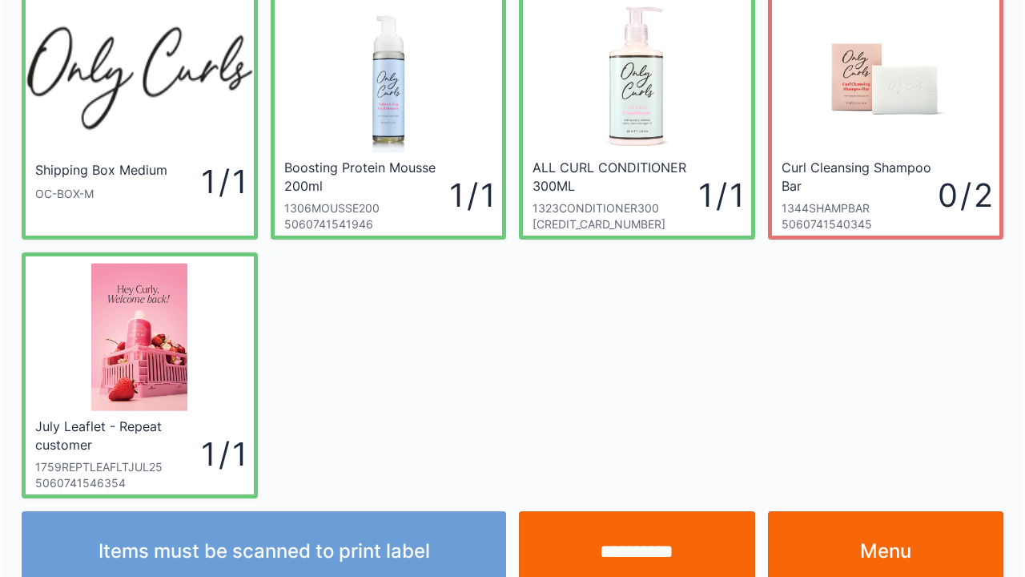
scroll to position [93, 0]
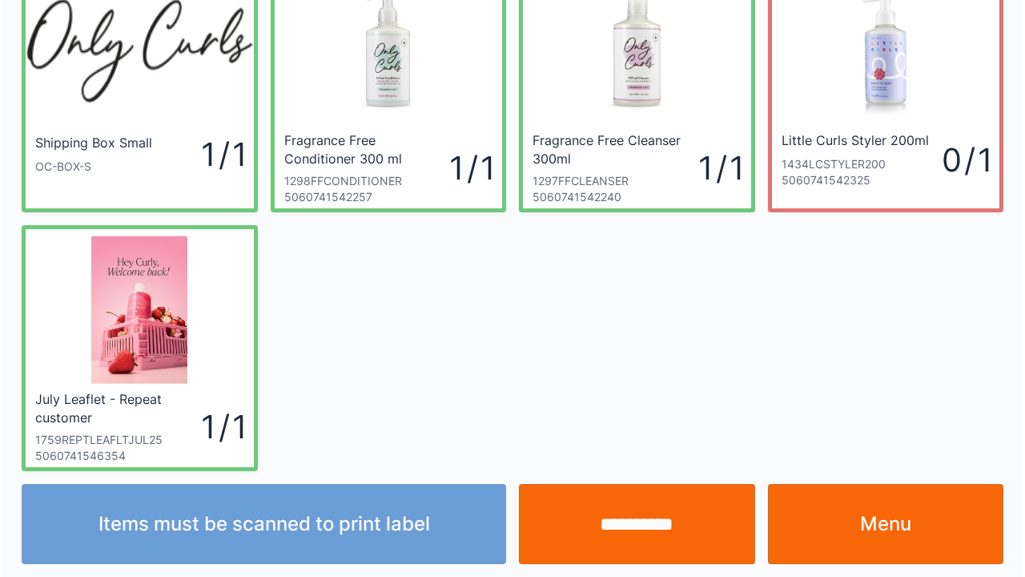
scroll to position [93, 0]
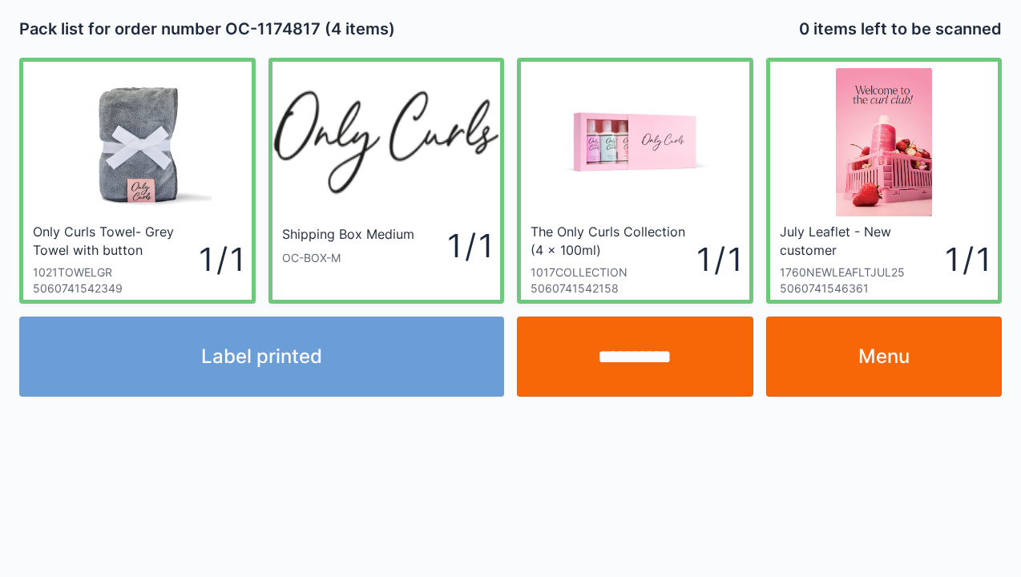
click at [854, 344] on link "Menu" at bounding box center [884, 356] width 236 height 80
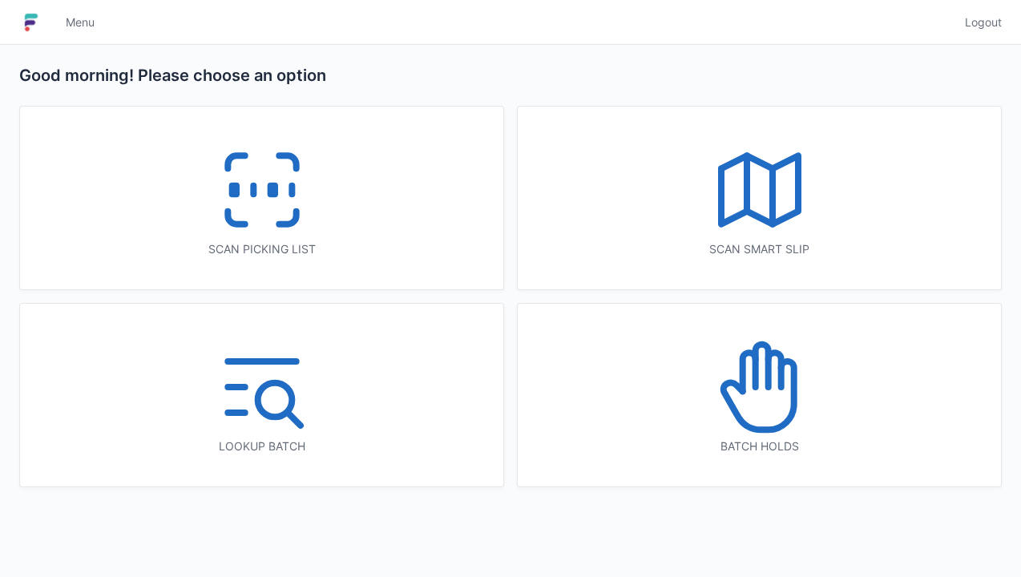
click at [277, 178] on icon at bounding box center [262, 190] width 103 height 103
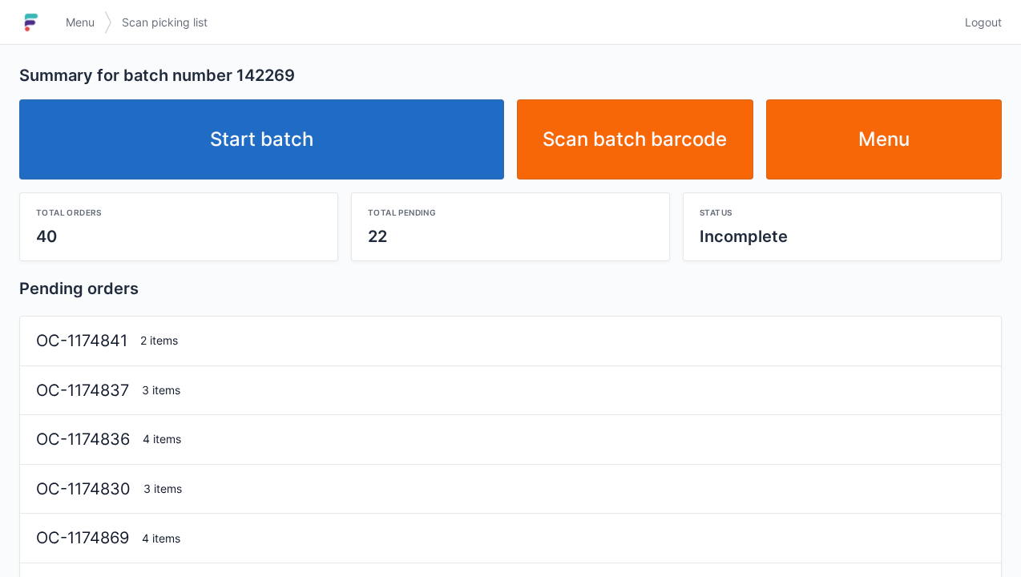
click at [281, 170] on link "Start batch" at bounding box center [261, 139] width 485 height 80
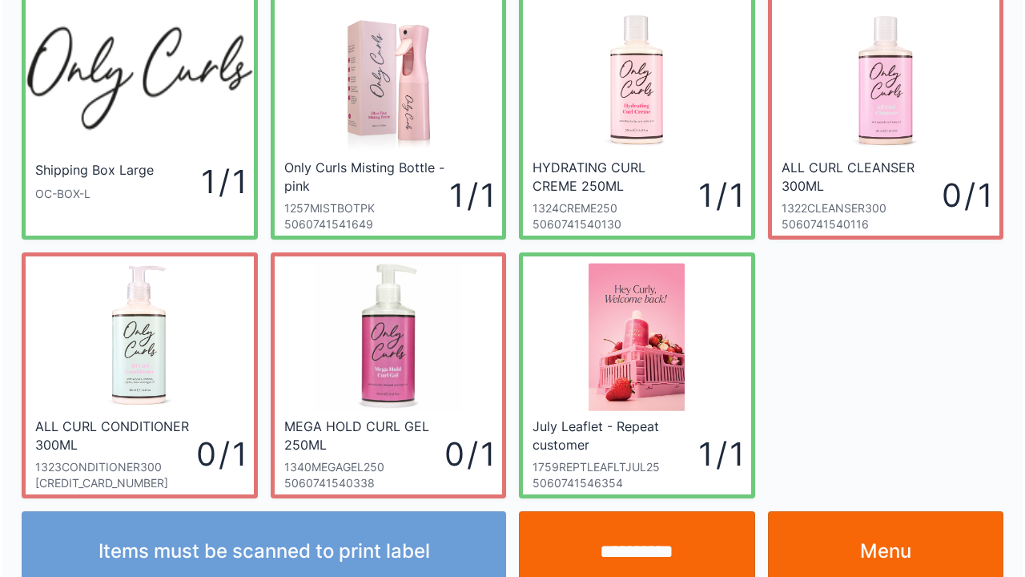
scroll to position [93, 0]
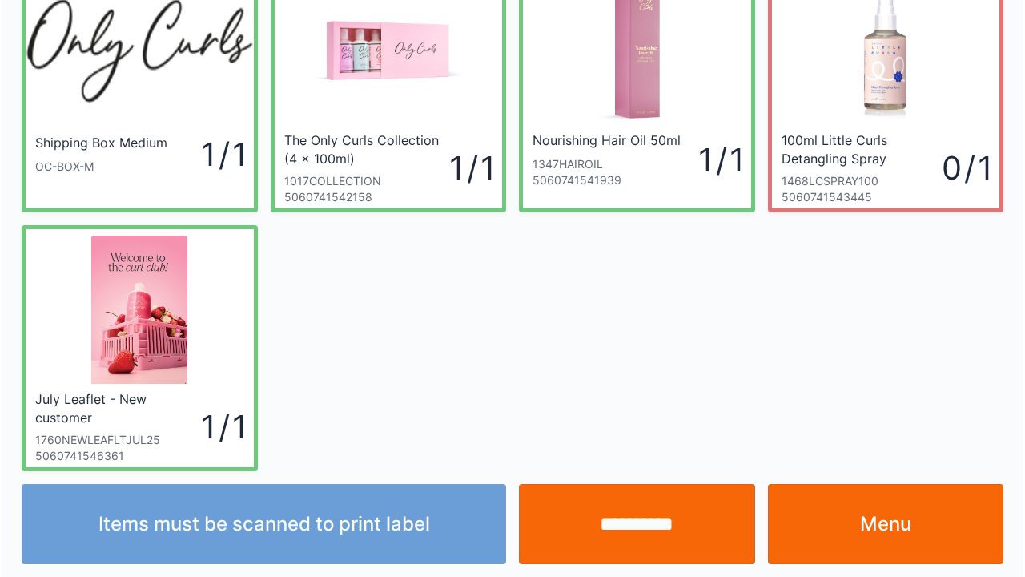
scroll to position [93, 0]
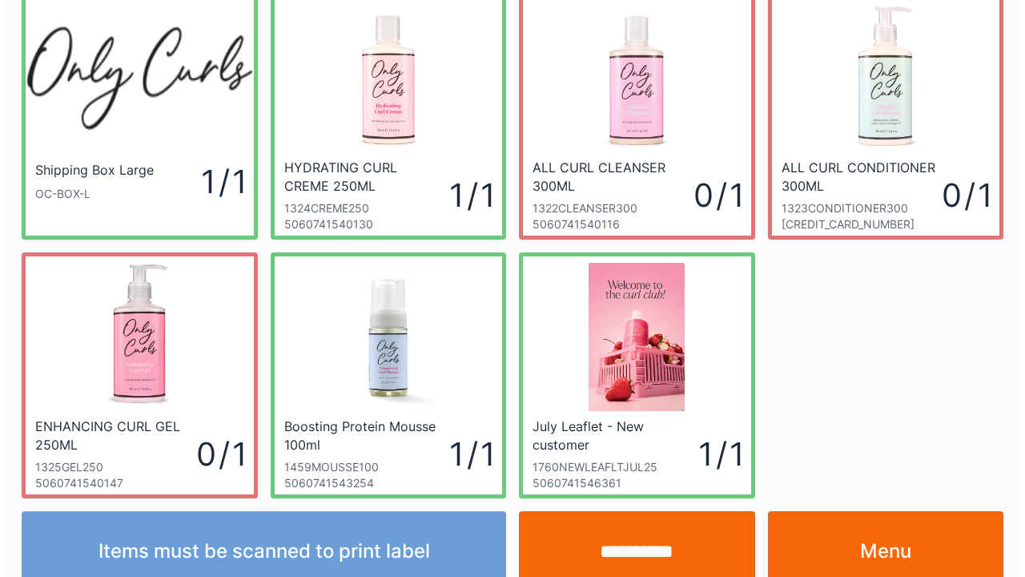
scroll to position [93, 0]
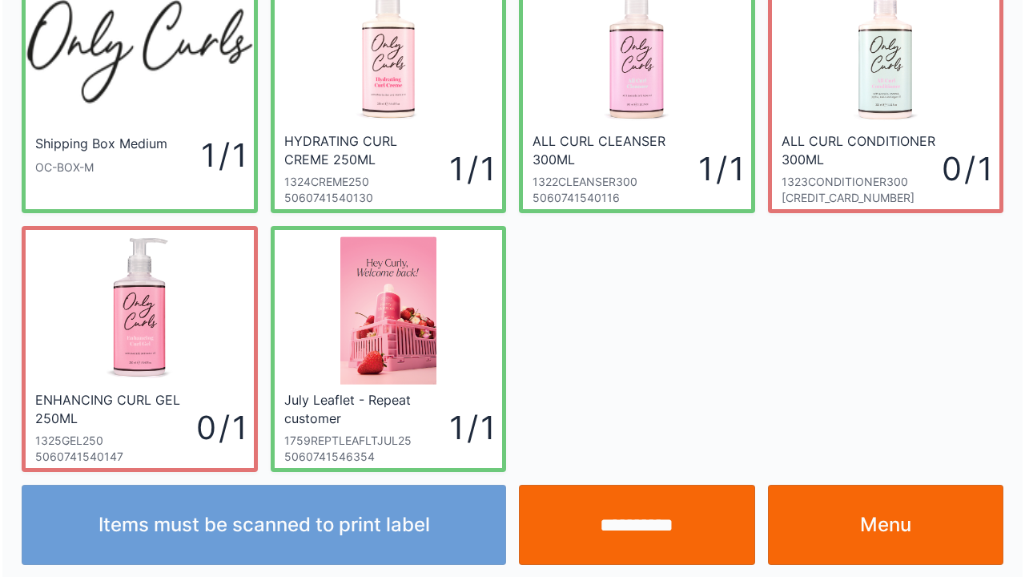
scroll to position [93, 0]
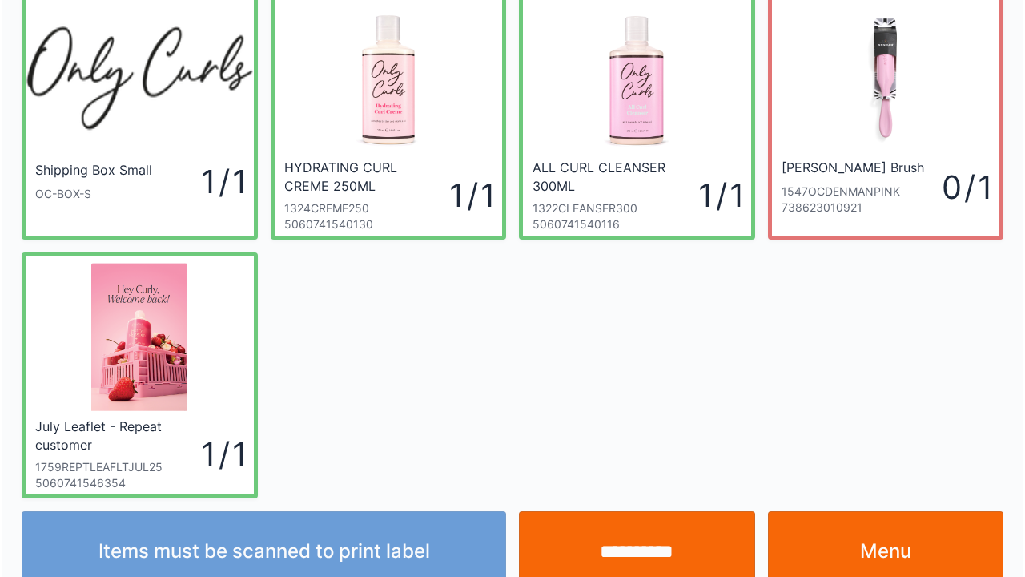
scroll to position [93, 0]
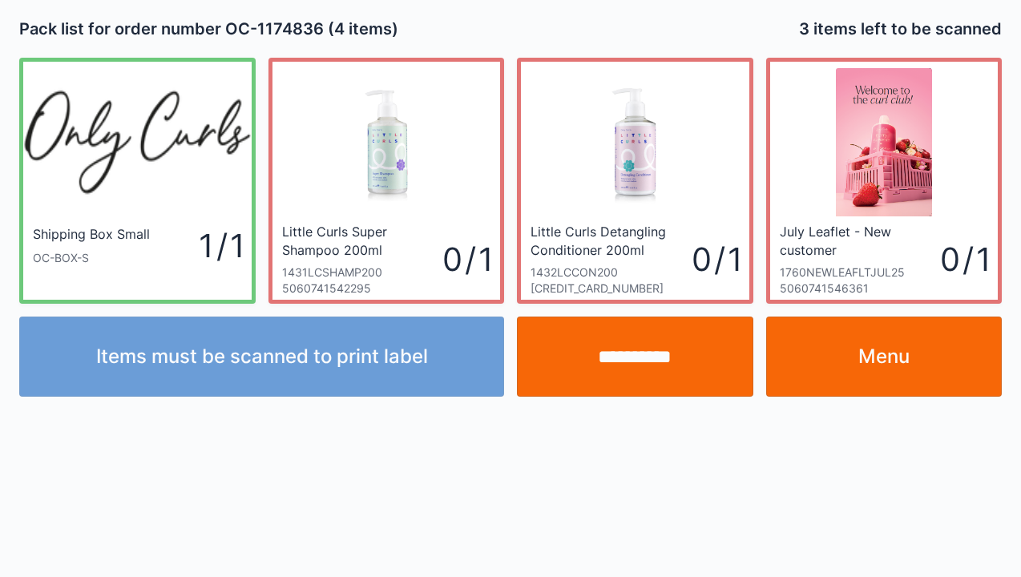
click at [856, 365] on link "Menu" at bounding box center [884, 356] width 236 height 80
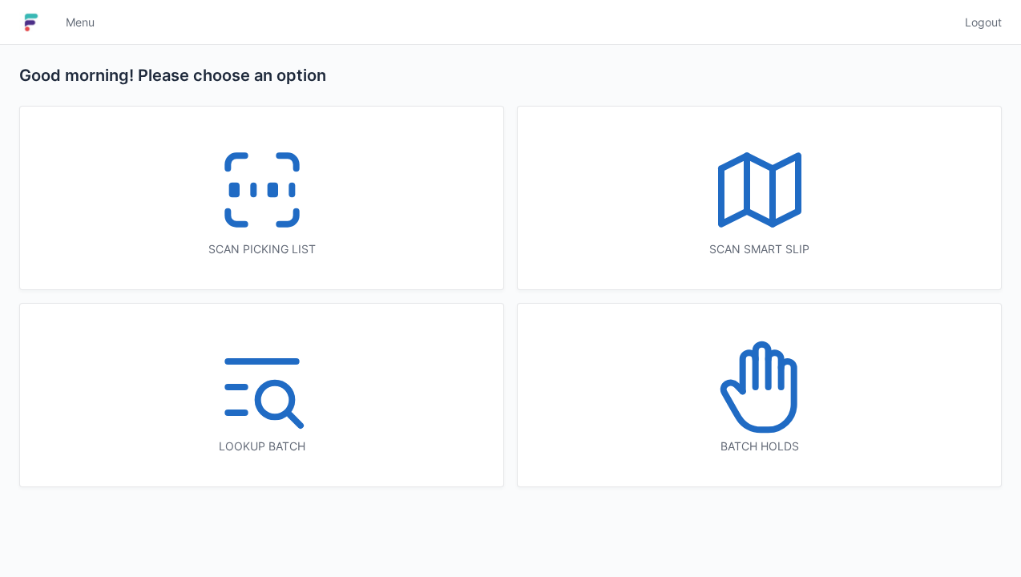
click at [767, 393] on icon at bounding box center [759, 387] width 103 height 103
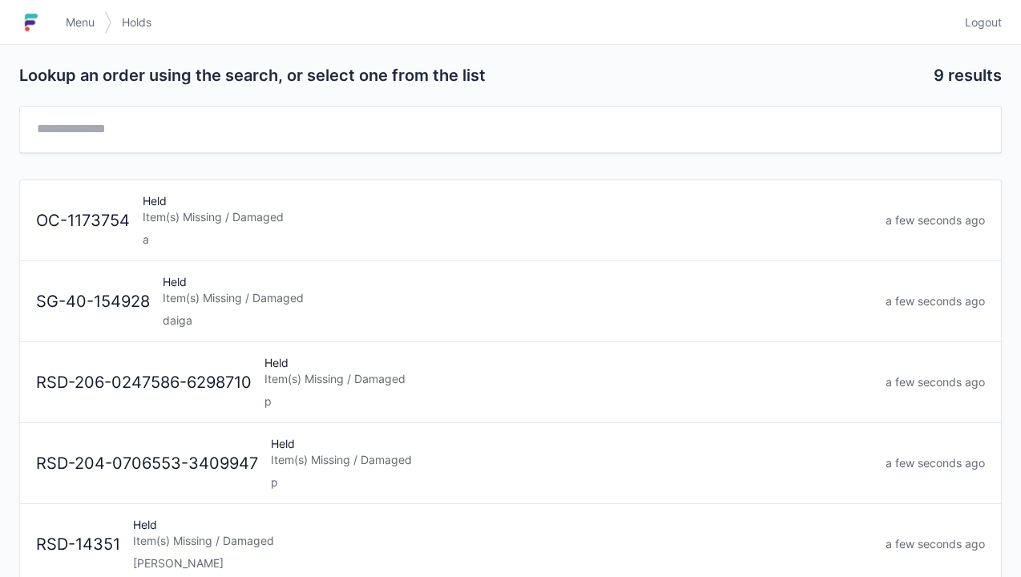
click at [207, 308] on div "Held Item(s) Missing / Damaged daiga" at bounding box center [517, 301] width 723 height 54
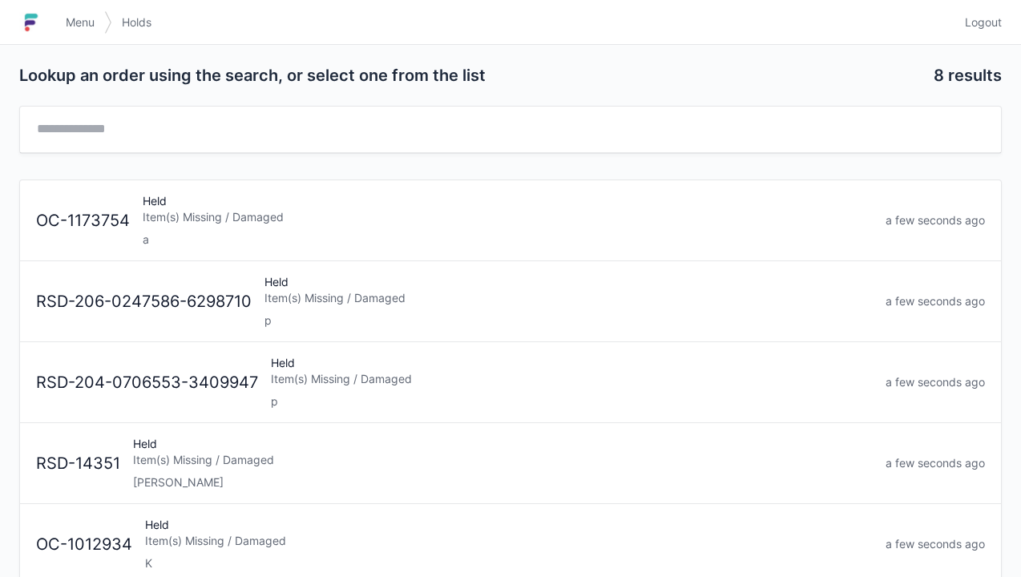
click at [58, 24] on link "Menu" at bounding box center [80, 22] width 48 height 29
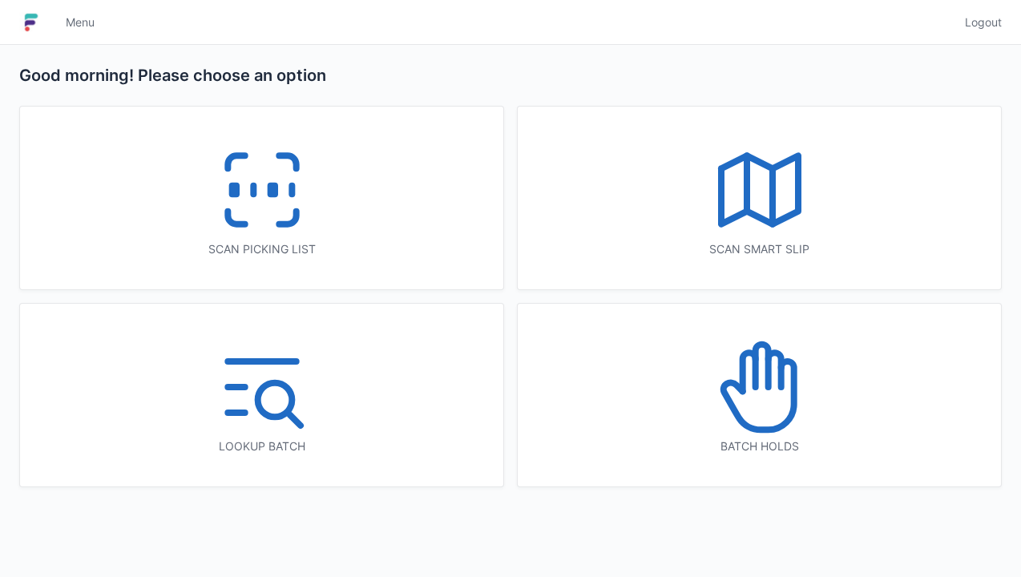
click at [266, 199] on icon at bounding box center [262, 190] width 103 height 103
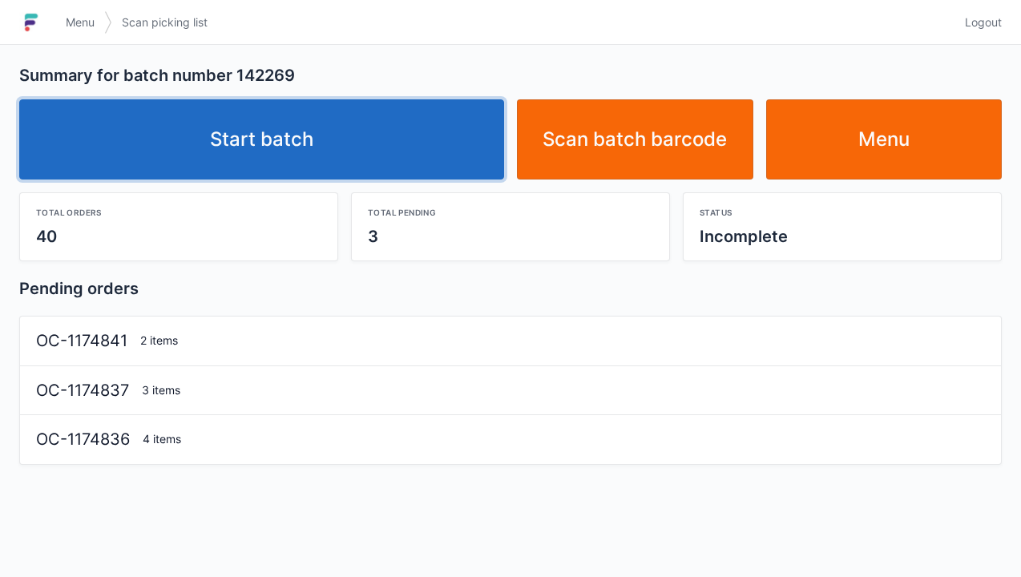
click at [299, 144] on link "Start batch" at bounding box center [261, 139] width 485 height 80
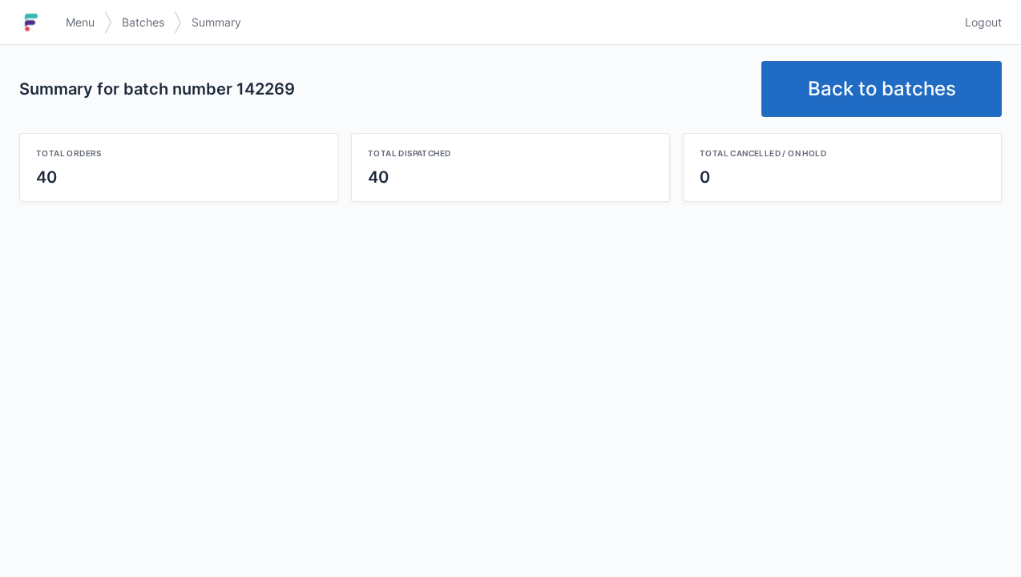
click at [889, 87] on link "Back to batches" at bounding box center [881, 89] width 240 height 56
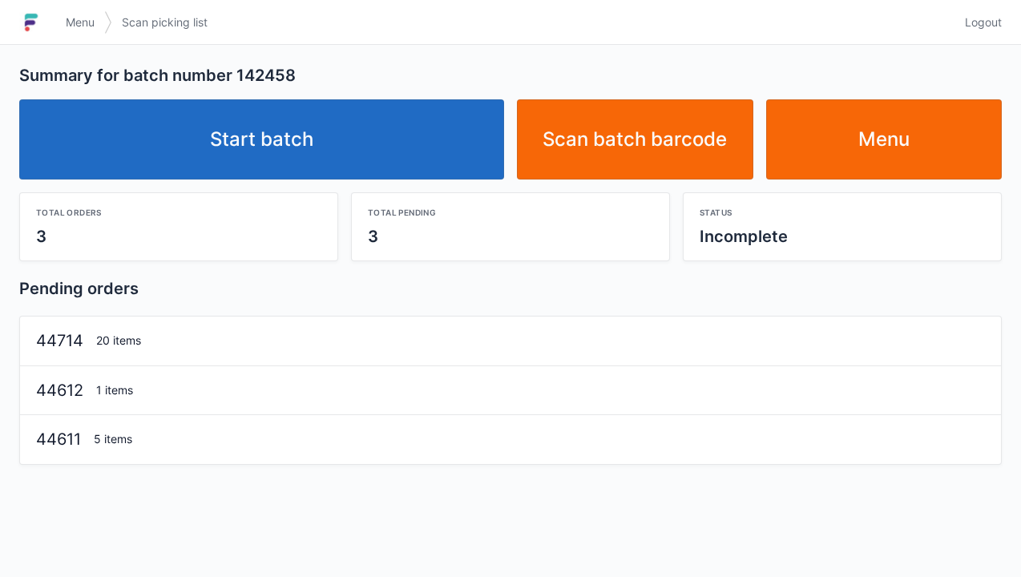
click at [292, 131] on link "Start batch" at bounding box center [261, 139] width 485 height 80
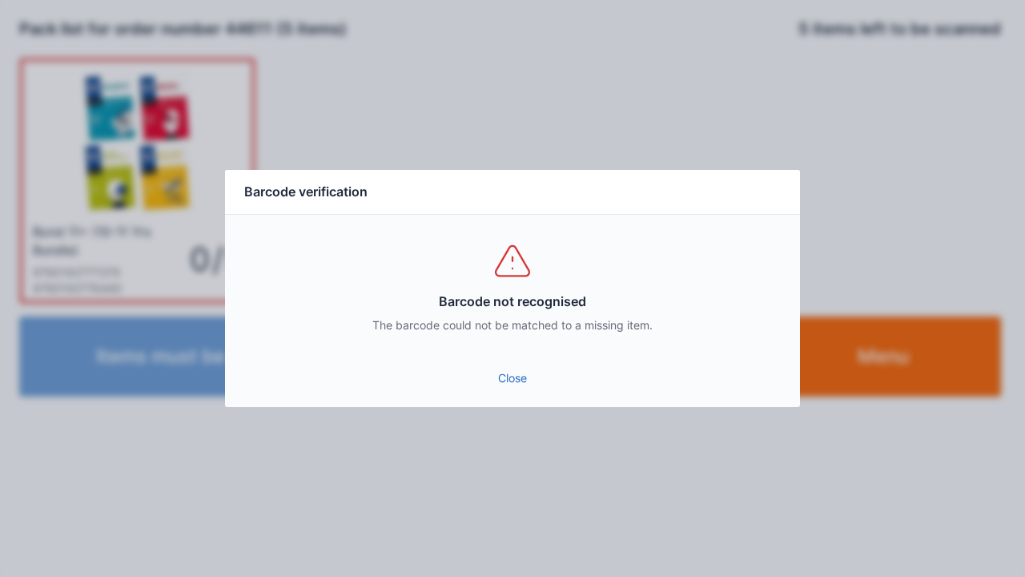
click at [505, 383] on link "Close" at bounding box center [513, 378] width 550 height 29
click at [505, 375] on link "Close" at bounding box center [513, 378] width 550 height 29
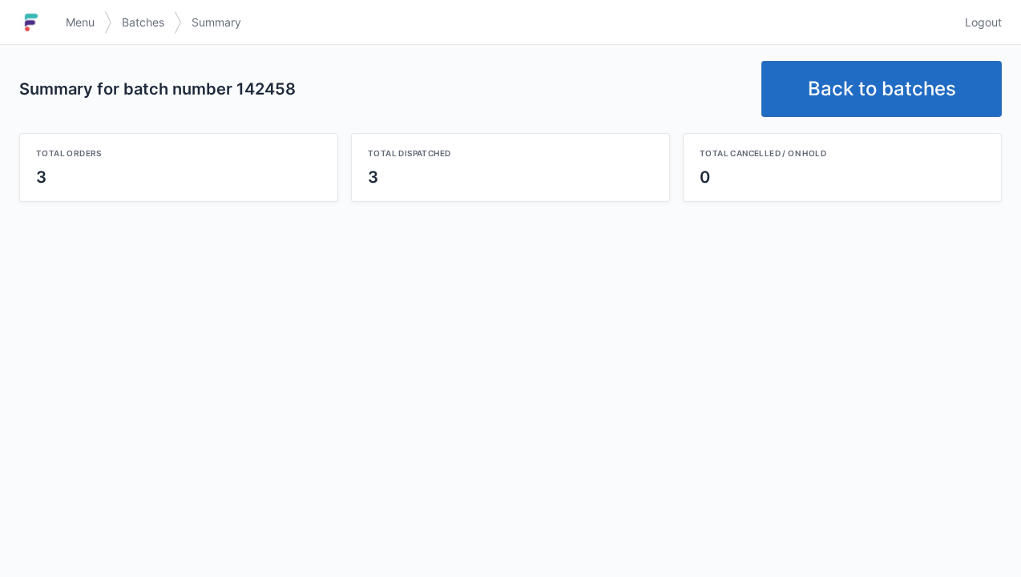
click at [868, 93] on link "Back to batches" at bounding box center [881, 89] width 240 height 56
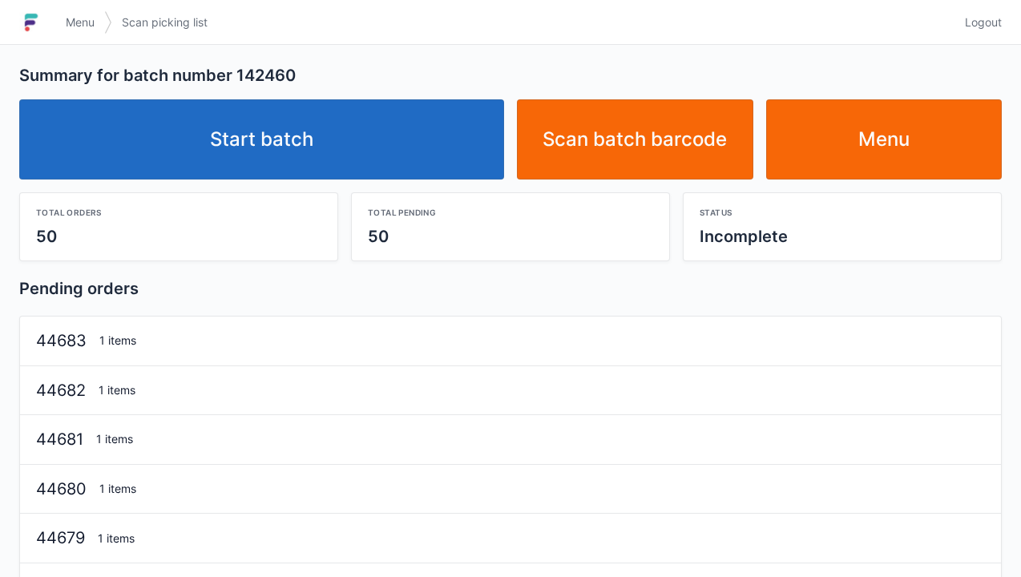
click at [287, 127] on link "Start batch" at bounding box center [261, 139] width 485 height 80
